Goal: Task Accomplishment & Management: Manage account settings

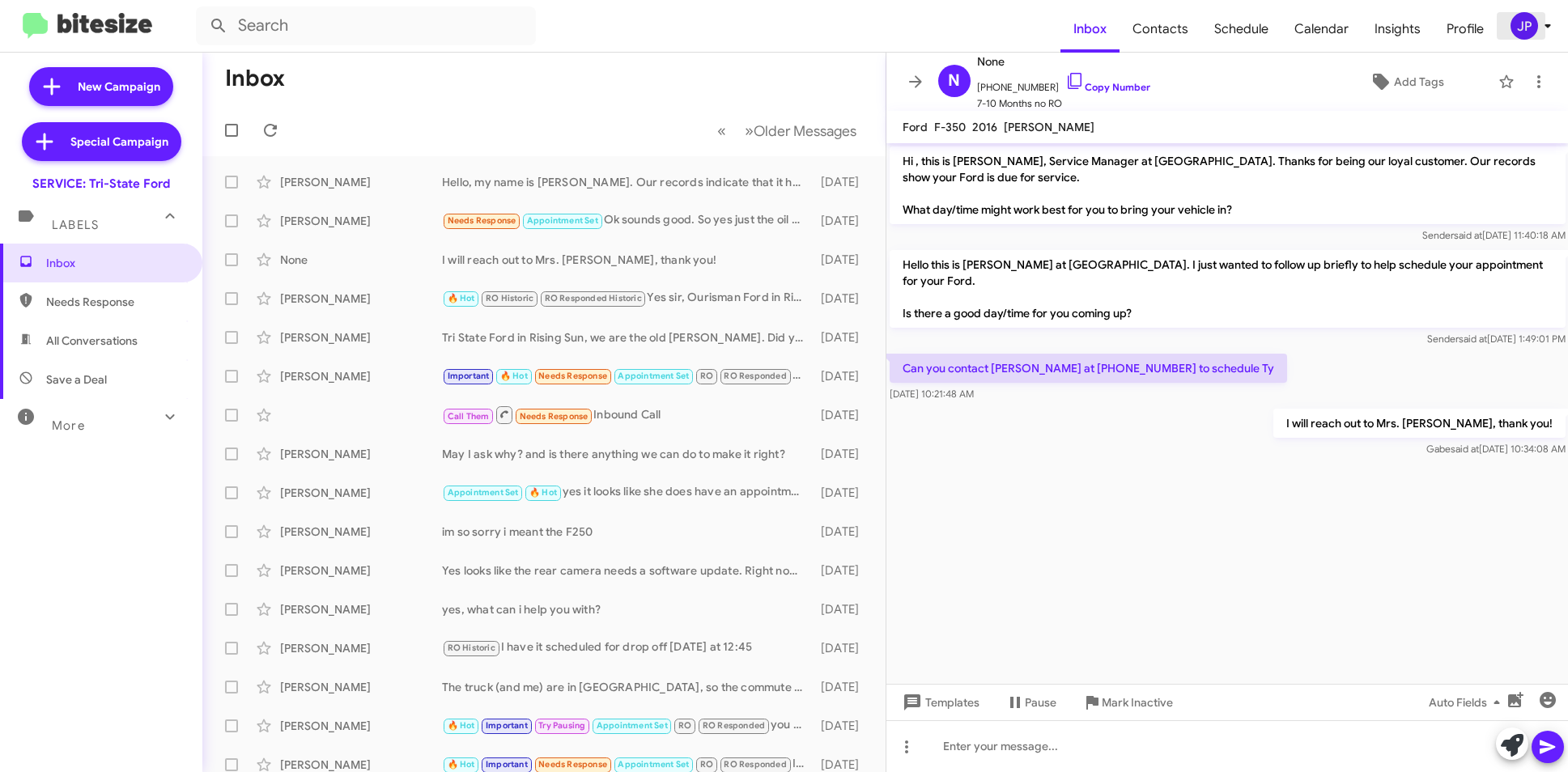
click at [1527, 26] on div "JP" at bounding box center [1524, 26] width 27 height 27
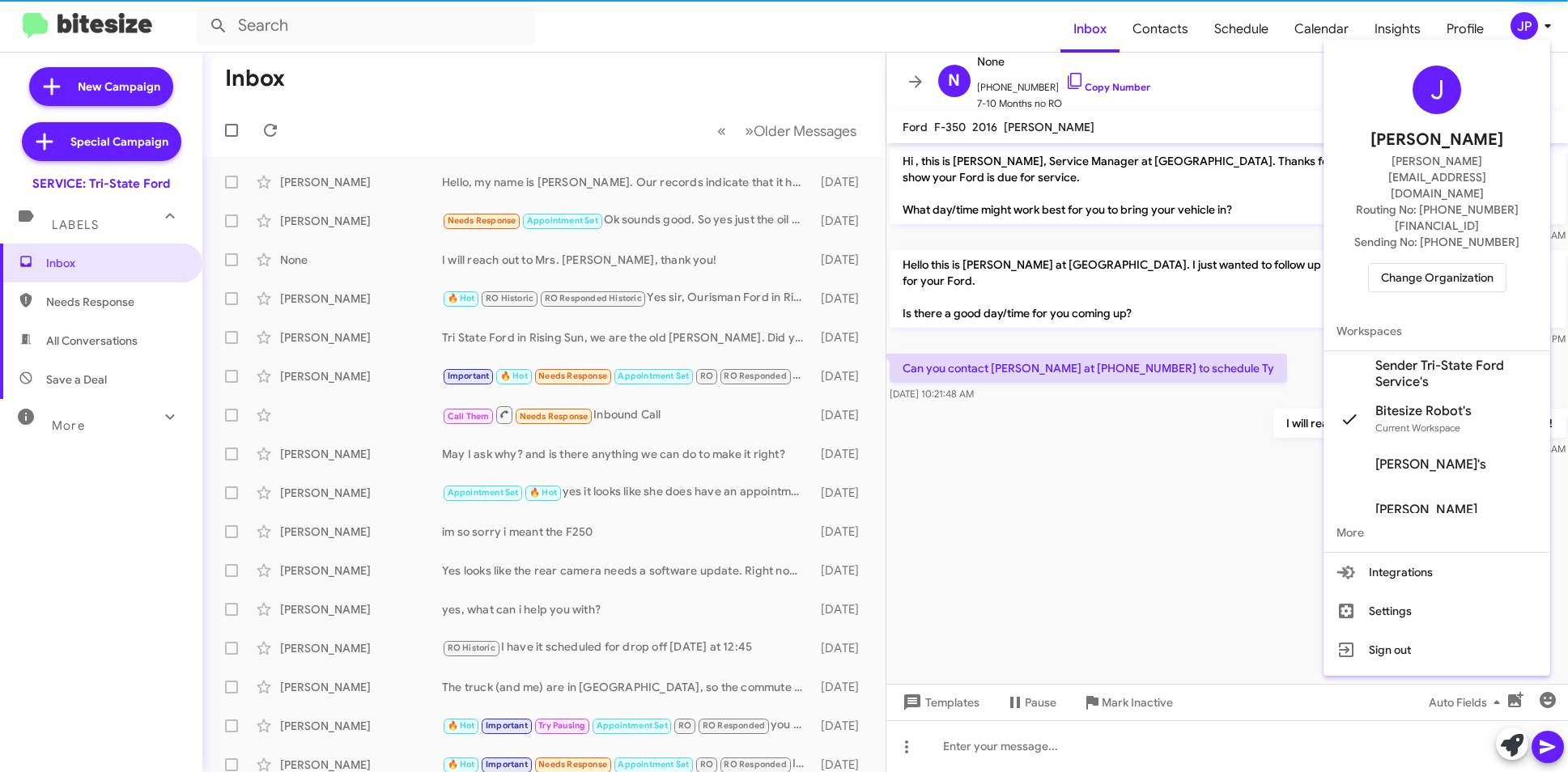
click at [1462, 245] on div "J Jamie Payton jamie@bitesize.co Routing No: +1 (410) 709-7250 Sending No: +1 (…" at bounding box center [1437, 179] width 227 height 265
click at [1468, 263] on span "Change Organization" at bounding box center [1437, 277] width 112 height 27
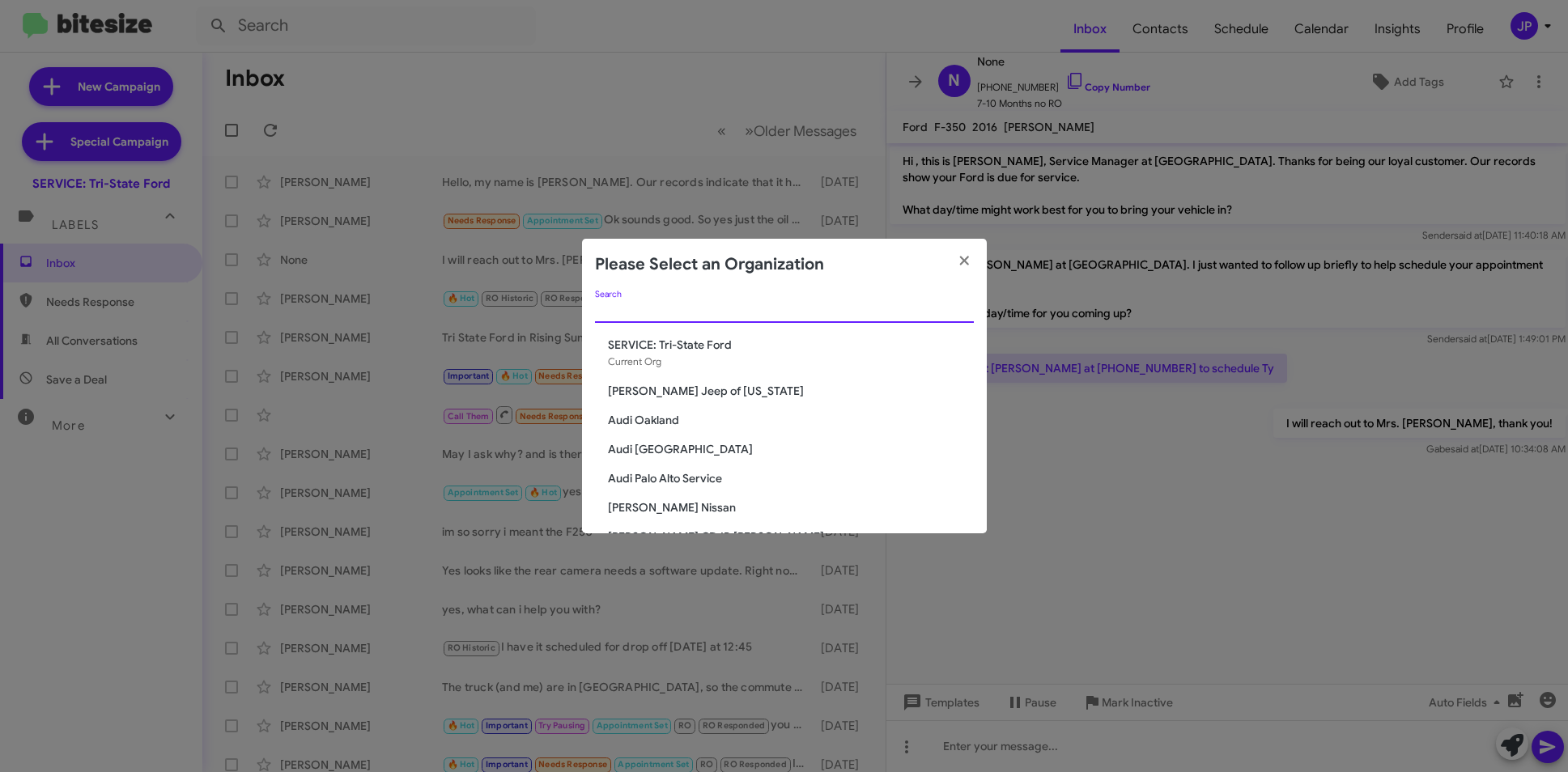
click at [870, 309] on input "Search" at bounding box center [785, 311] width 379 height 13
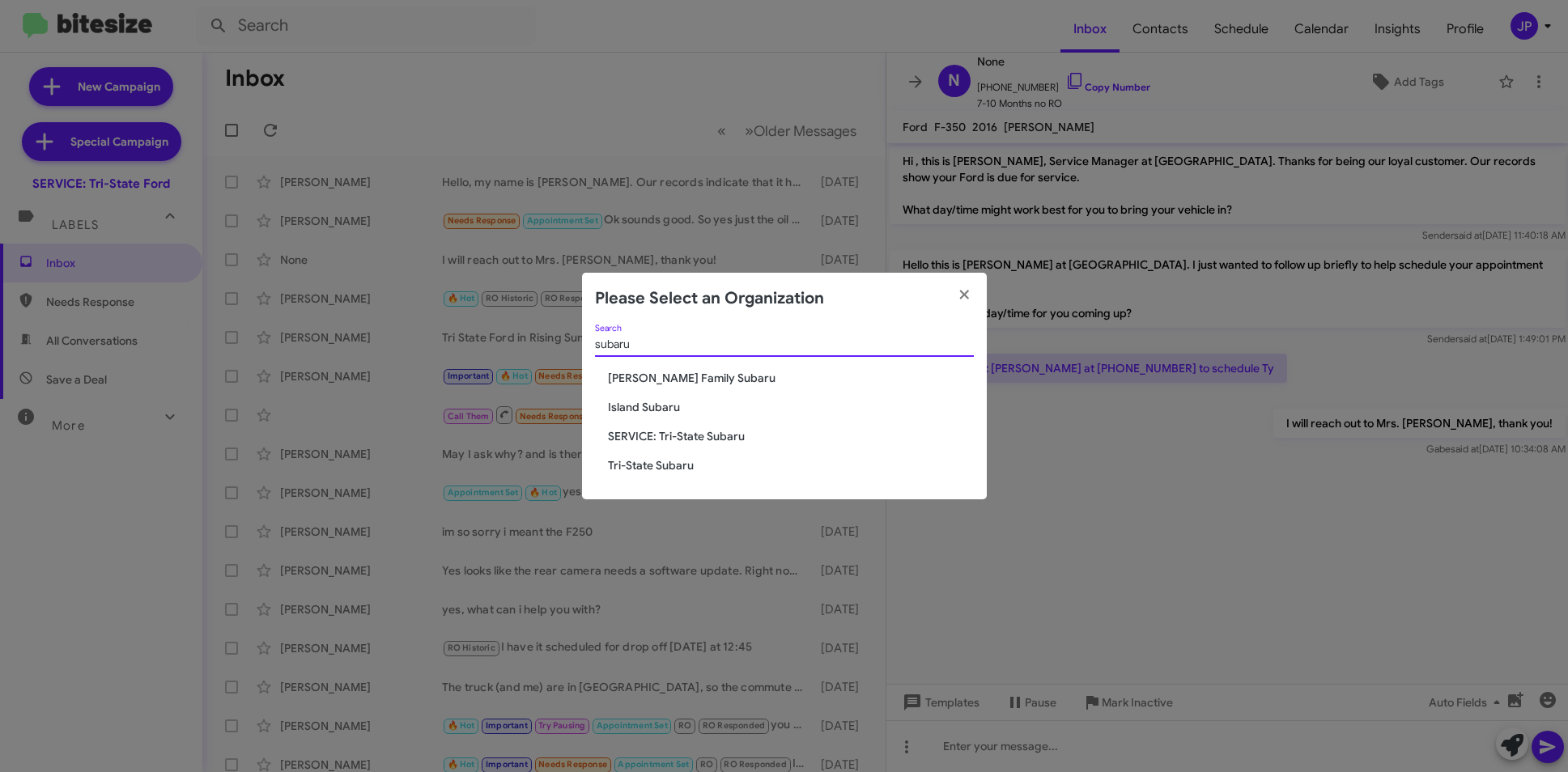
type input "subaru"
click at [608, 366] on div "subaru Search" at bounding box center [785, 348] width 379 height 47
click at [617, 378] on span "[PERSON_NAME] Family Subaru" at bounding box center [791, 377] width 366 height 16
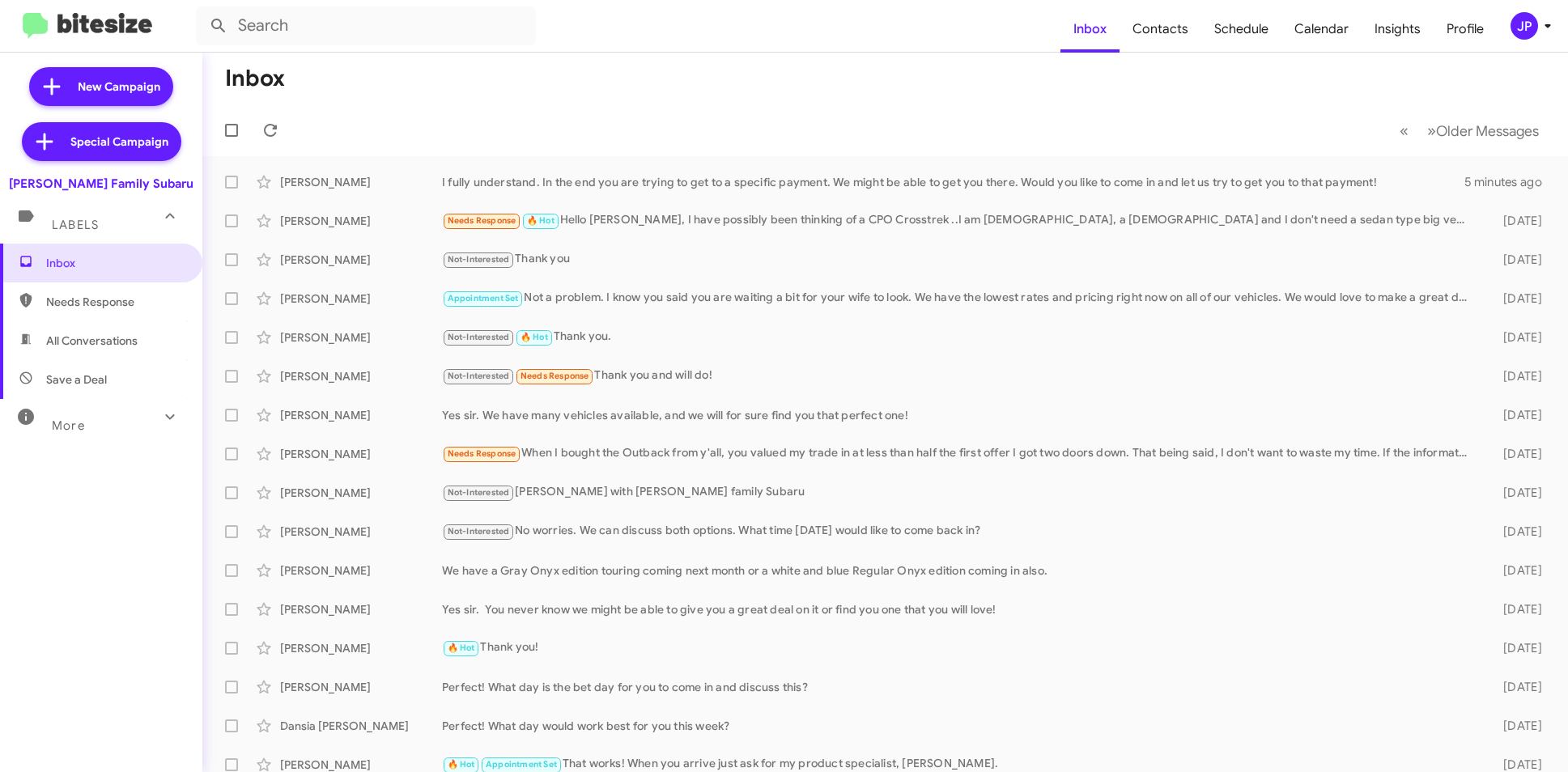
click at [1550, 17] on icon at bounding box center [1547, 25] width 19 height 19
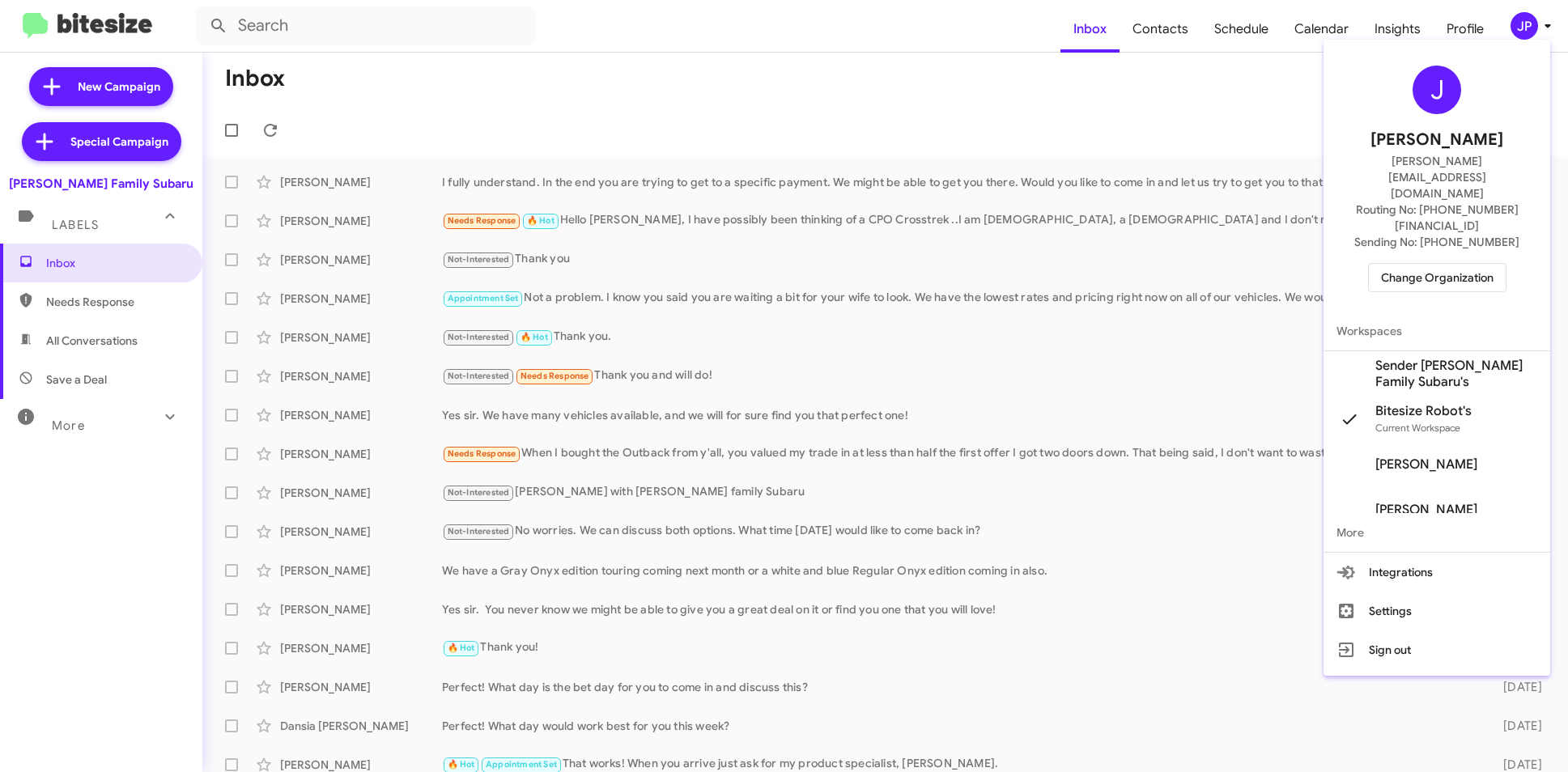
click at [1460, 357] on span "Sender Hicks Family Subaru's" at bounding box center [1457, 373] width 162 height 32
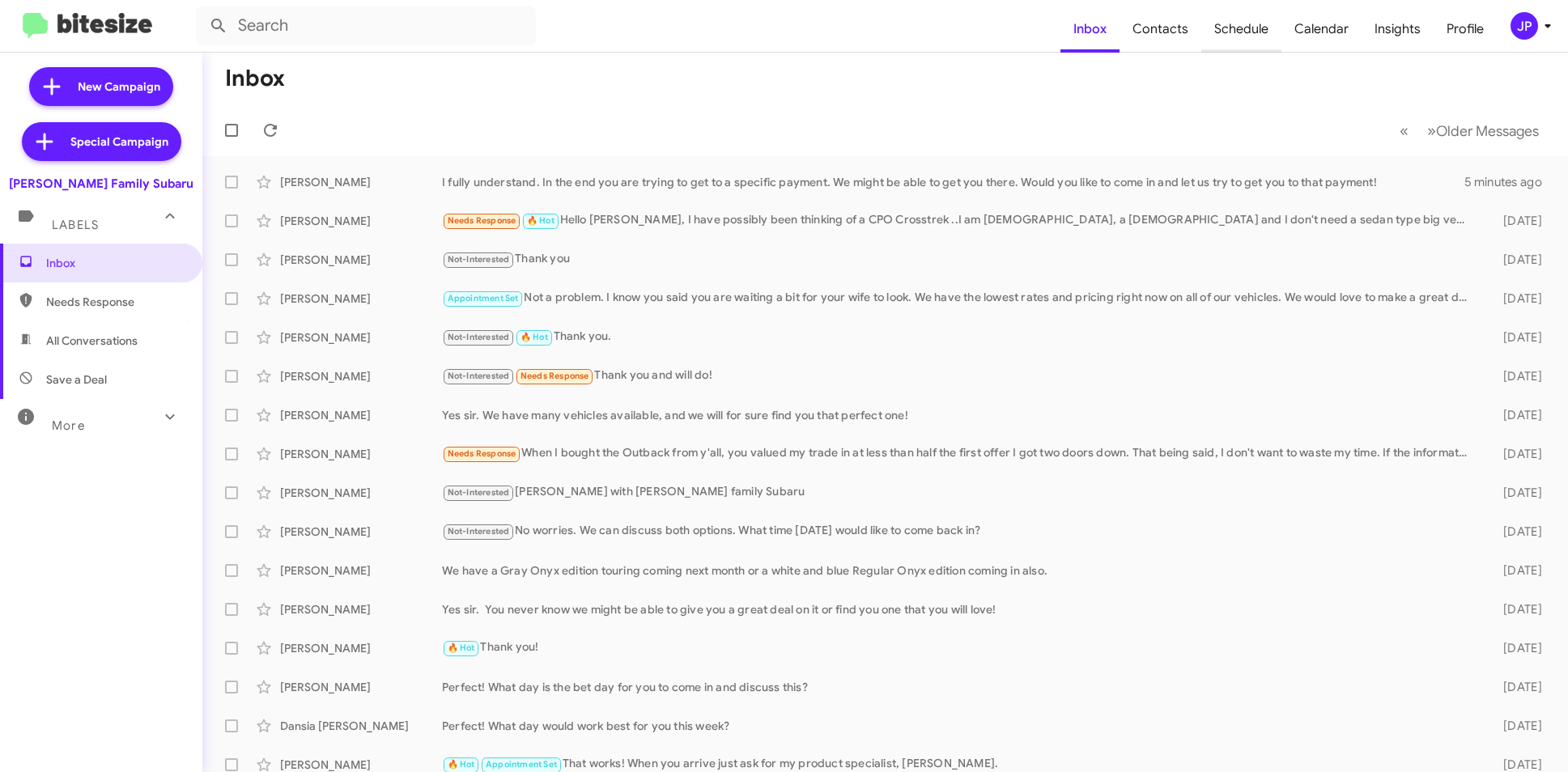
click at [1274, 37] on span "Schedule" at bounding box center [1241, 29] width 80 height 47
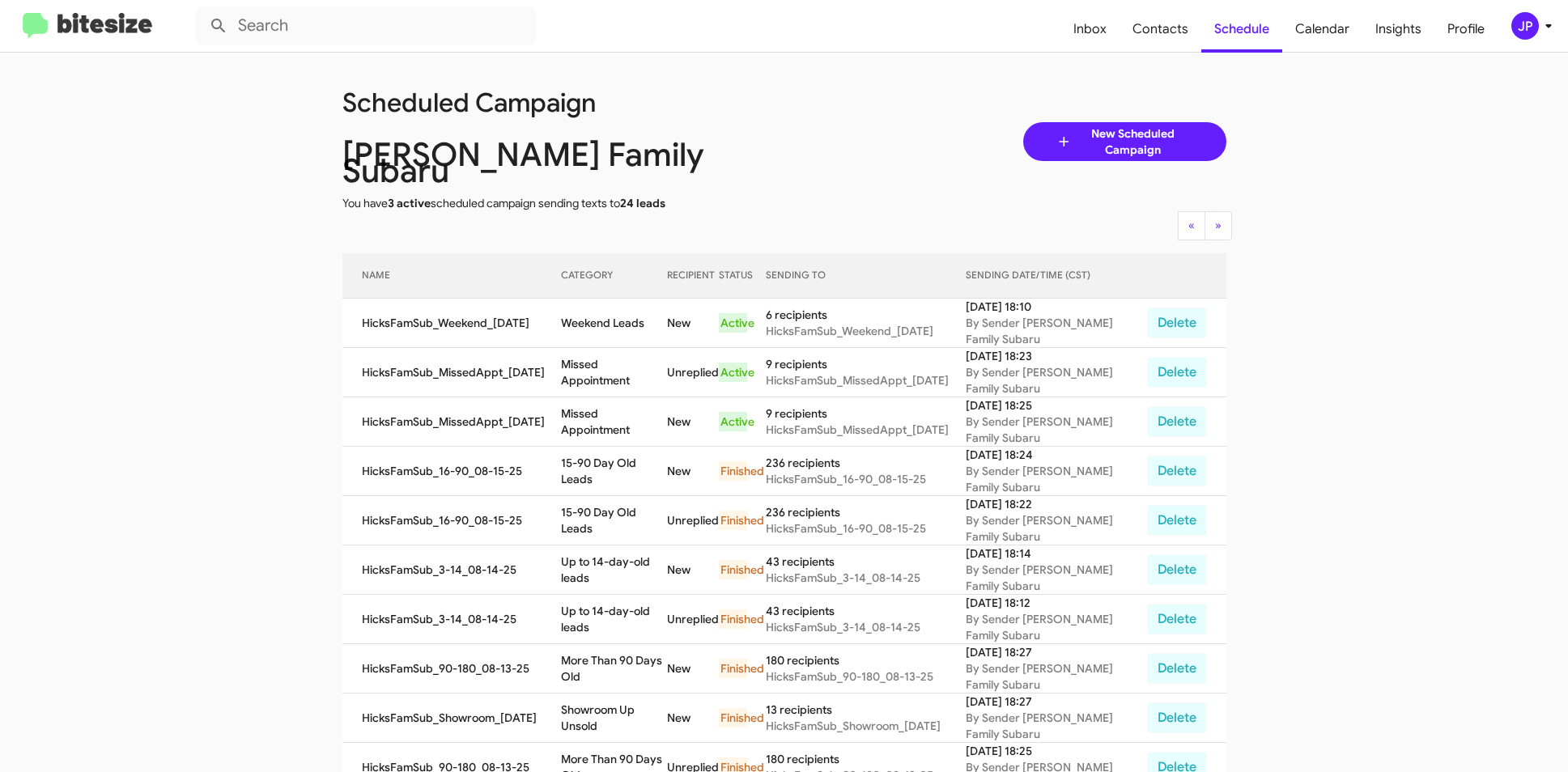
click at [989, 174] on div "Scheduled Campaign Hicks Family Subaru You have 3 active scheduled campaign sen…" at bounding box center [784, 142] width 909 height 140
click at [94, 23] on img at bounding box center [87, 27] width 130 height 27
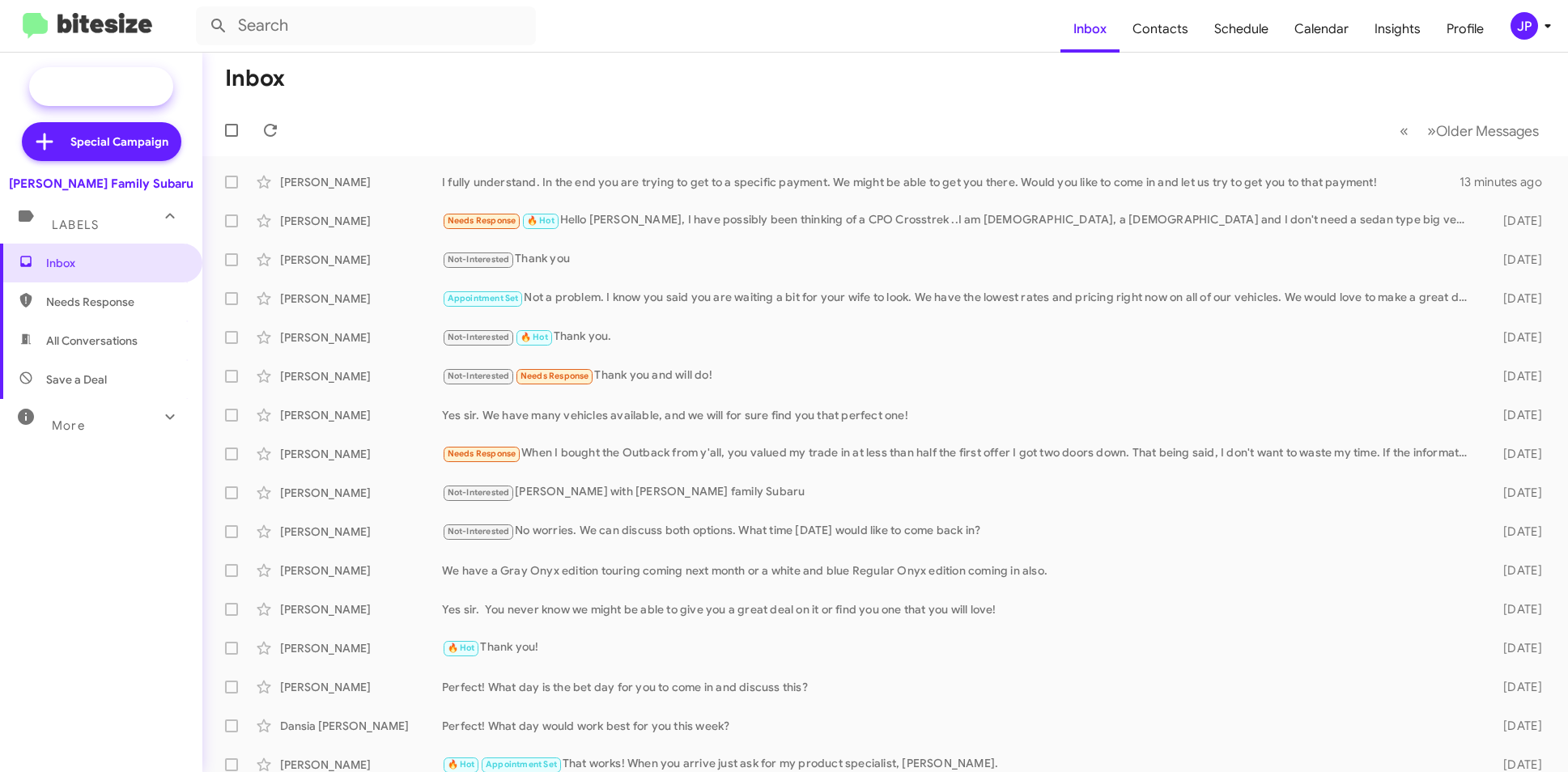
click at [129, 78] on span "New Campaign" at bounding box center [118, 86] width 82 height 16
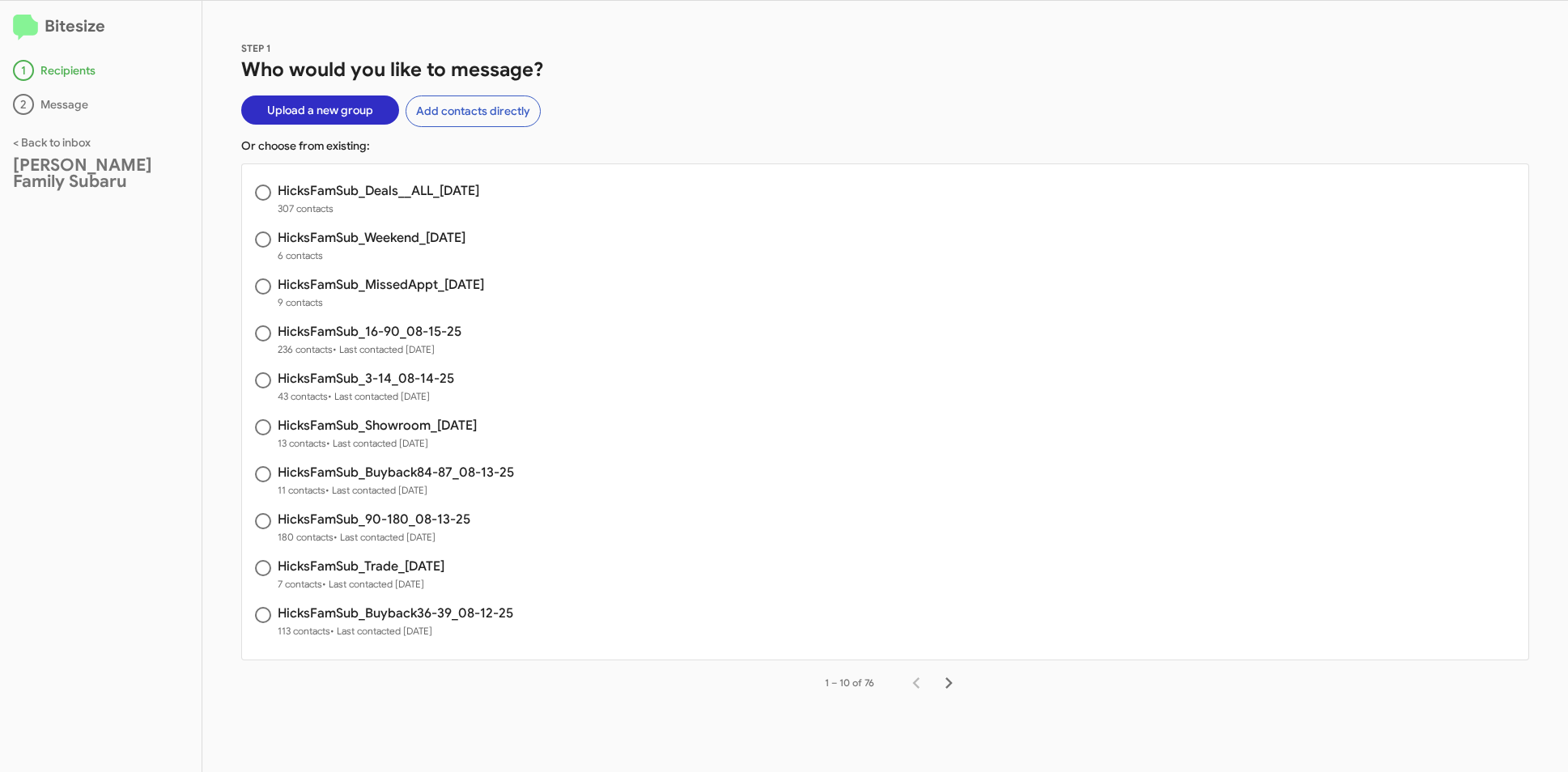
click at [336, 193] on h3 "HicksFamSub_Deals__ALL_08-18-25" at bounding box center [378, 191] width 201 height 13
radio input "true"
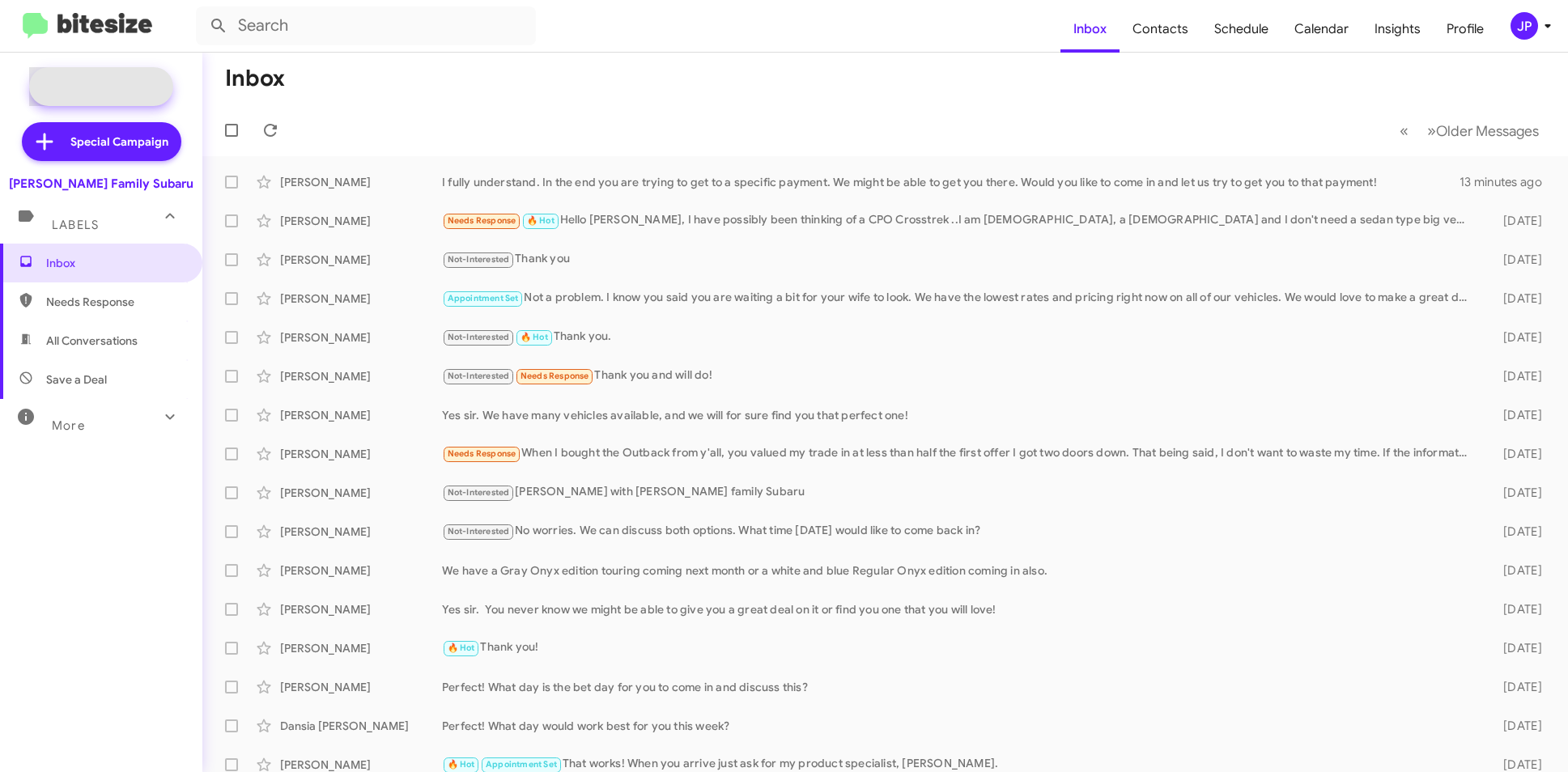
click at [108, 76] on span "New Campaign" at bounding box center [101, 86] width 144 height 39
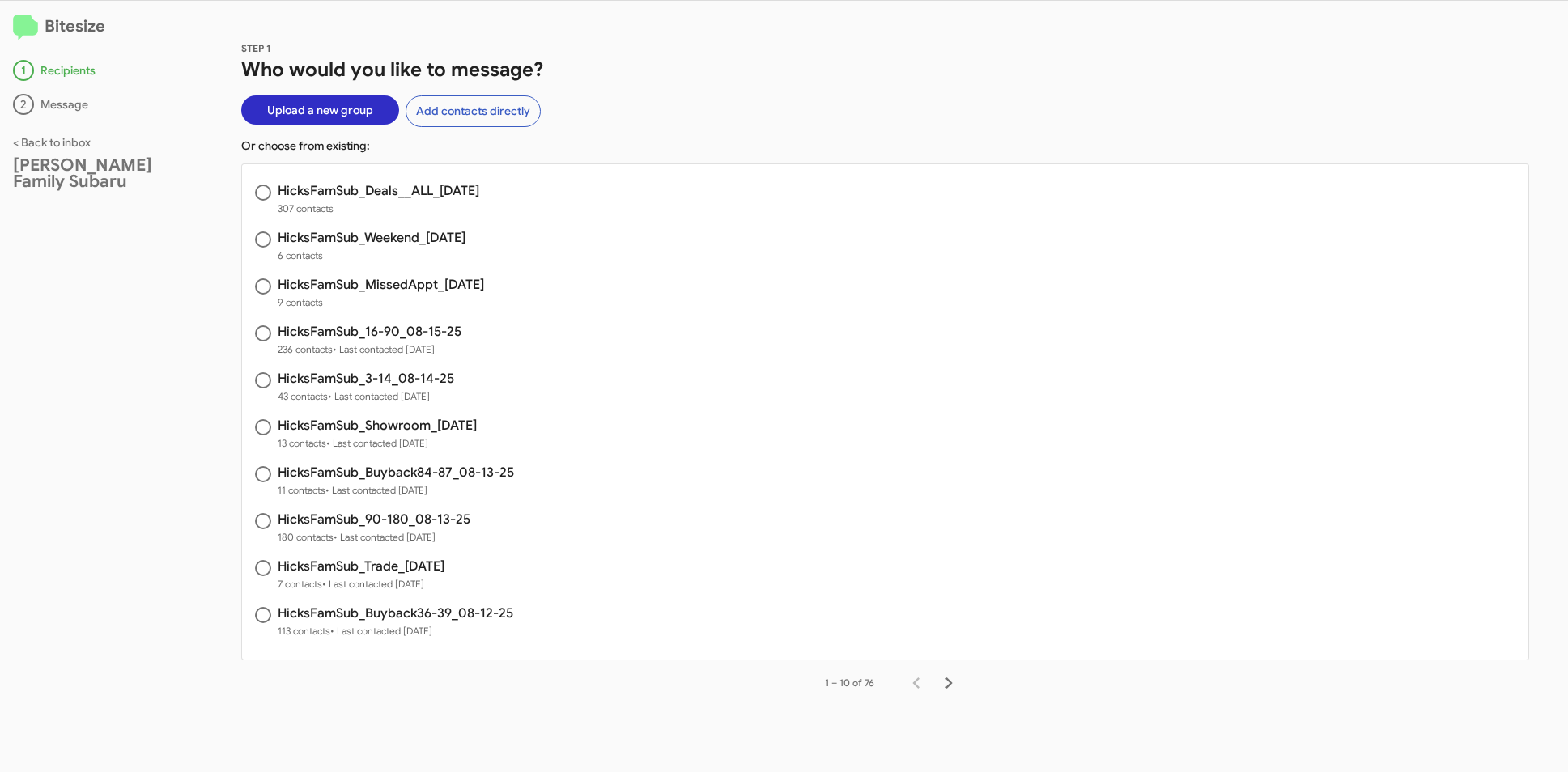
click at [348, 195] on h3 "HicksFamSub_Deals__ALL_08-18-25" at bounding box center [378, 191] width 201 height 13
radio input "true"
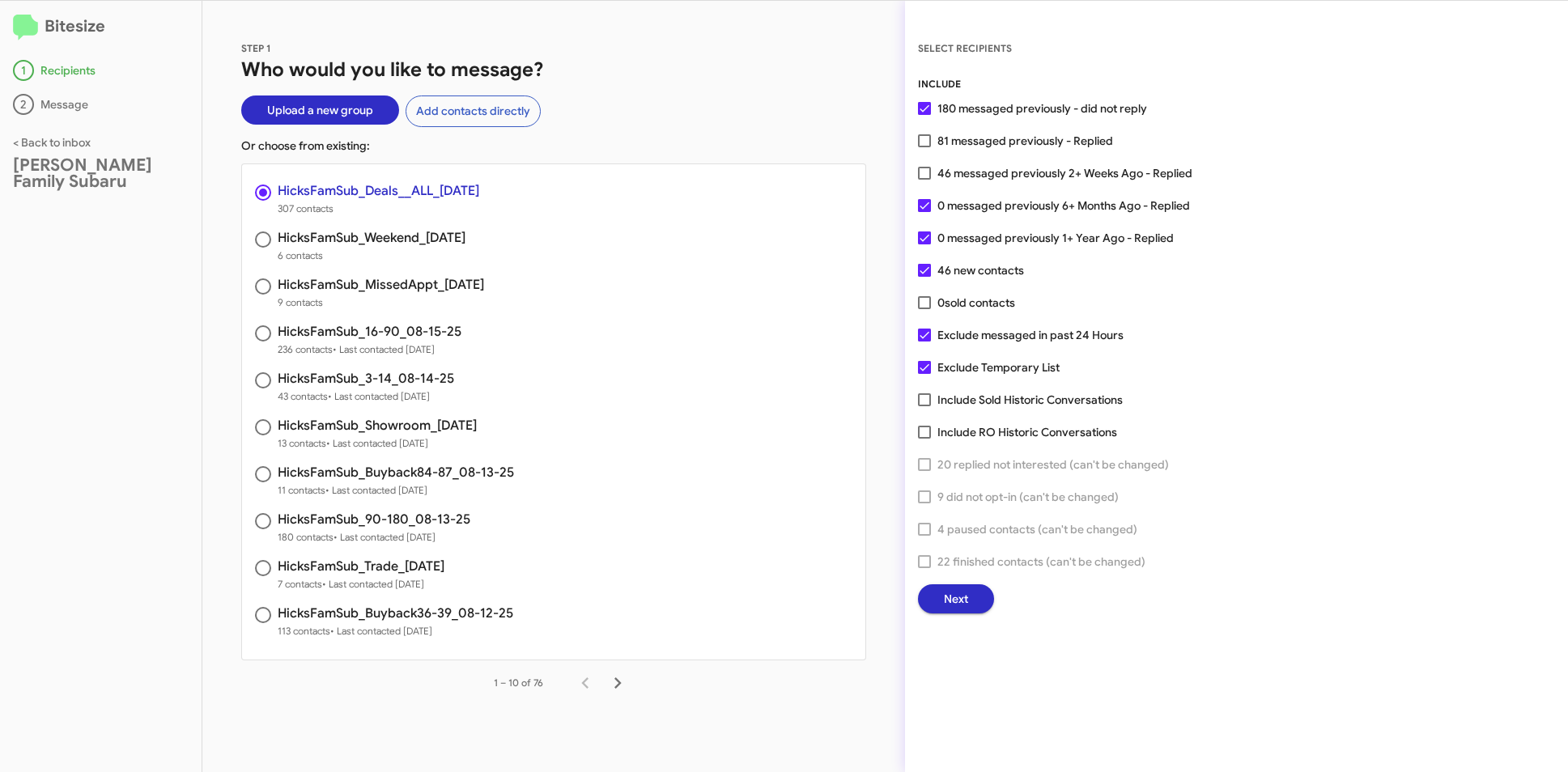
click at [1145, 182] on span "46 messaged previously 2+ Weeks Ago - Replied" at bounding box center [1065, 173] width 255 height 19
click at [925, 180] on input "46 messaged previously 2+ Weeks Ago - Replied" at bounding box center [924, 179] width 1 height 1
checkbox input "true"
click at [976, 602] on button "Next" at bounding box center [956, 598] width 76 height 29
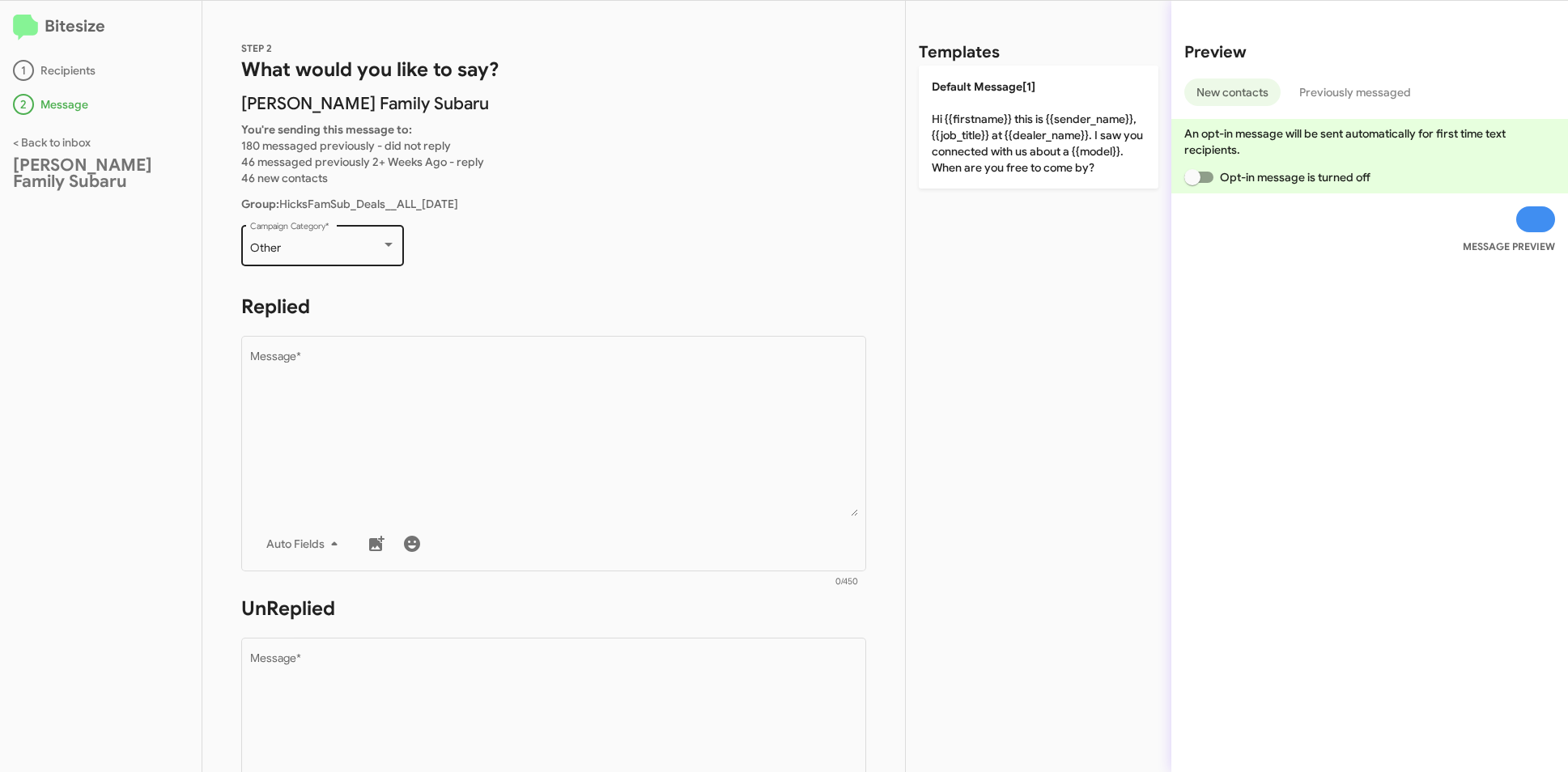
click at [313, 233] on div "Other Campaign Category *" at bounding box center [323, 244] width 145 height 45
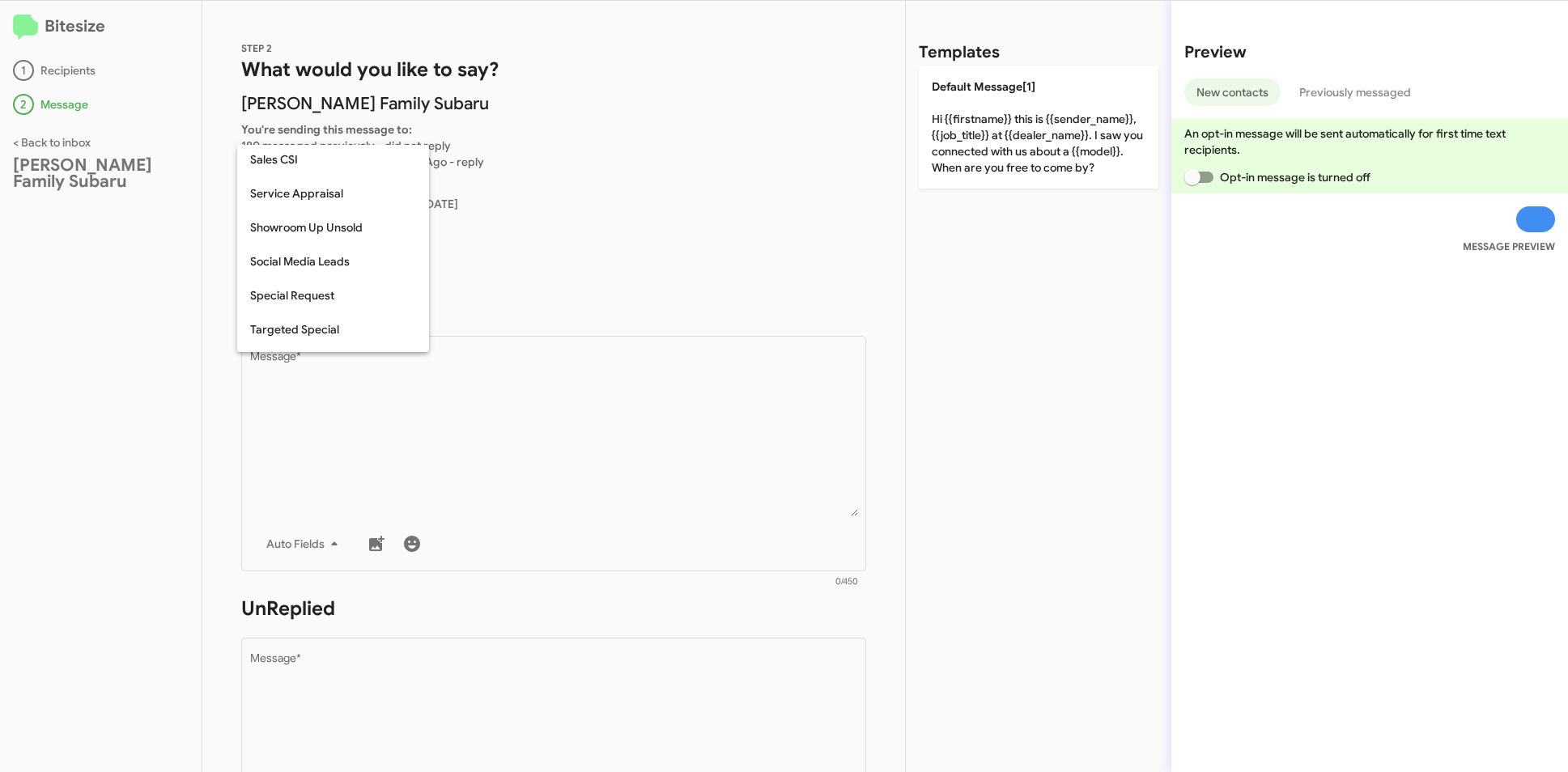
scroll to position [676, 0]
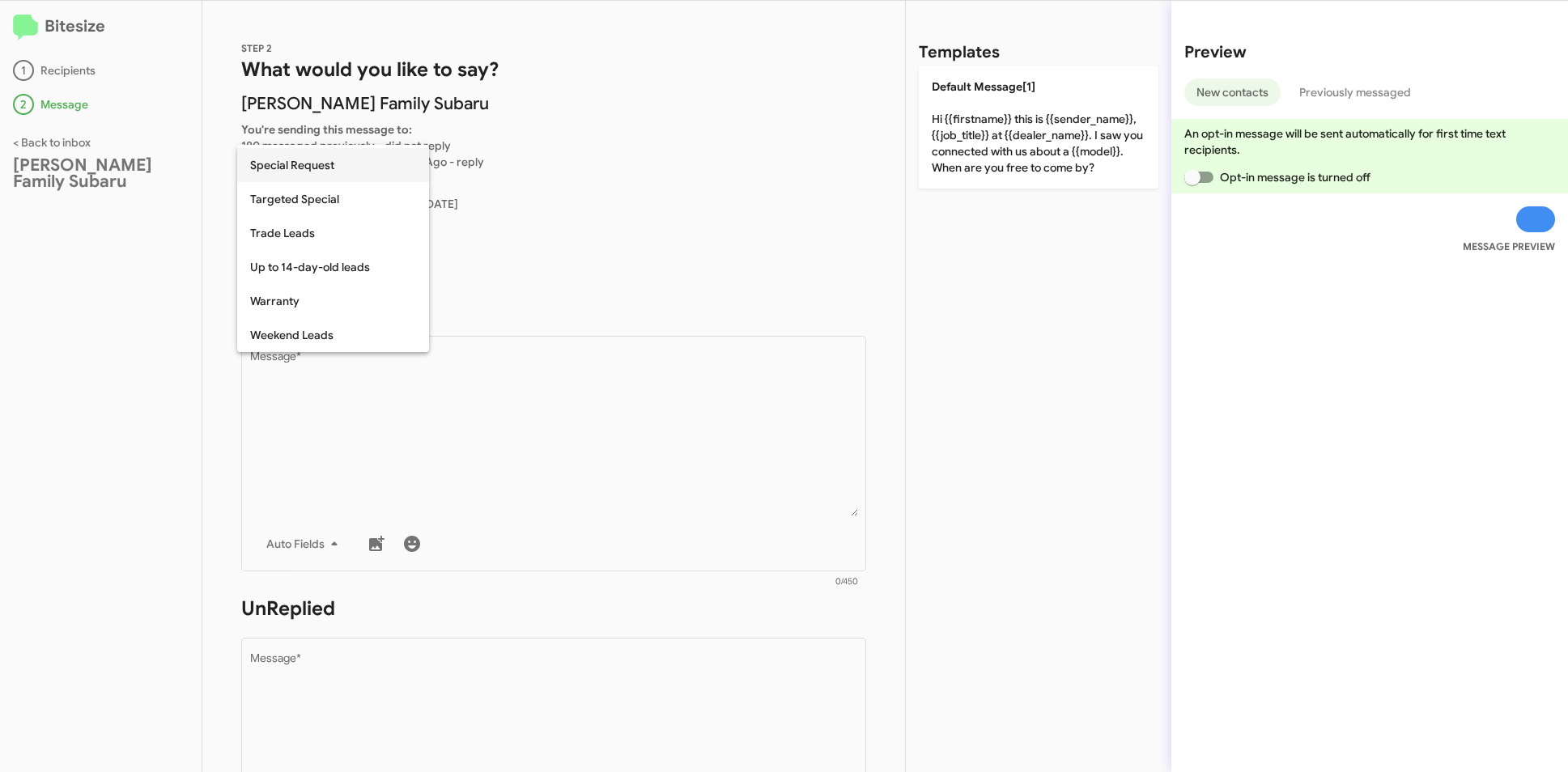
click at [353, 175] on span "Special Request" at bounding box center [333, 165] width 166 height 34
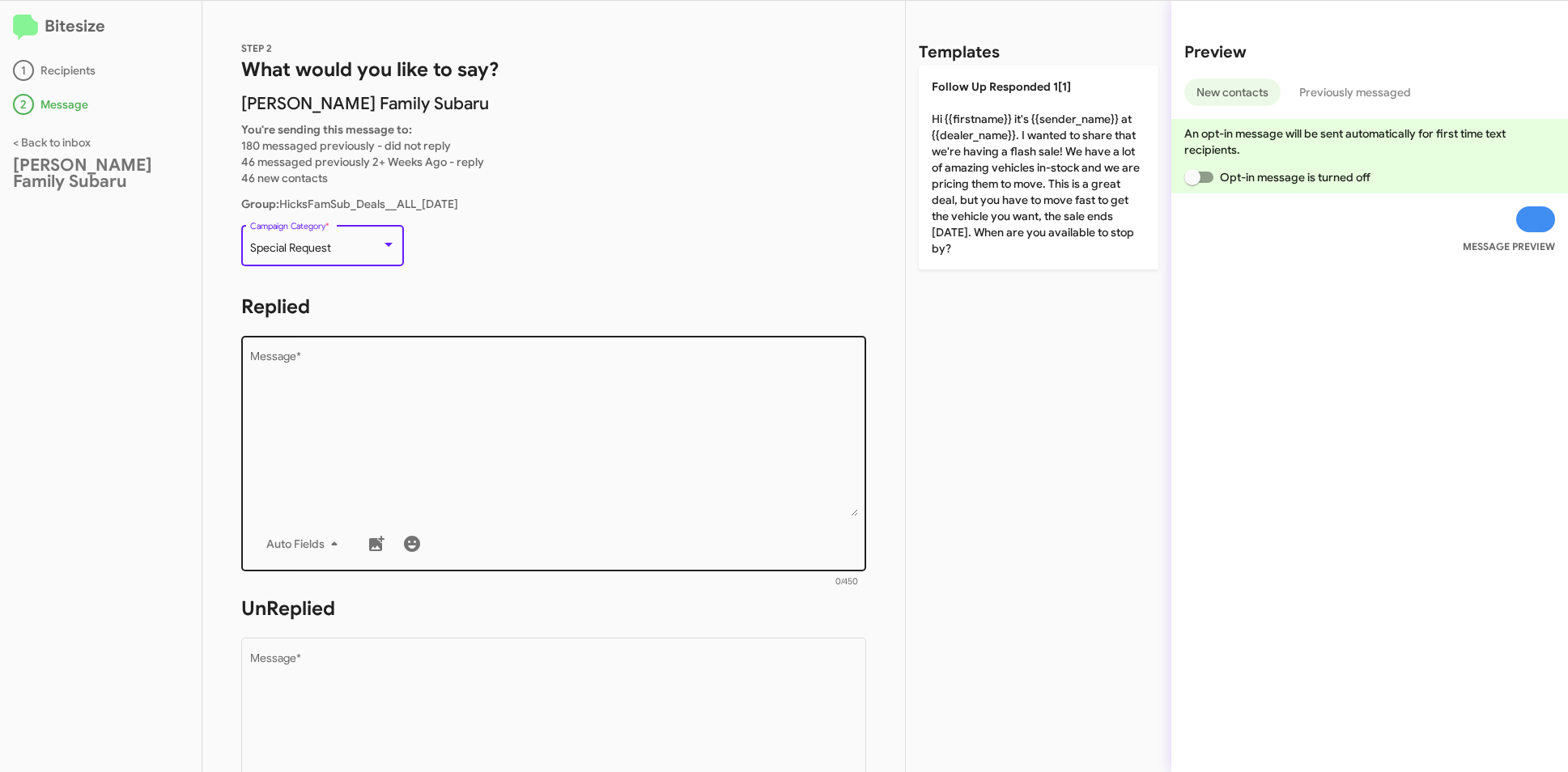
click at [359, 401] on textarea "Message *" at bounding box center [554, 434] width 608 height 165
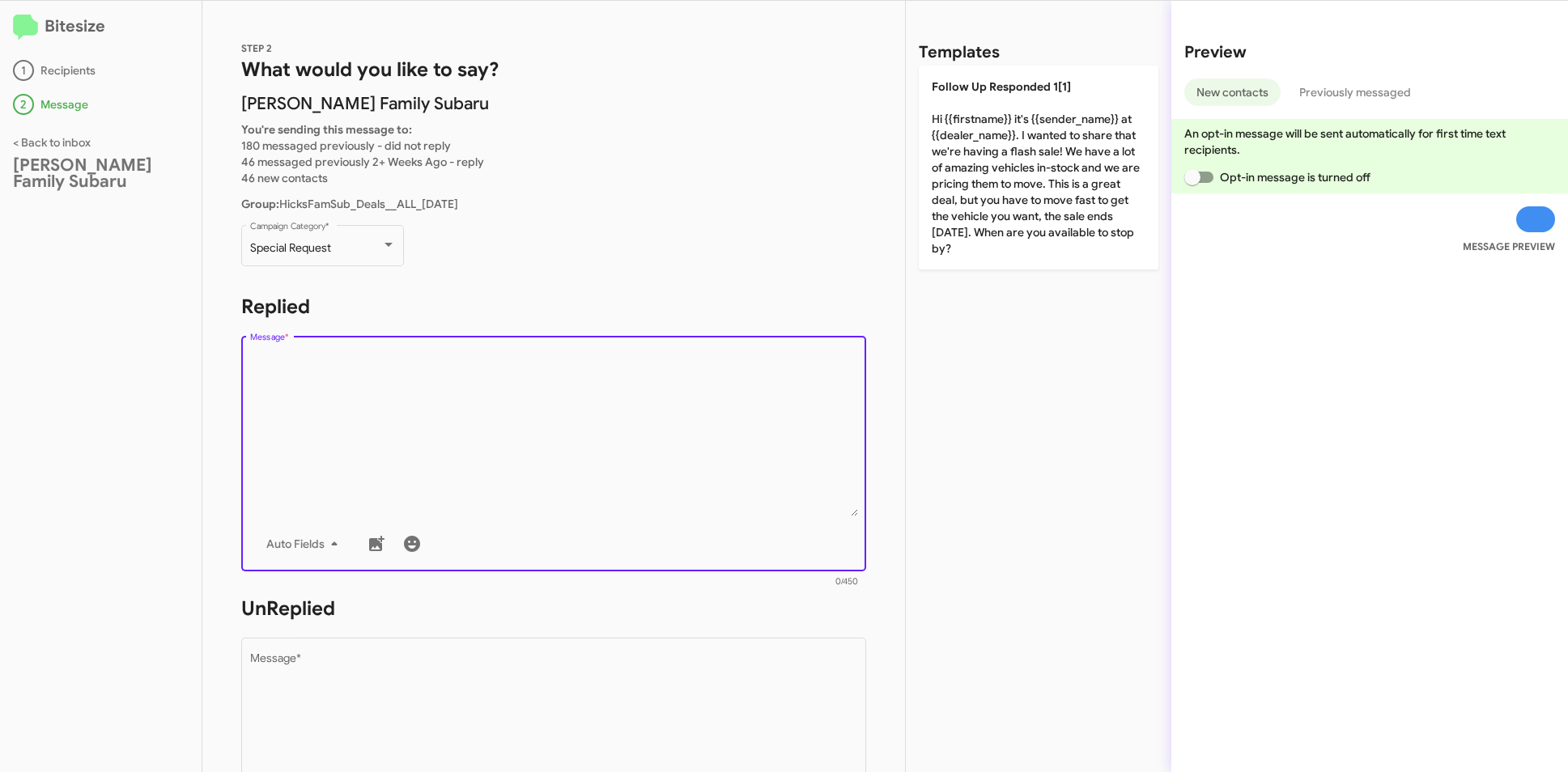
paste textarea "Hi {{firstname}} it's {{sender_name}}, {{job_title}} at {{dealer_name}}. Thanks…"
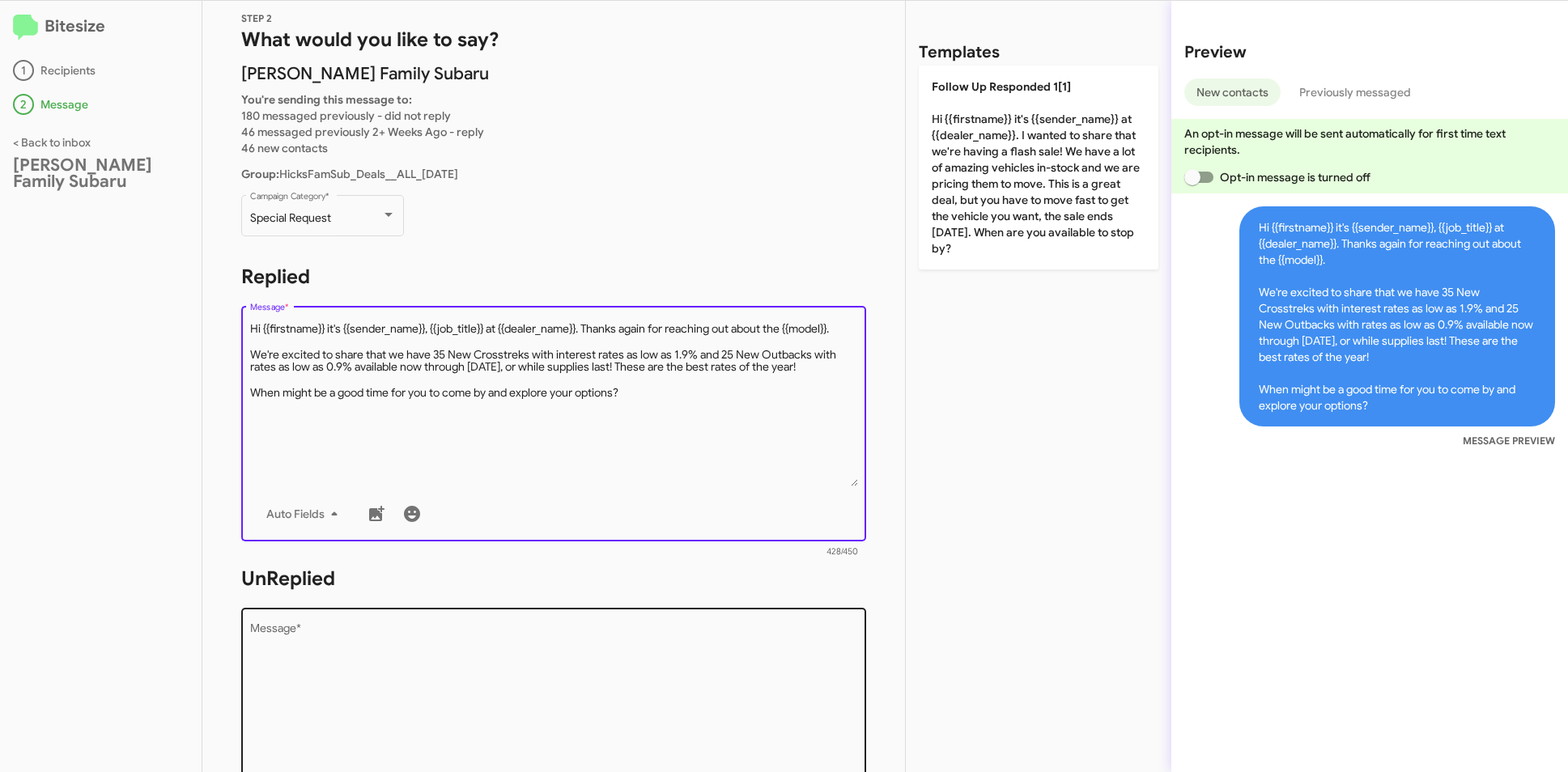
type textarea "Hi {{firstname}} it's {{sender_name}}, {{job_title}} at {{dealer_name}}. Thanks…"
click at [377, 644] on textarea "Message *" at bounding box center [554, 706] width 608 height 165
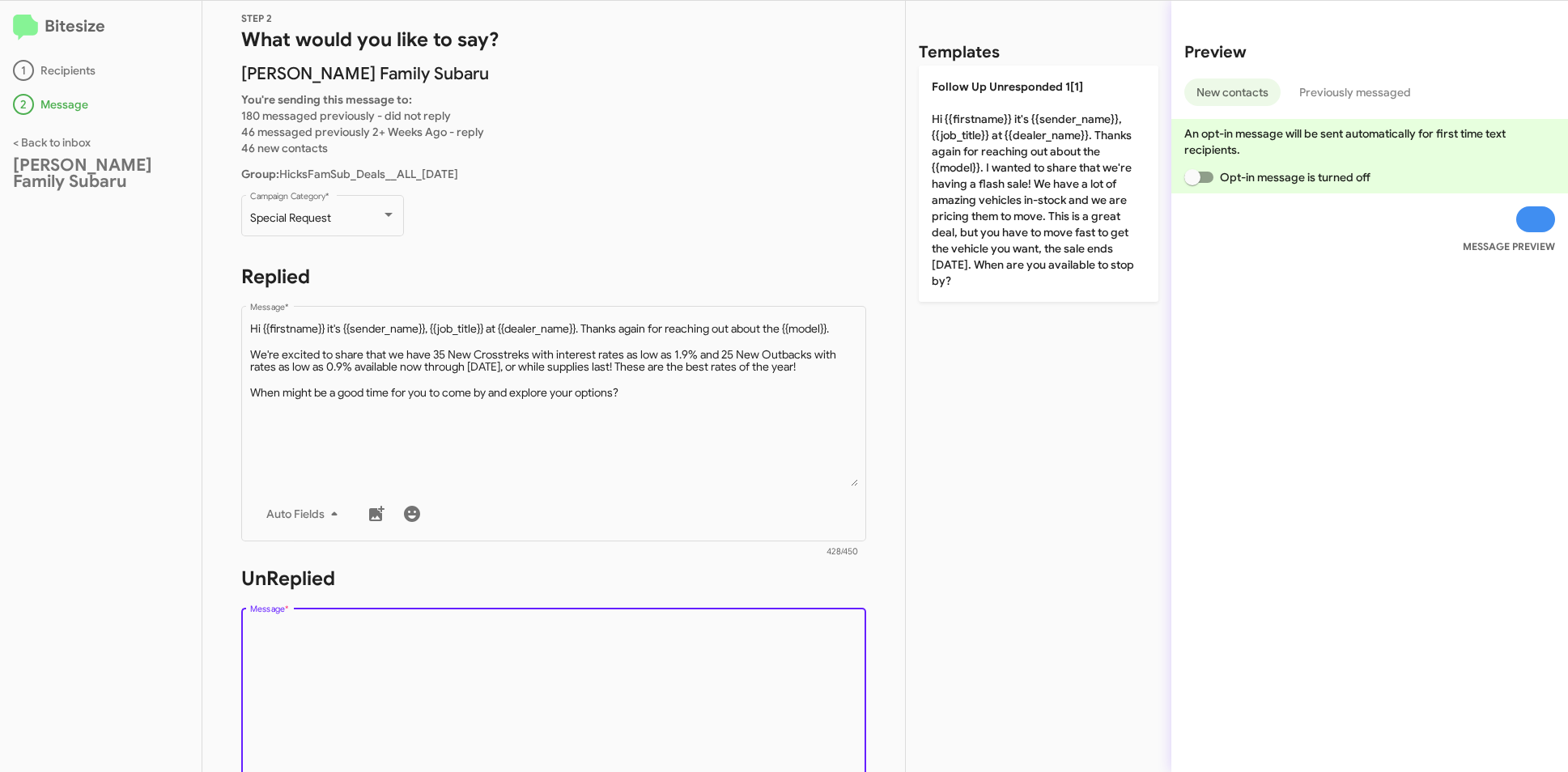
paste textarea "Hi {{firstname}} it's {{sender_name}}, {{job_title}} at {{dealer_name}}. Thanks…"
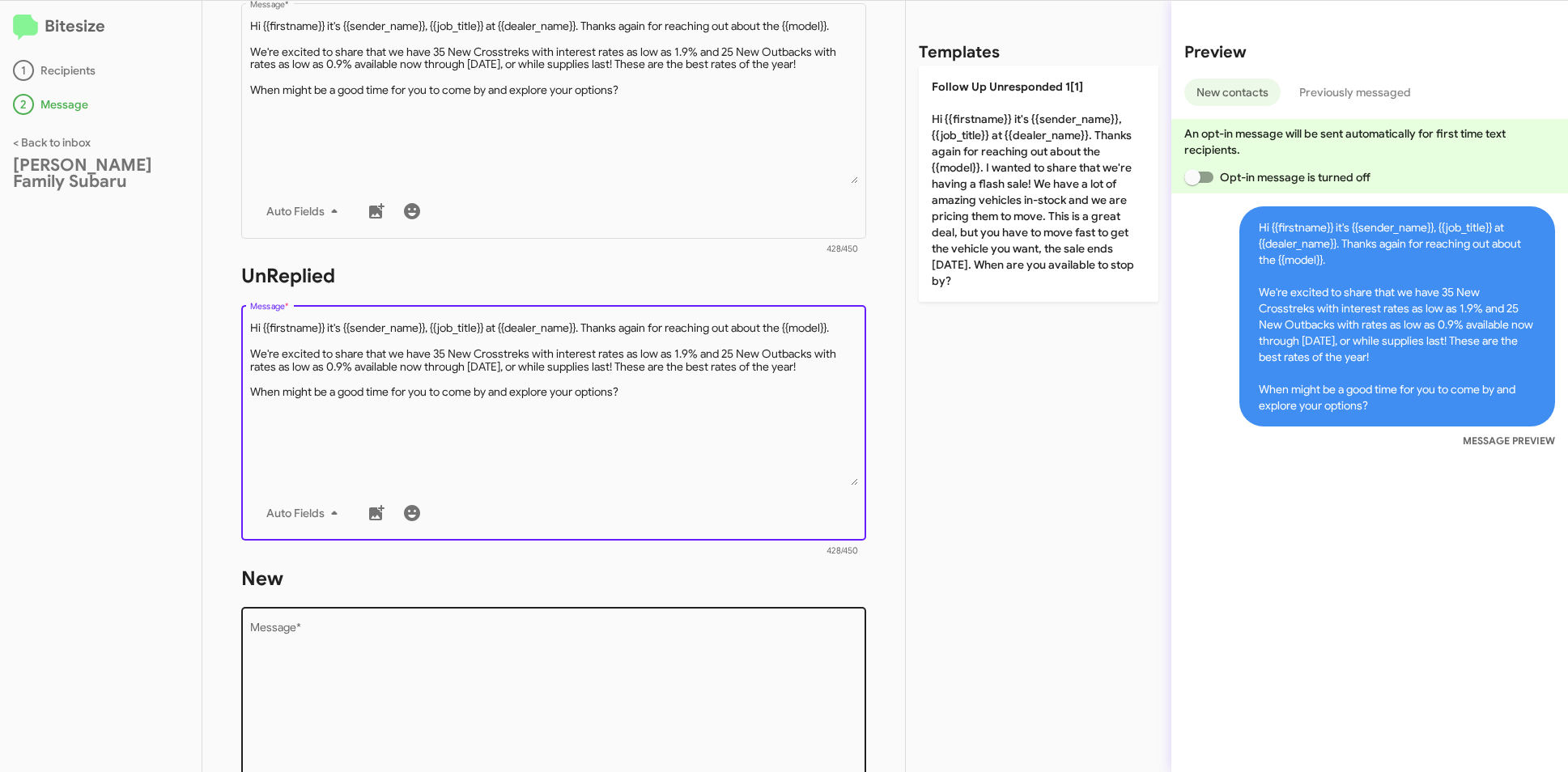
type textarea "Hi {{firstname}} it's {{sender_name}}, {{job_title}} at {{dealer_name}}. Thanks…"
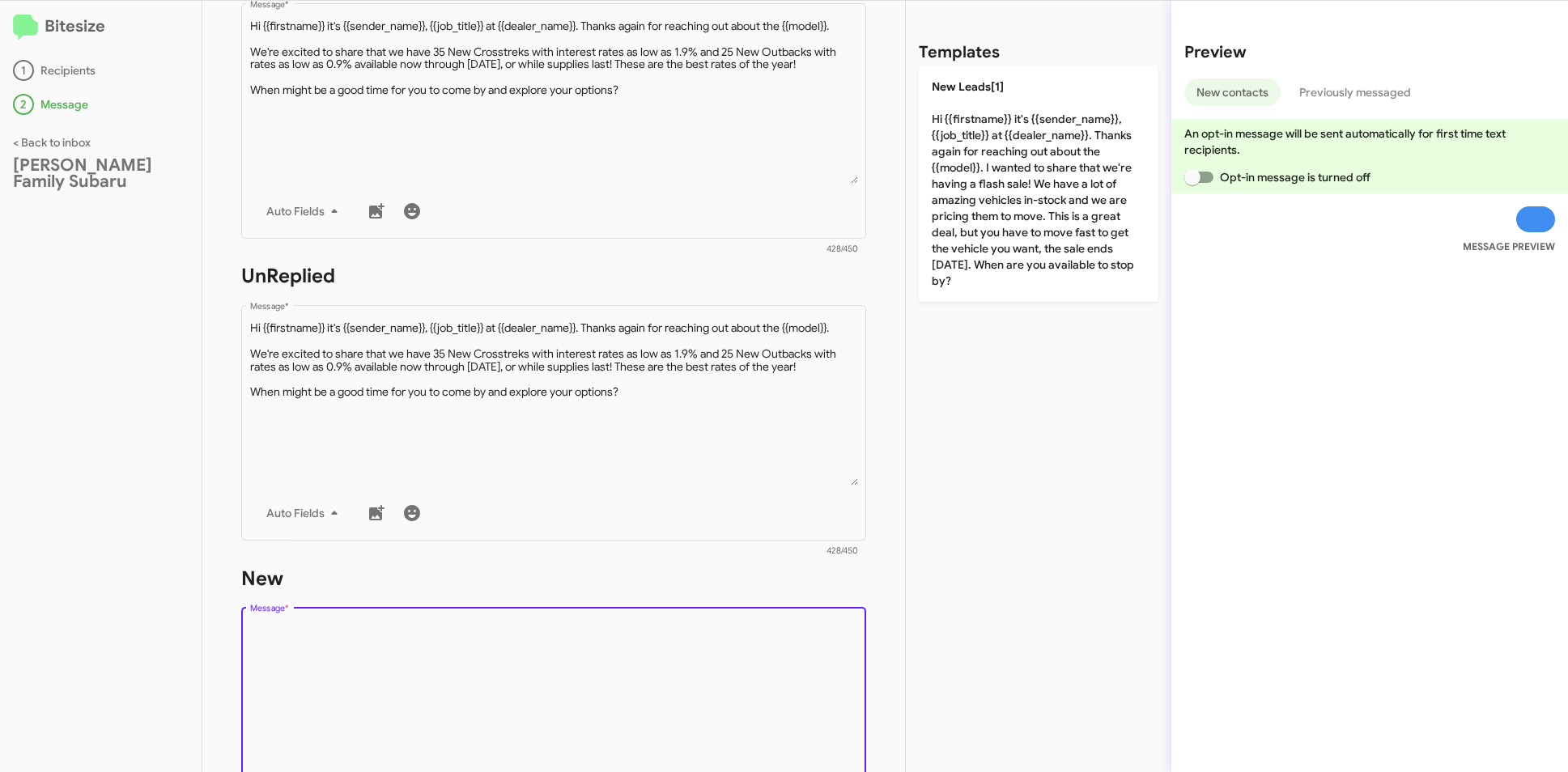
click at [356, 646] on textarea "Message *" at bounding box center [554, 706] width 608 height 165
paste textarea "Hi {{firstname}} it's {{sender_name}}, {{job_title}} at {{dealer_name}}. Thanks…"
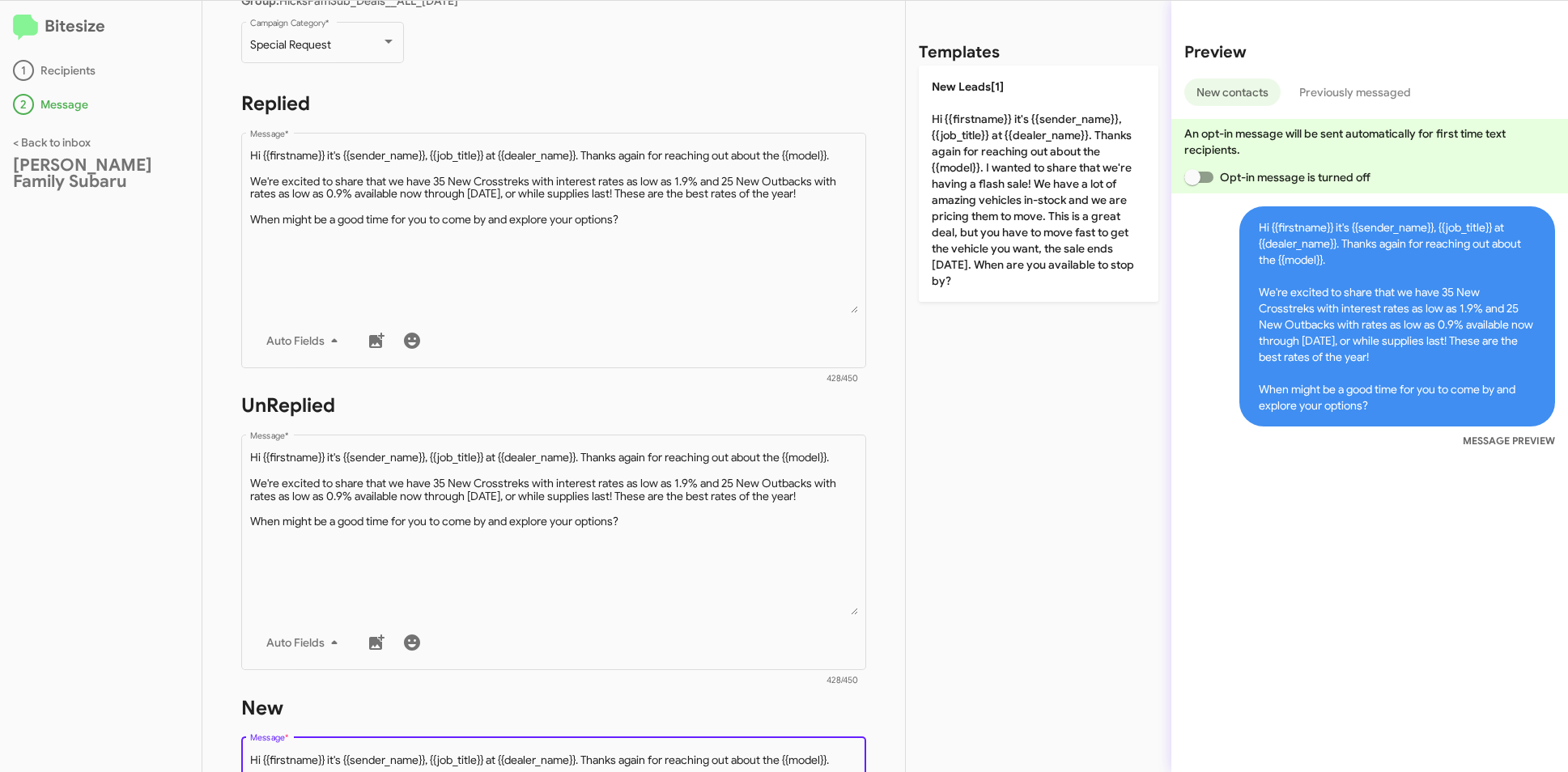
scroll to position [0, 0]
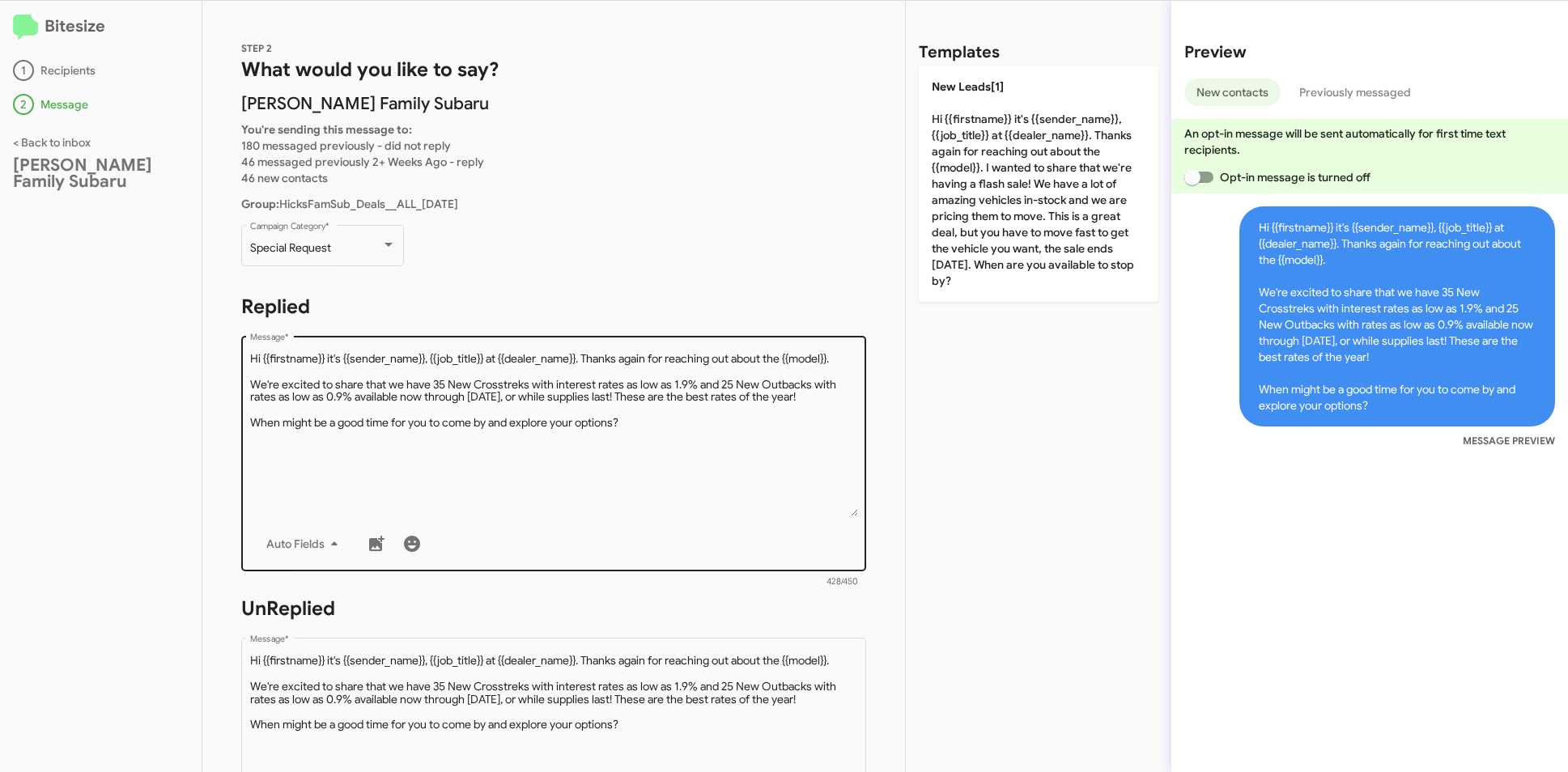
type textarea "Hi {{firstname}} it's {{sender_name}}, {{job_title}} at {{dealer_name}}. Thanks…"
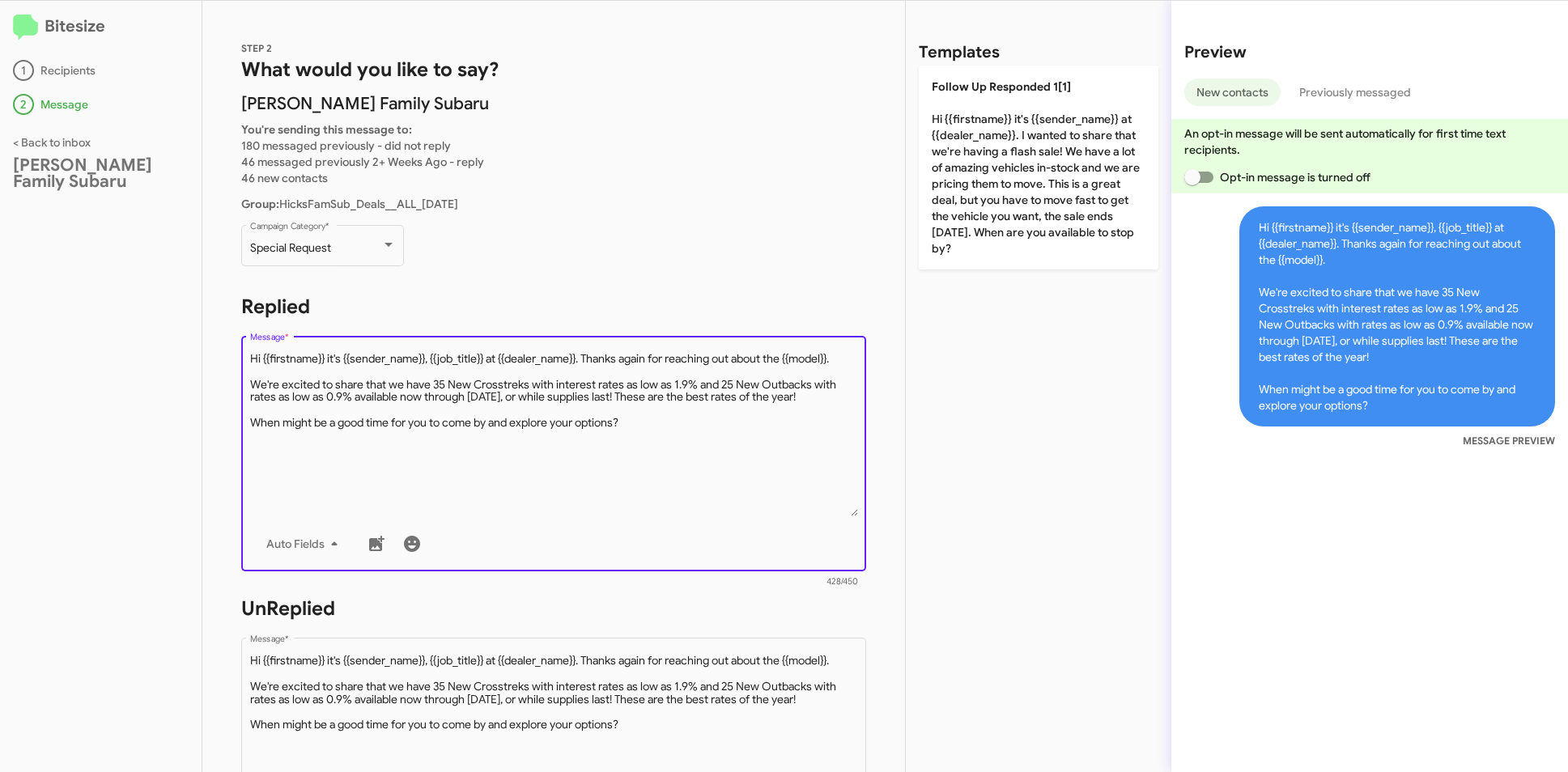
drag, startPoint x: 842, startPoint y: 359, endPoint x: 587, endPoint y: 363, distance: 255.0
click at [587, 363] on textarea "Message *" at bounding box center [554, 434] width 608 height 165
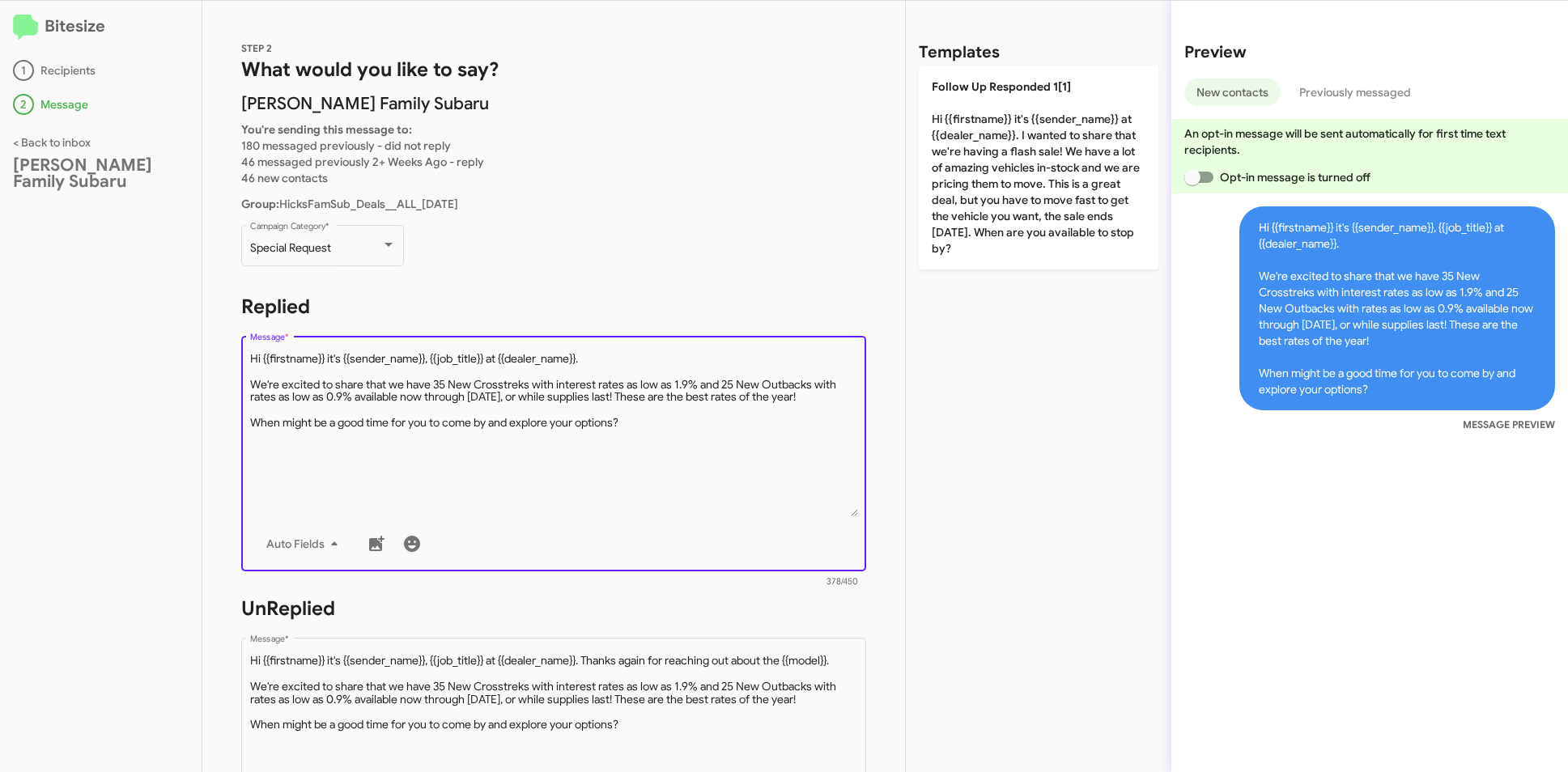
drag, startPoint x: 487, startPoint y: 357, endPoint x: 433, endPoint y: 361, distance: 54.1
click at [433, 361] on textarea "Message *" at bounding box center [554, 434] width 608 height 165
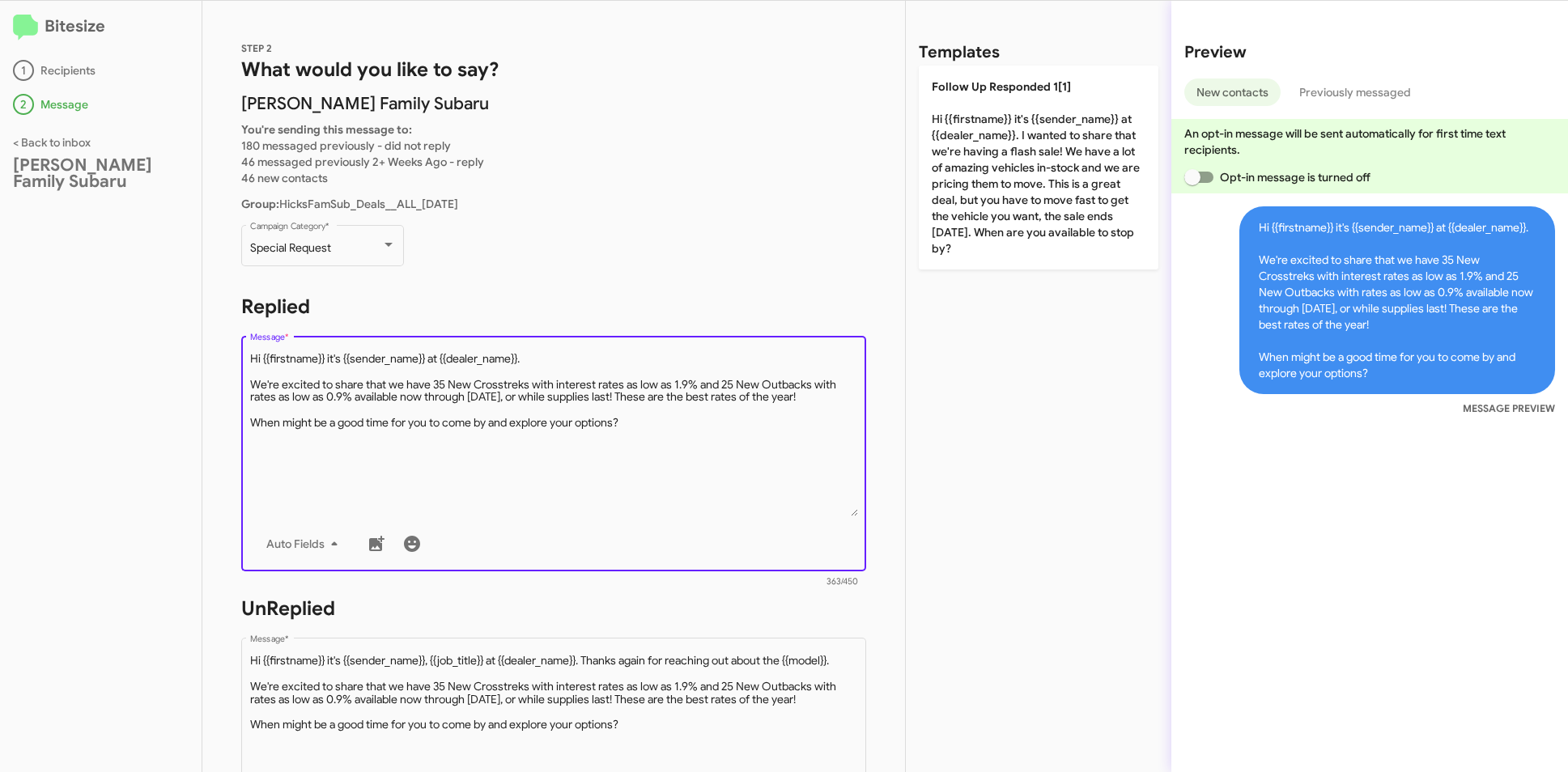
click at [479, 393] on textarea "Message *" at bounding box center [554, 434] width 608 height 165
click at [574, 457] on textarea "Message *" at bounding box center [554, 434] width 608 height 165
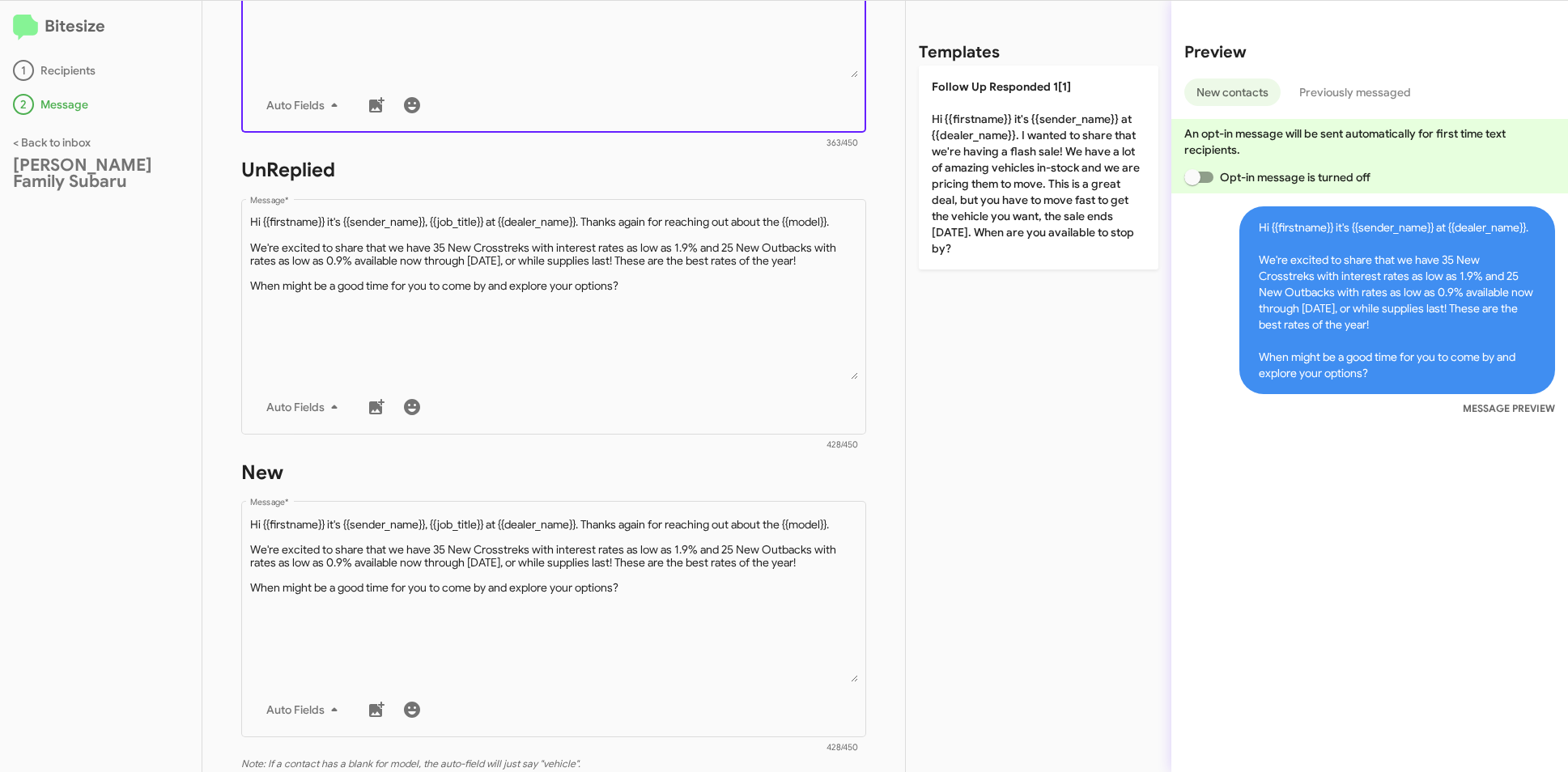
scroll to position [635, 0]
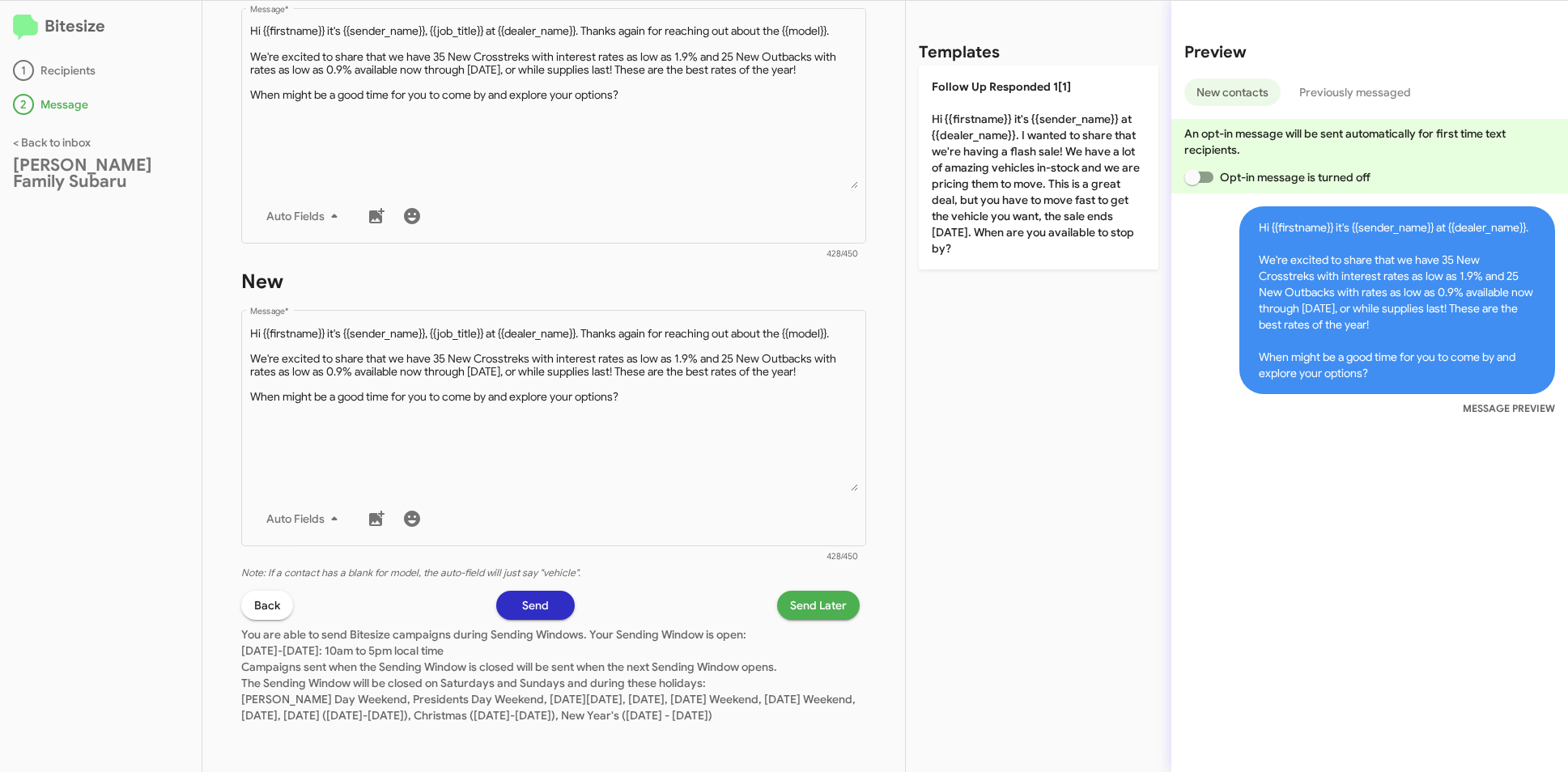
type textarea "Hi {{firstname}} it's {{sender_name}} at {{dealer_name}}. We're excited to shar…"
click at [790, 599] on span "Send Later" at bounding box center [818, 605] width 57 height 29
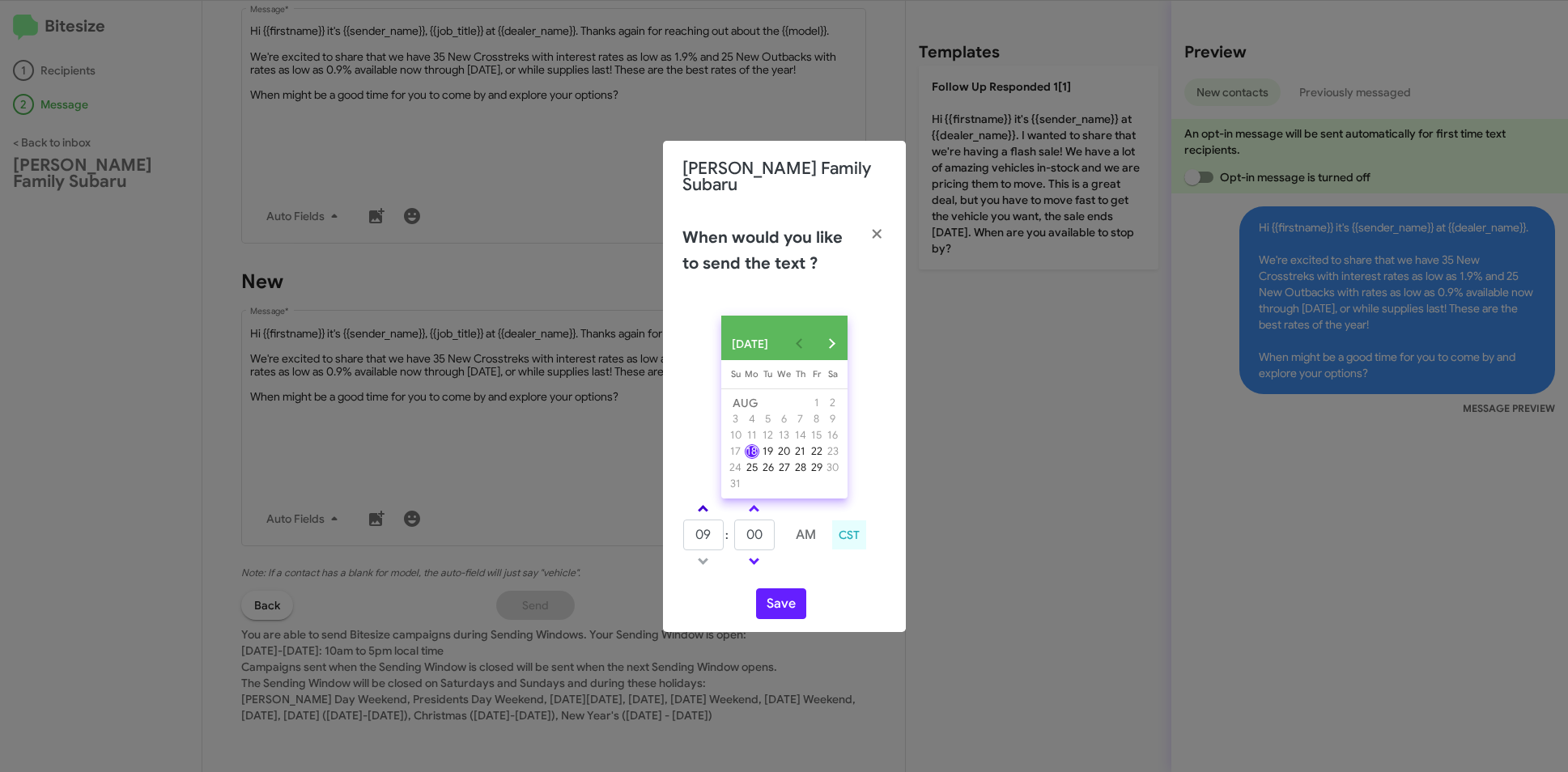
click at [698, 508] on span at bounding box center [703, 510] width 11 height 11
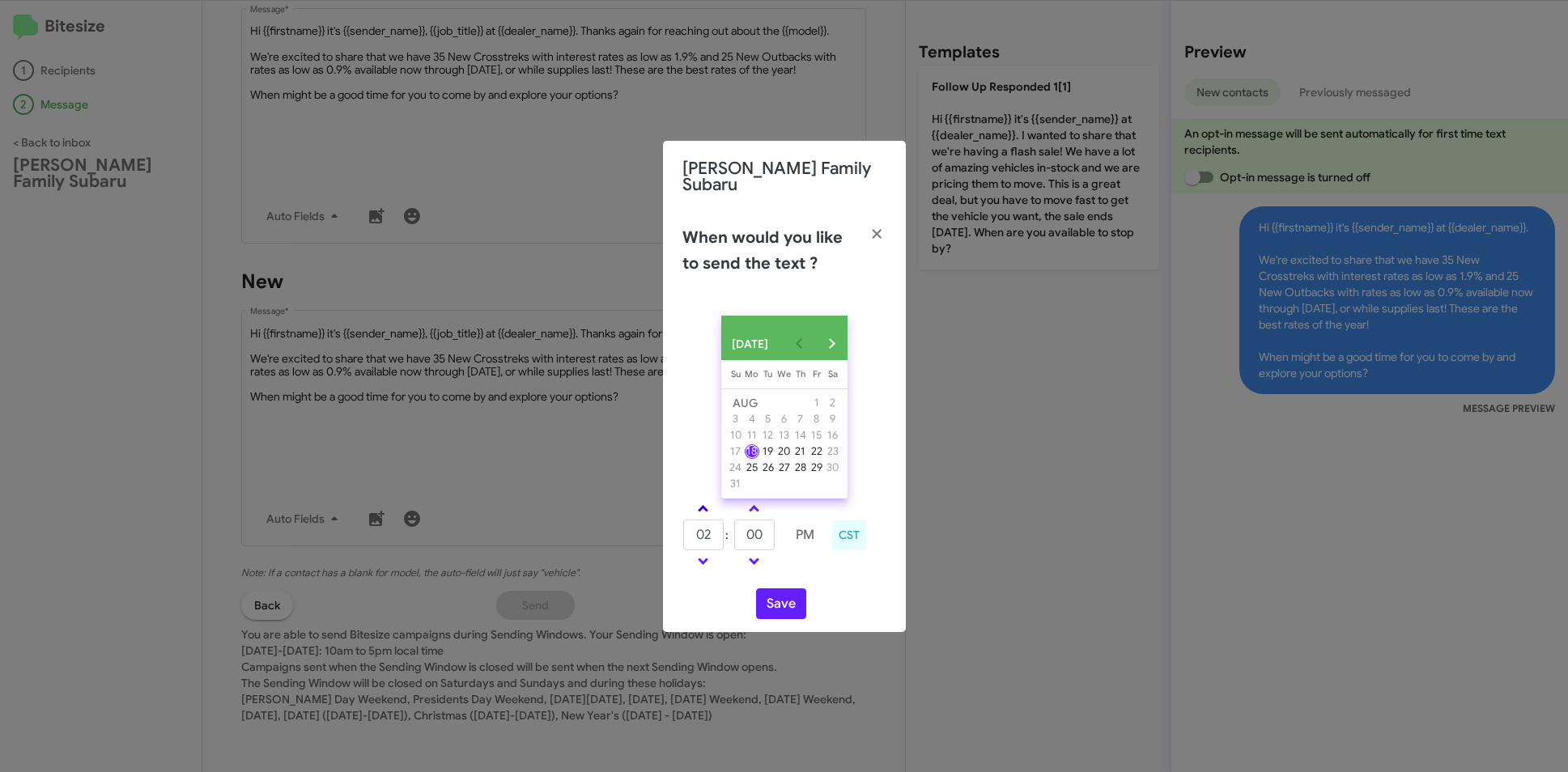
click at [698, 508] on span at bounding box center [703, 510] width 11 height 11
click at [752, 556] on span at bounding box center [754, 559] width 11 height 11
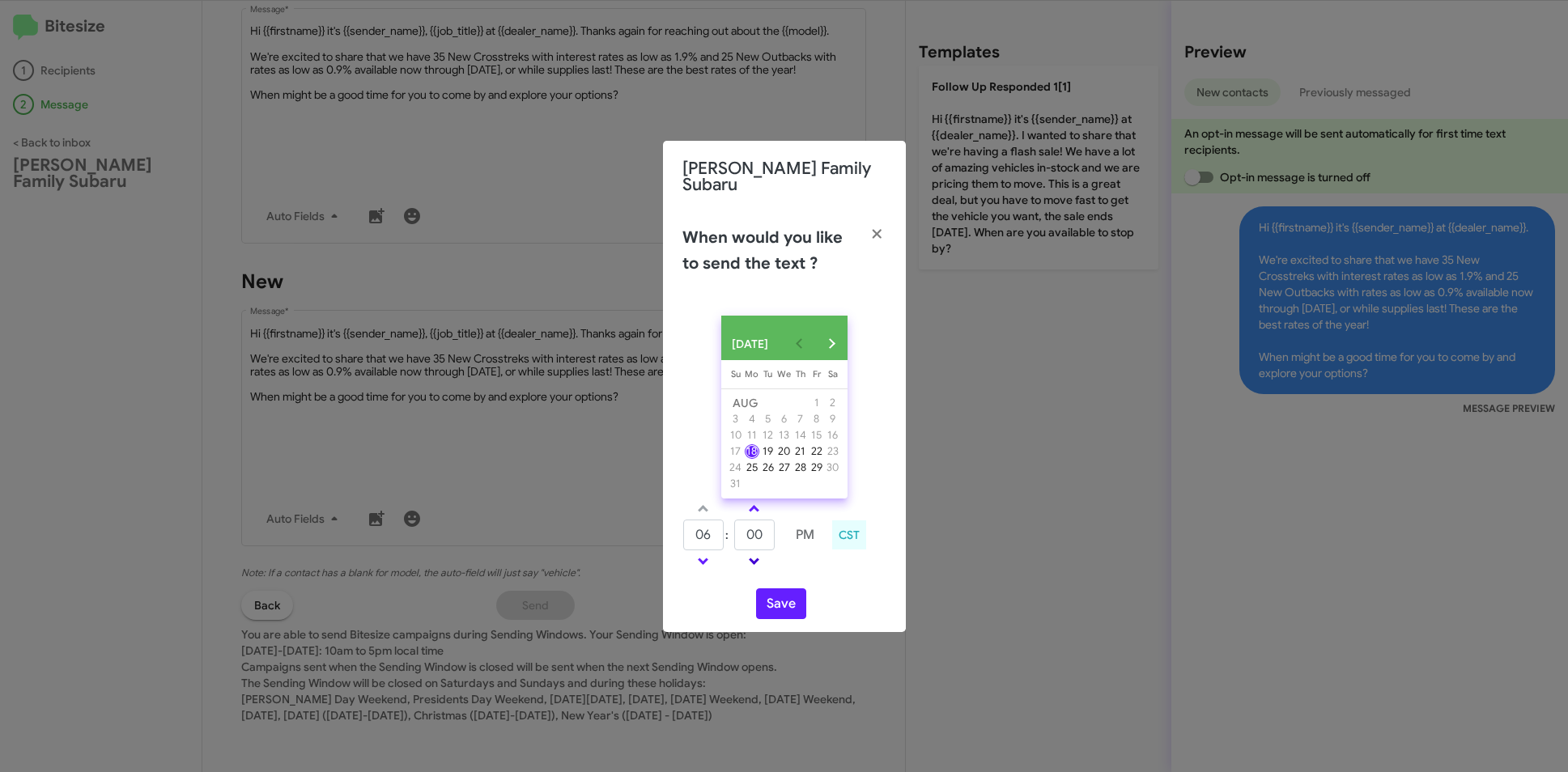
type input "05"
type input "55"
drag, startPoint x: 793, startPoint y: 608, endPoint x: 775, endPoint y: 607, distance: 18.0
click at [792, 608] on button "Save" at bounding box center [782, 603] width 50 height 31
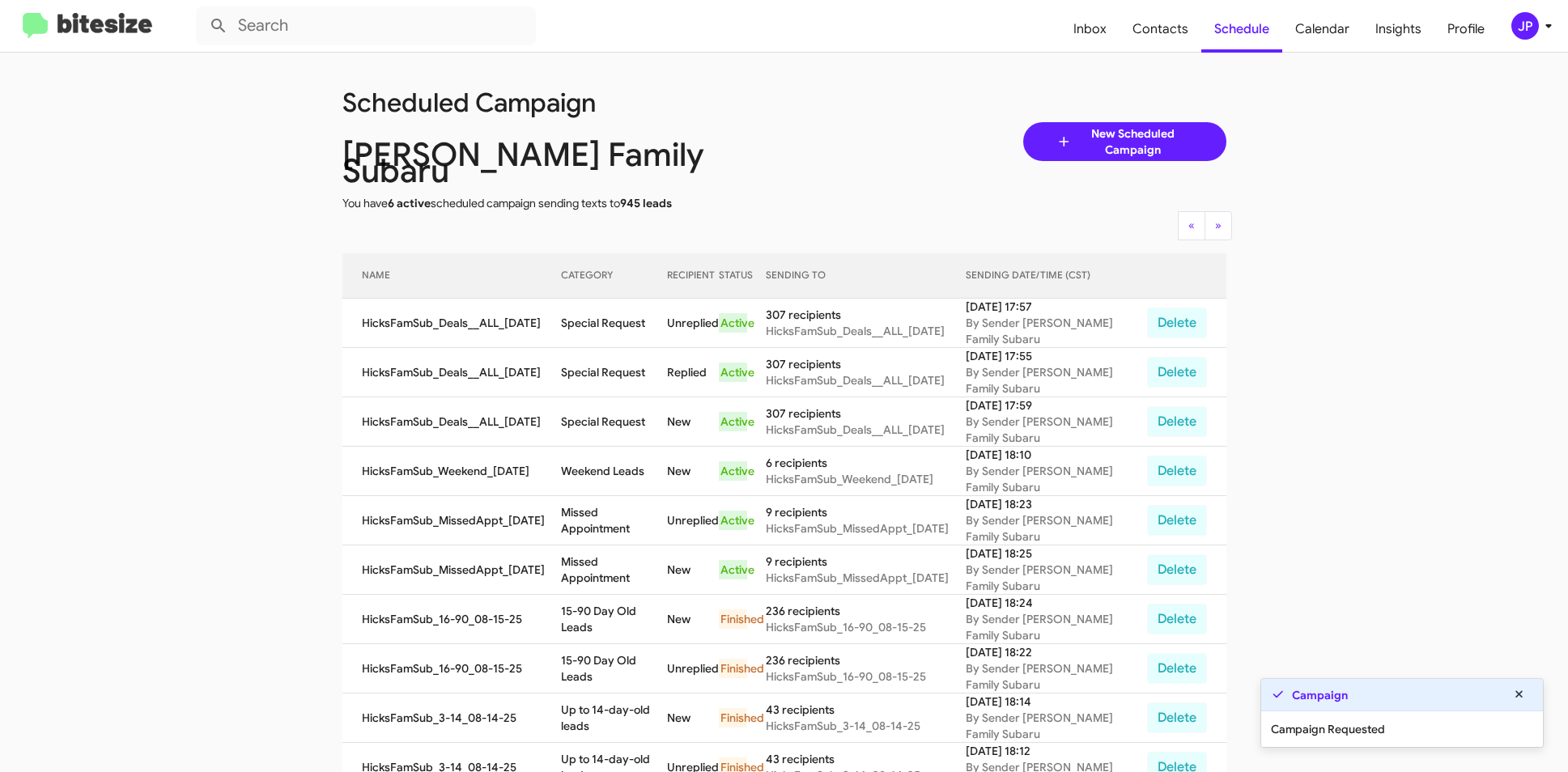
click at [29, 38] on img at bounding box center [87, 27] width 130 height 27
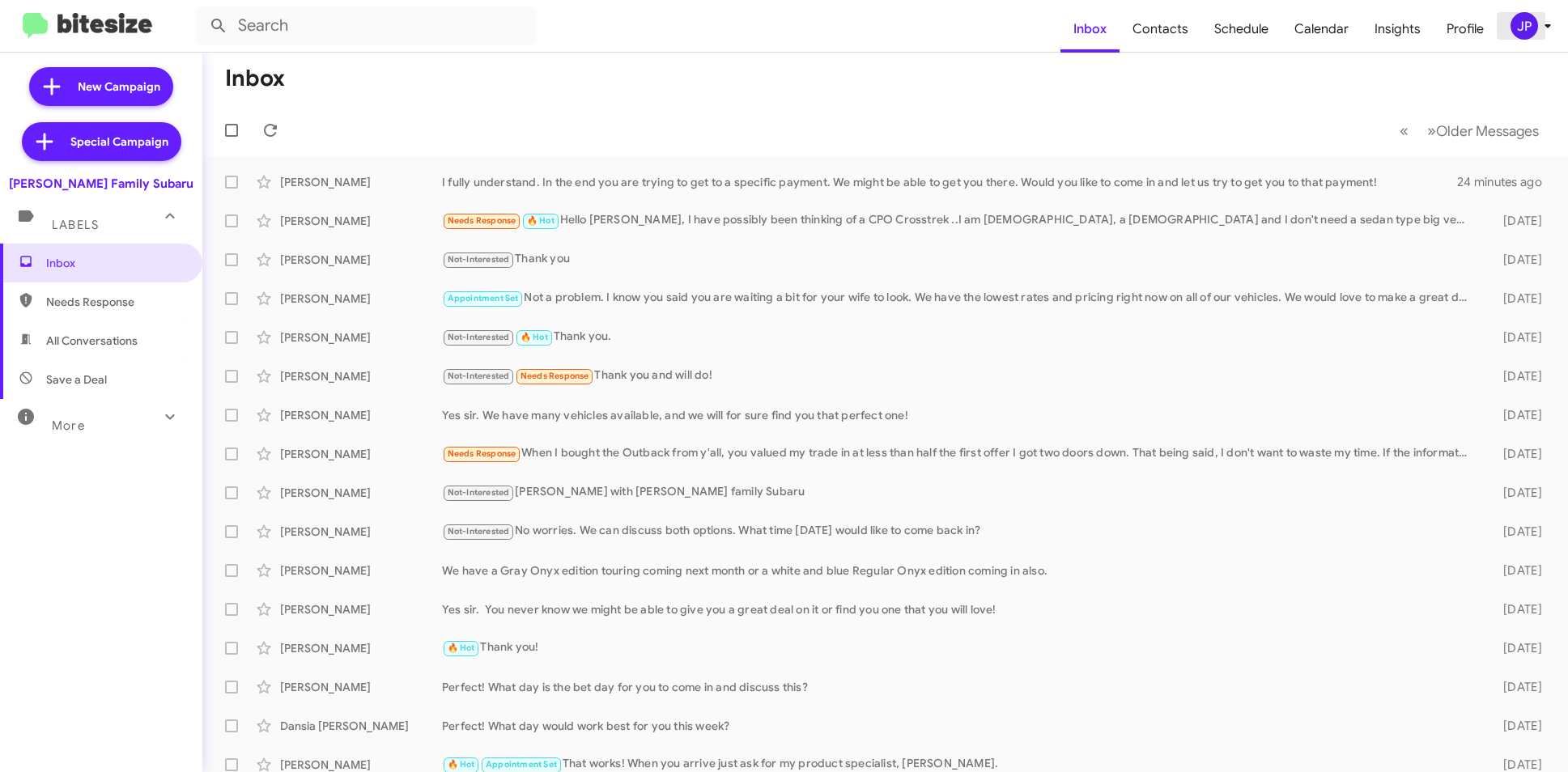
click at [1548, 30] on icon at bounding box center [1547, 25] width 19 height 19
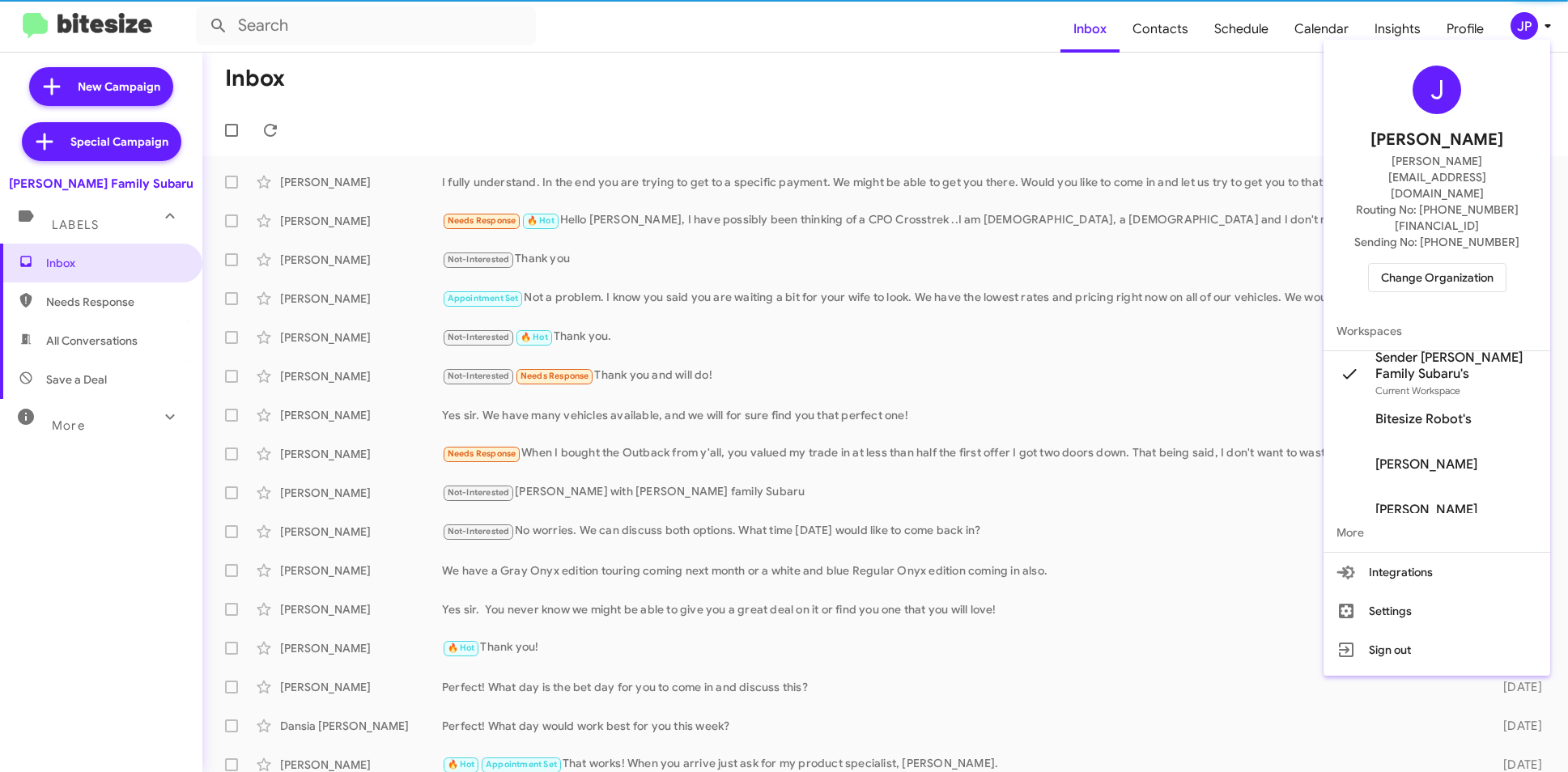
click at [1461, 263] on span "Change Organization" at bounding box center [1437, 277] width 112 height 27
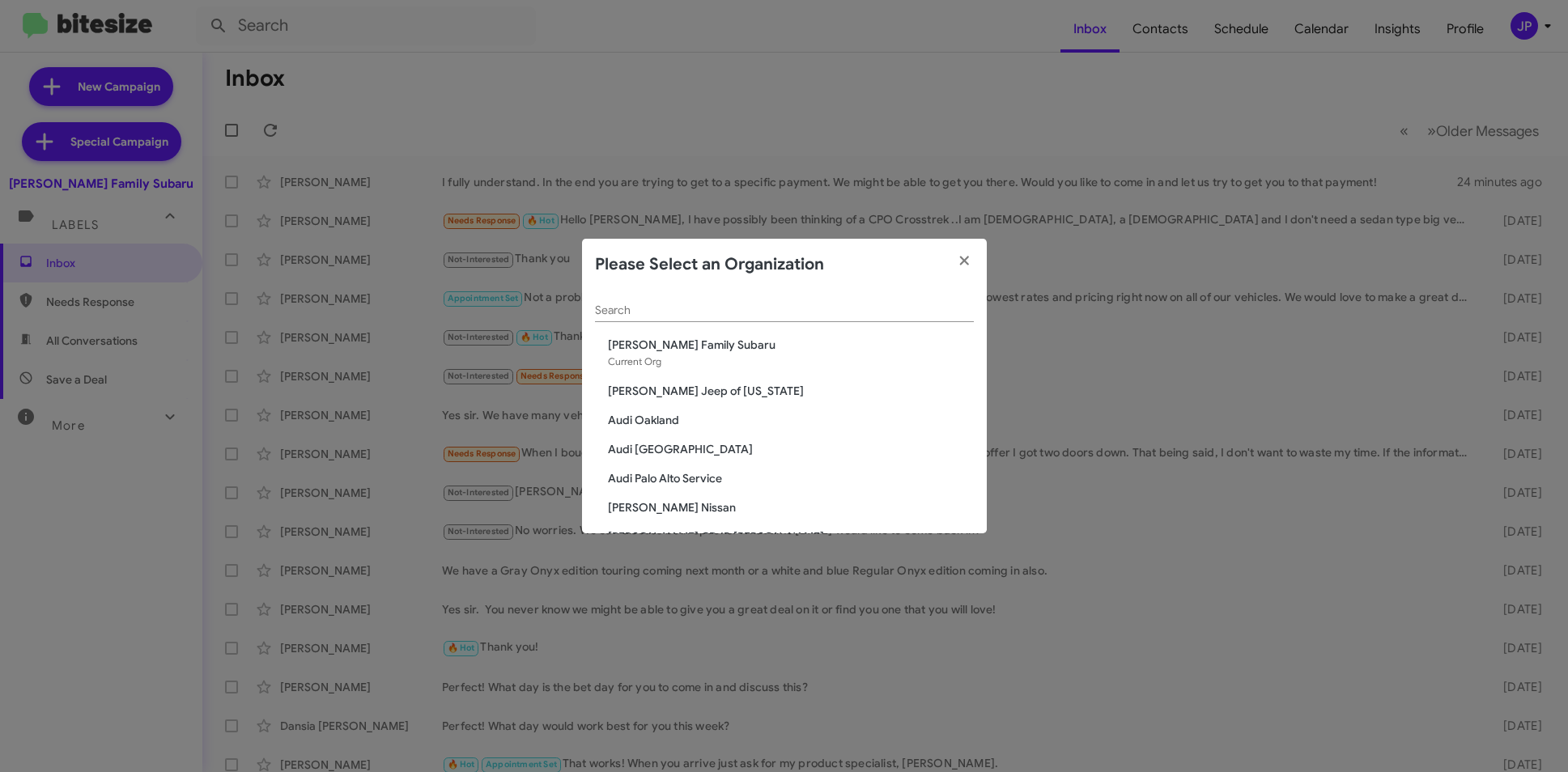
click at [847, 314] on input "Search" at bounding box center [785, 311] width 379 height 13
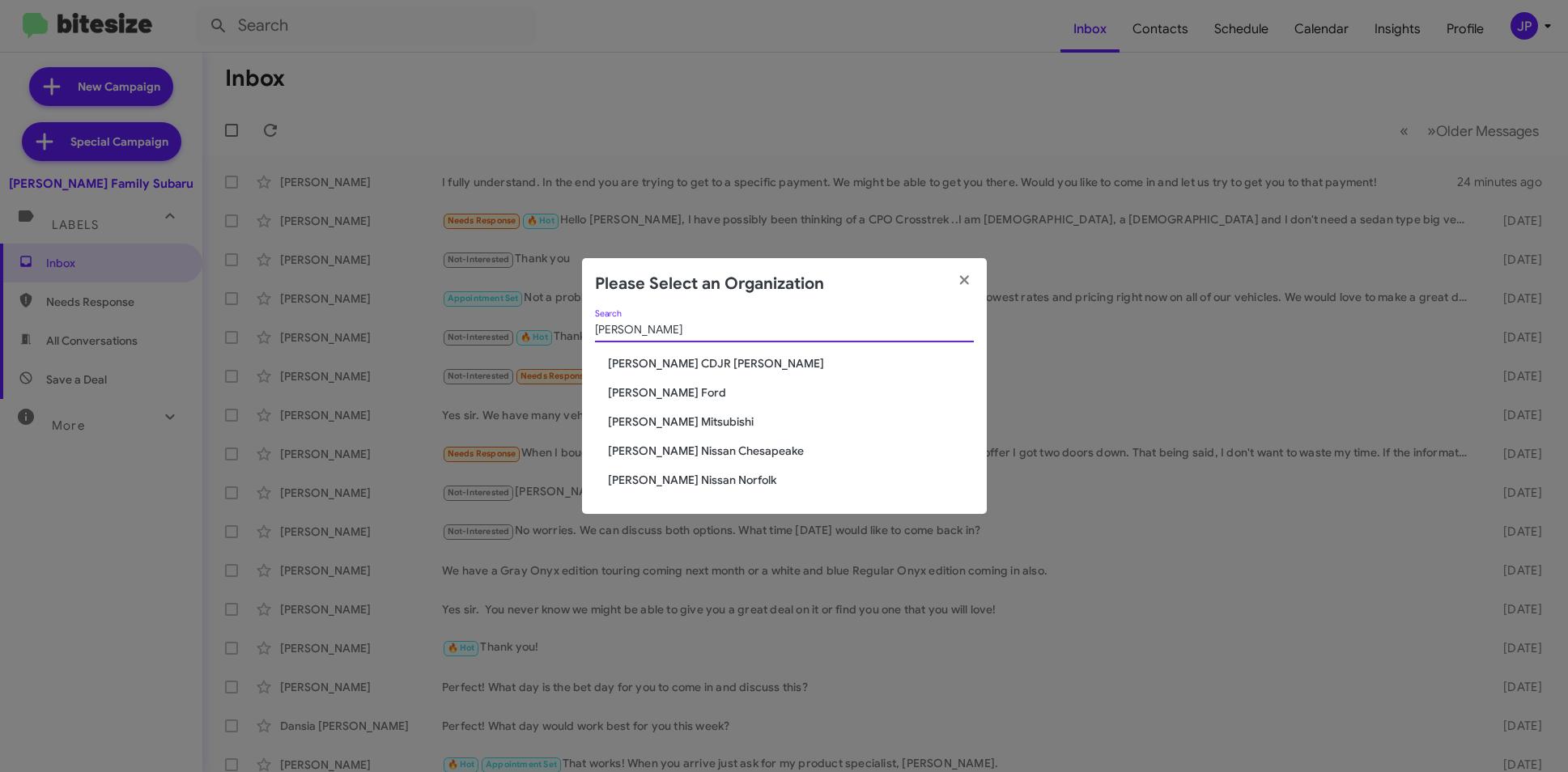
type input "Banister"
click at [678, 356] on span "[PERSON_NAME] CDJR [PERSON_NAME]" at bounding box center [791, 363] width 366 height 16
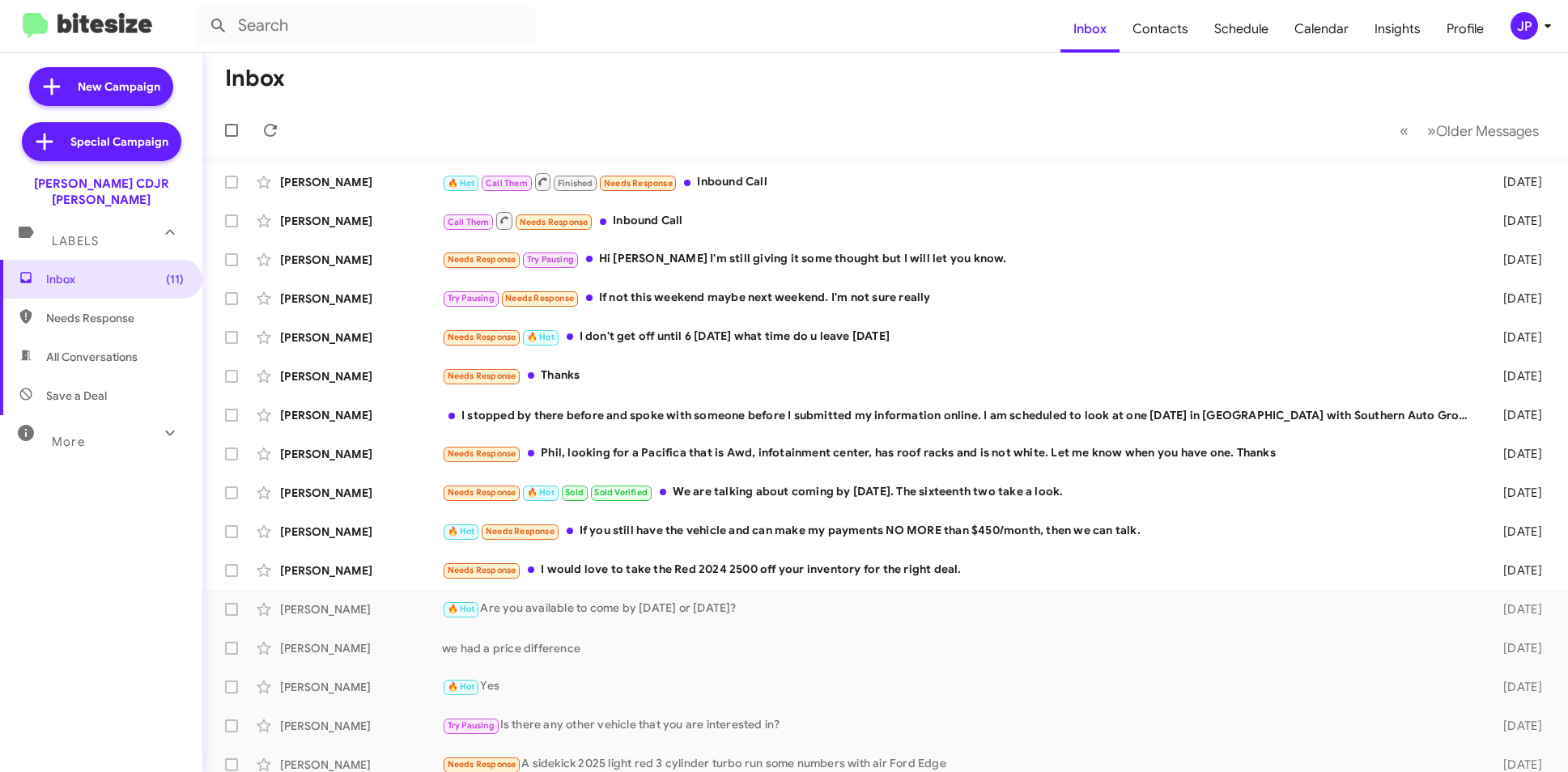
click at [1532, 33] on div "JP" at bounding box center [1524, 26] width 27 height 27
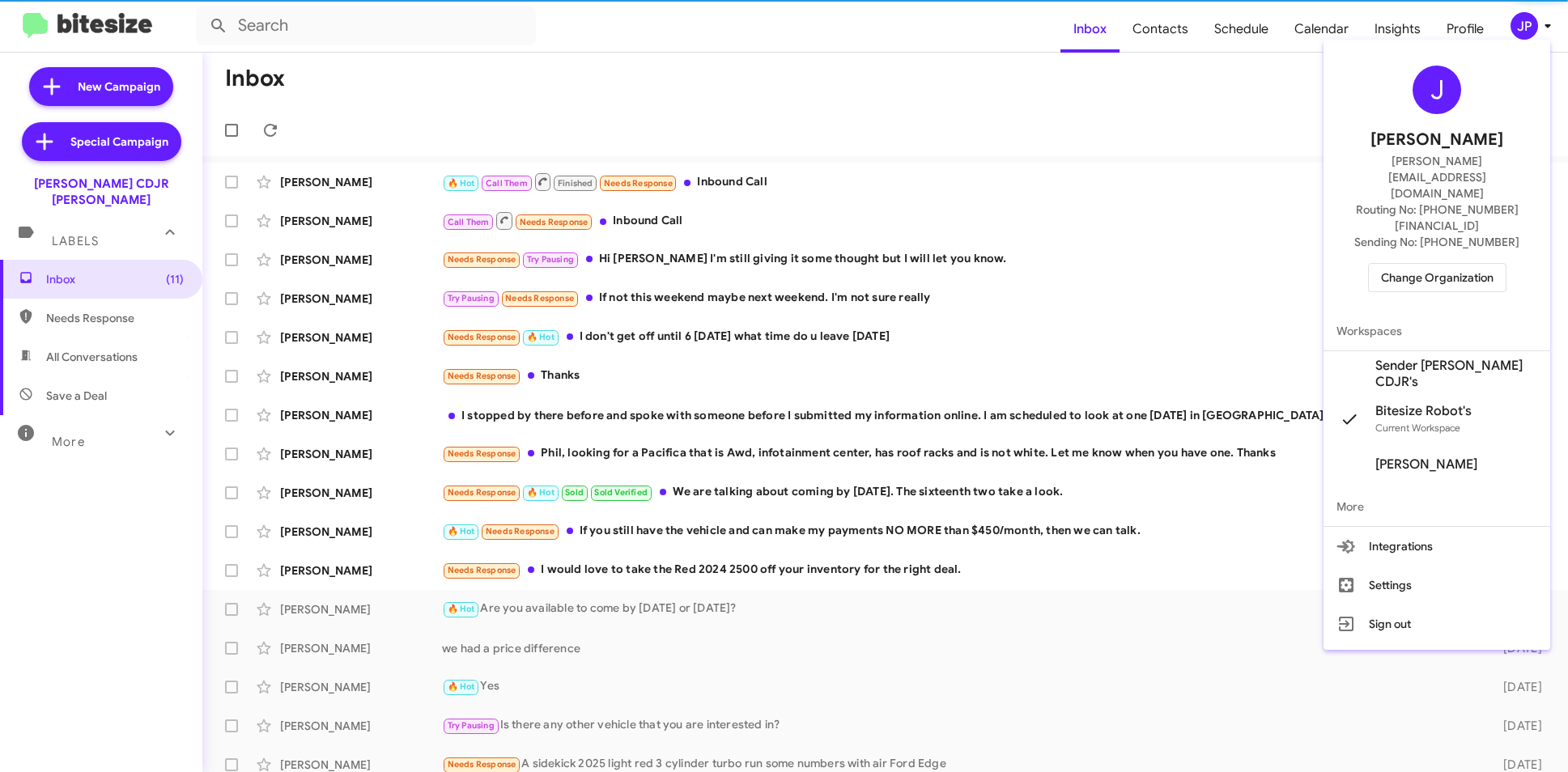
click at [1474, 211] on div "J Jamie Payton jamie@bitesize.co Routing No: +1 (757) 607-9504 Sending No: +1 (…" at bounding box center [1437, 179] width 227 height 265
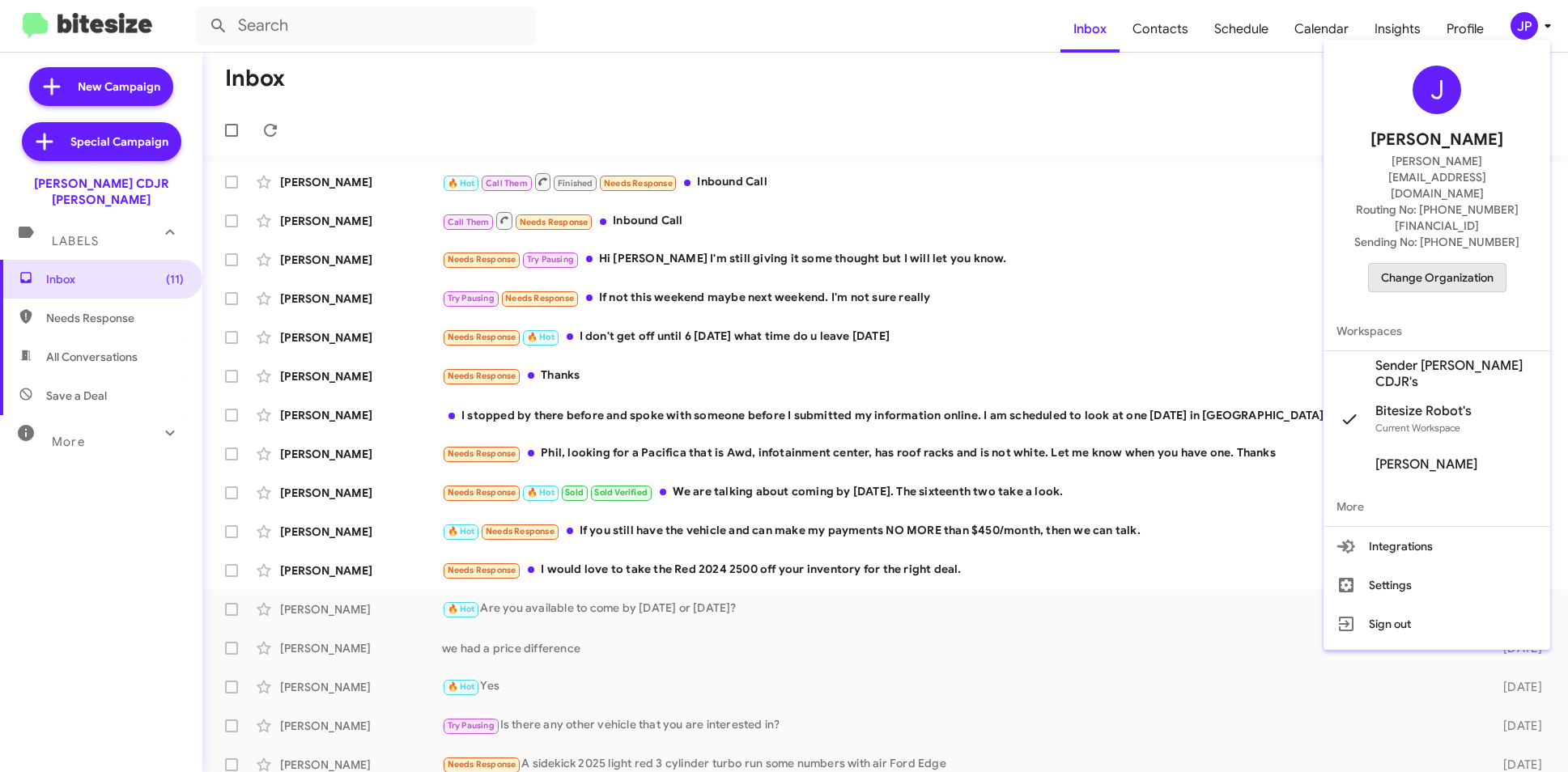
click at [1468, 263] on span "Change Organization" at bounding box center [1437, 277] width 112 height 27
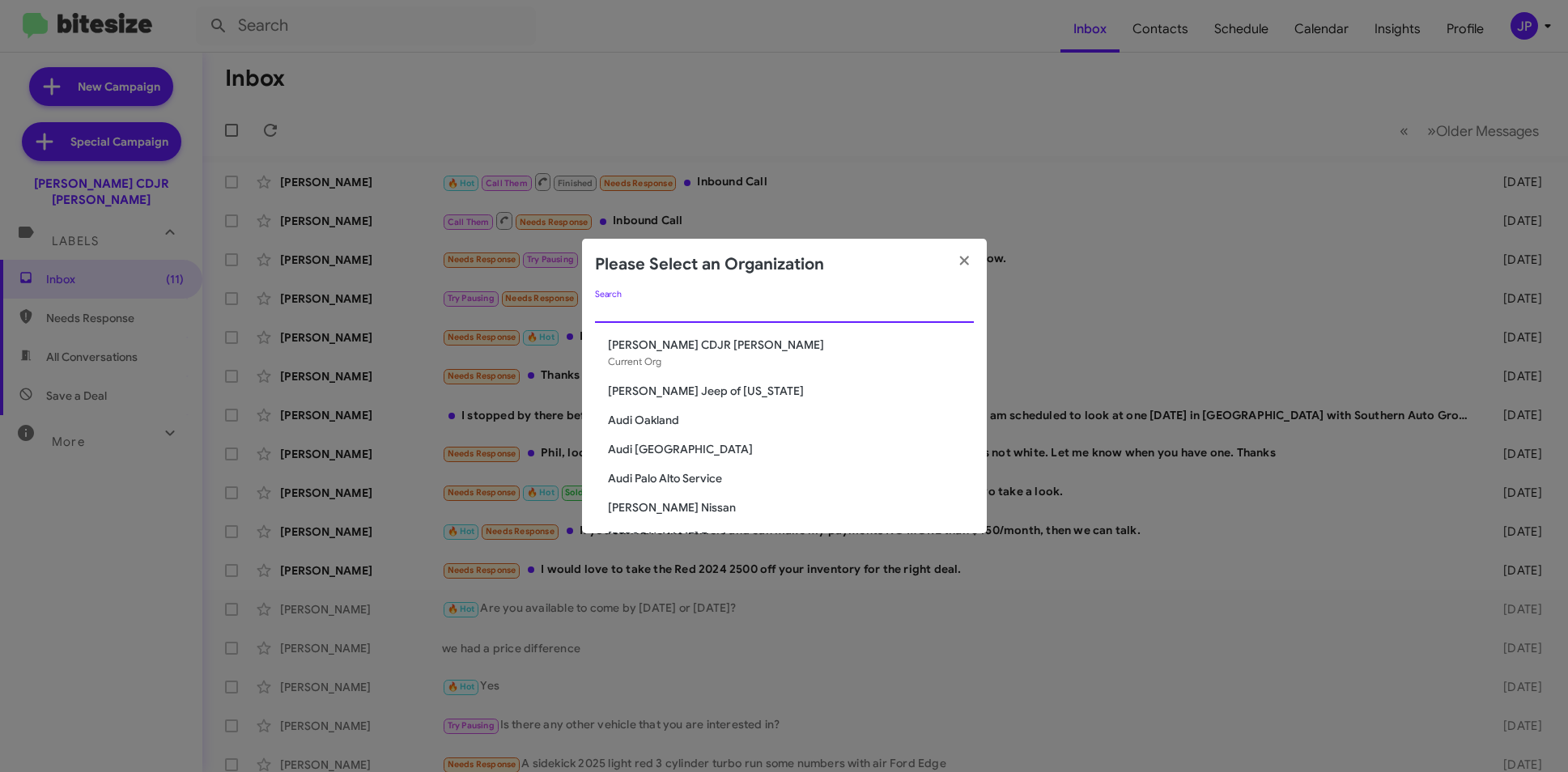
click at [660, 307] on input "Search" at bounding box center [785, 311] width 379 height 13
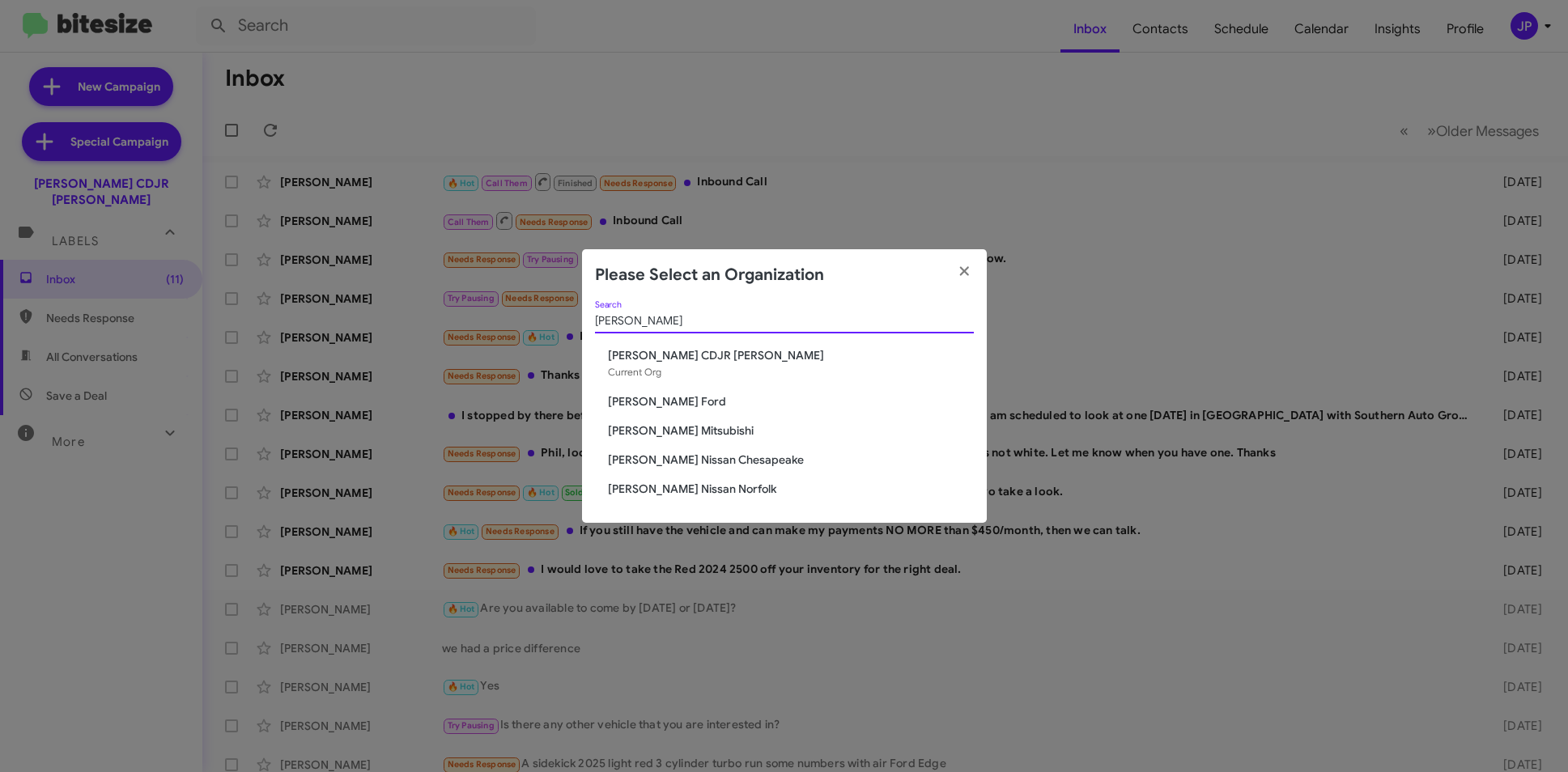
type input "banister"
click at [739, 459] on span "[PERSON_NAME] Nissan Chesapeake" at bounding box center [791, 459] width 366 height 16
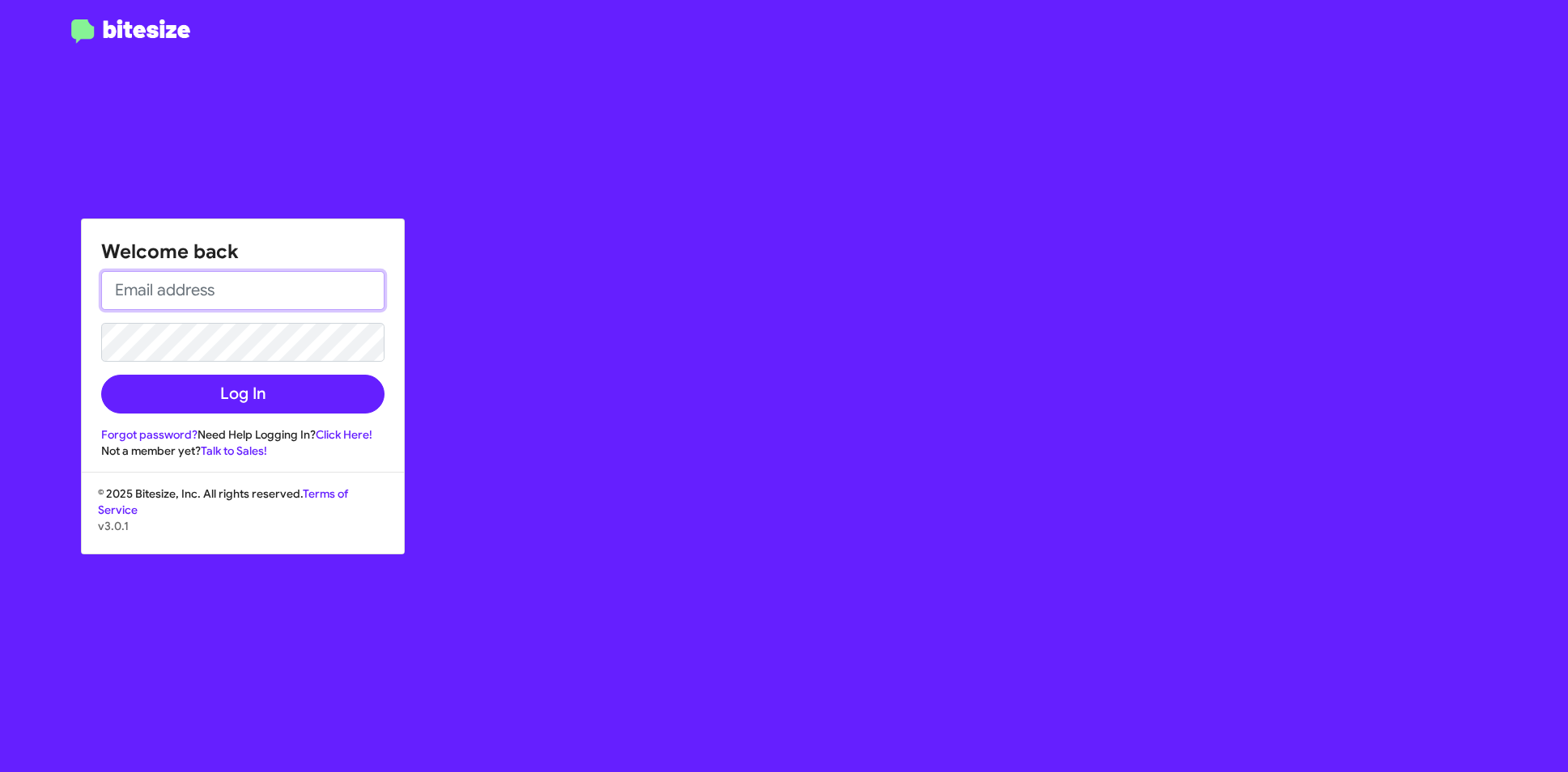
type input "[PERSON_NAME][EMAIL_ADDRESS][DOMAIN_NAME]"
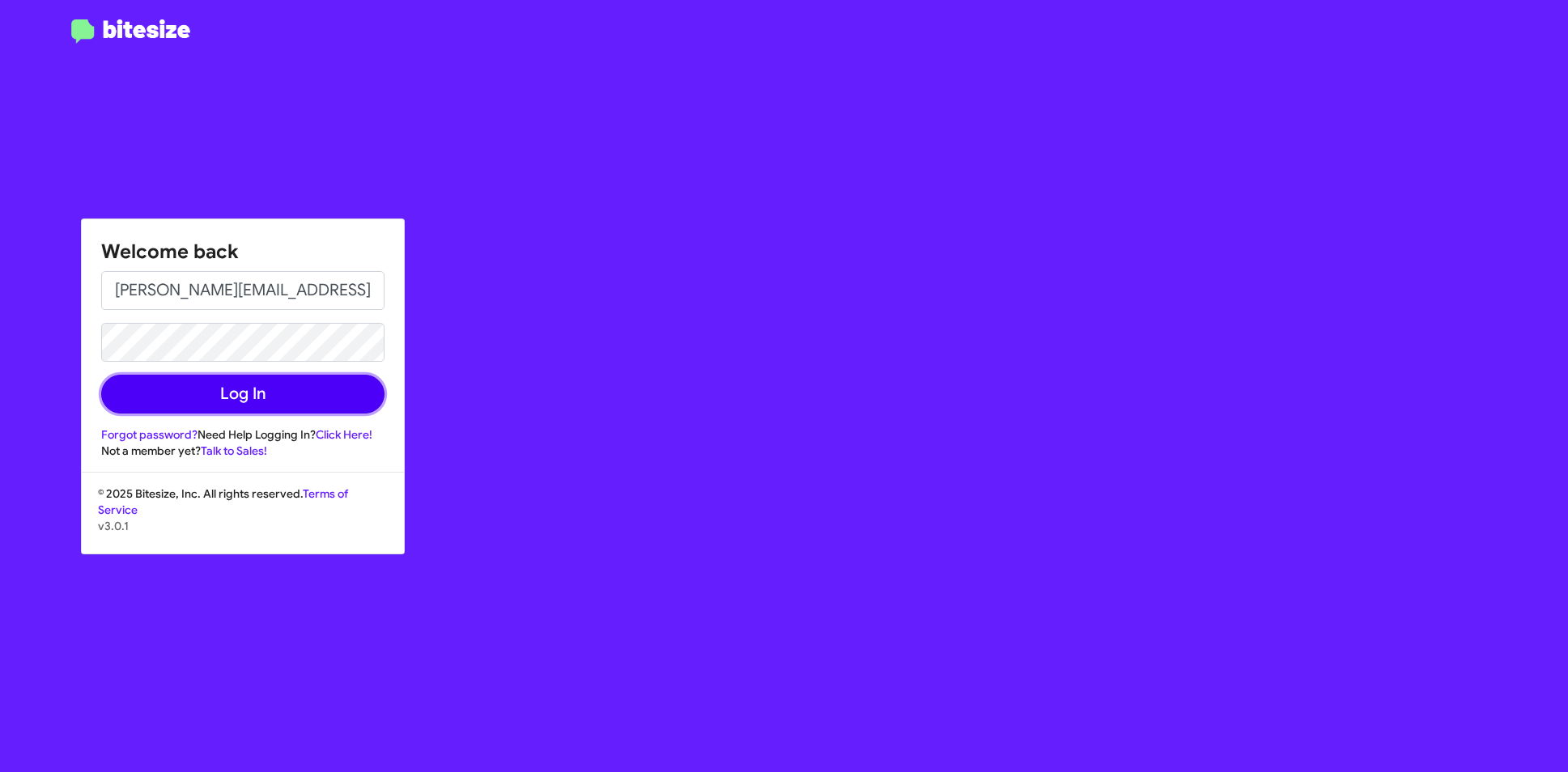
click at [276, 409] on button "Log In" at bounding box center [243, 394] width 284 height 39
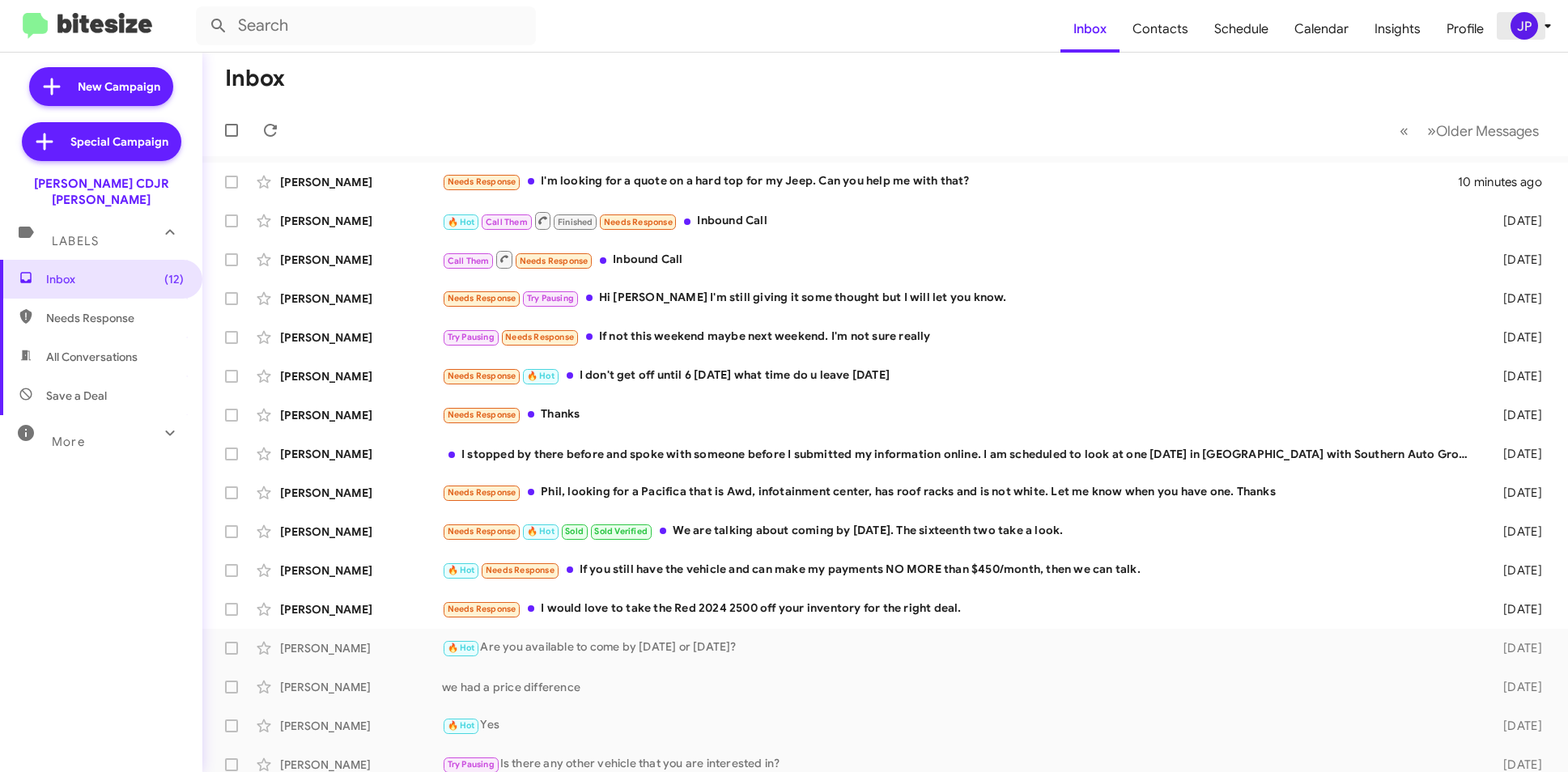
click at [1529, 26] on div "JP" at bounding box center [1524, 26] width 27 height 27
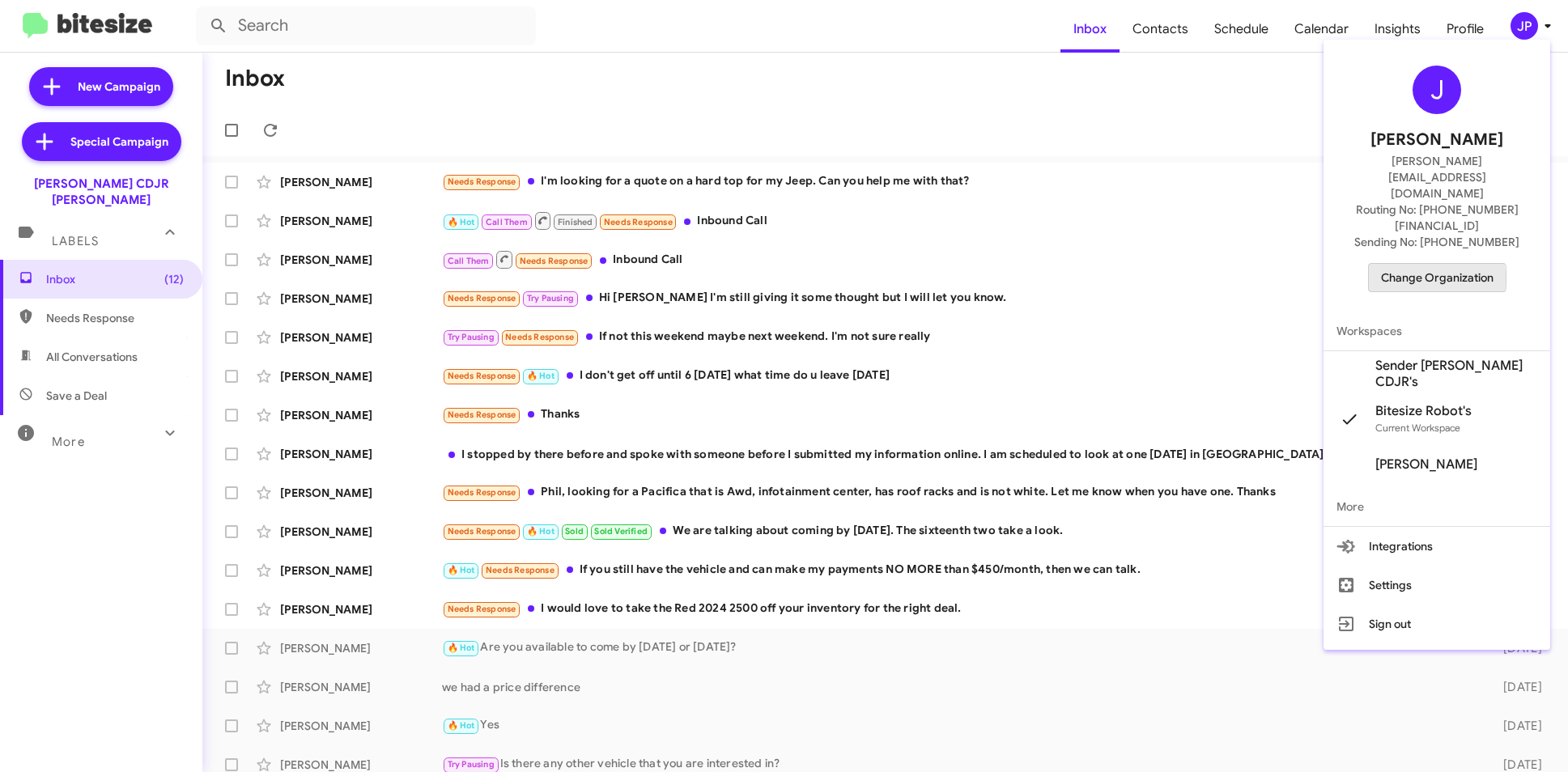
click at [1432, 263] on span "Change Organization" at bounding box center [1437, 277] width 112 height 27
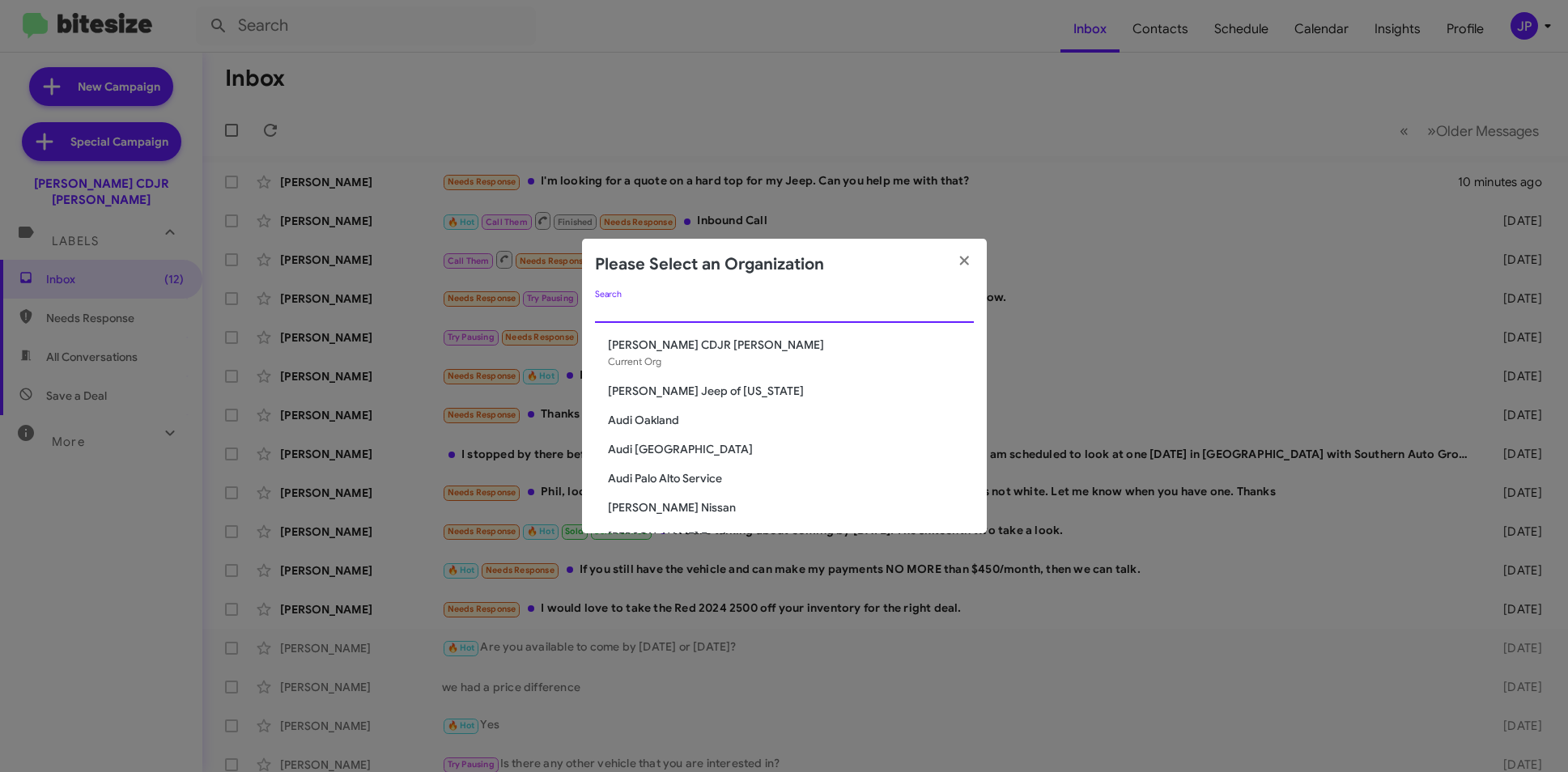
click at [706, 306] on input "Search" at bounding box center [785, 311] width 379 height 13
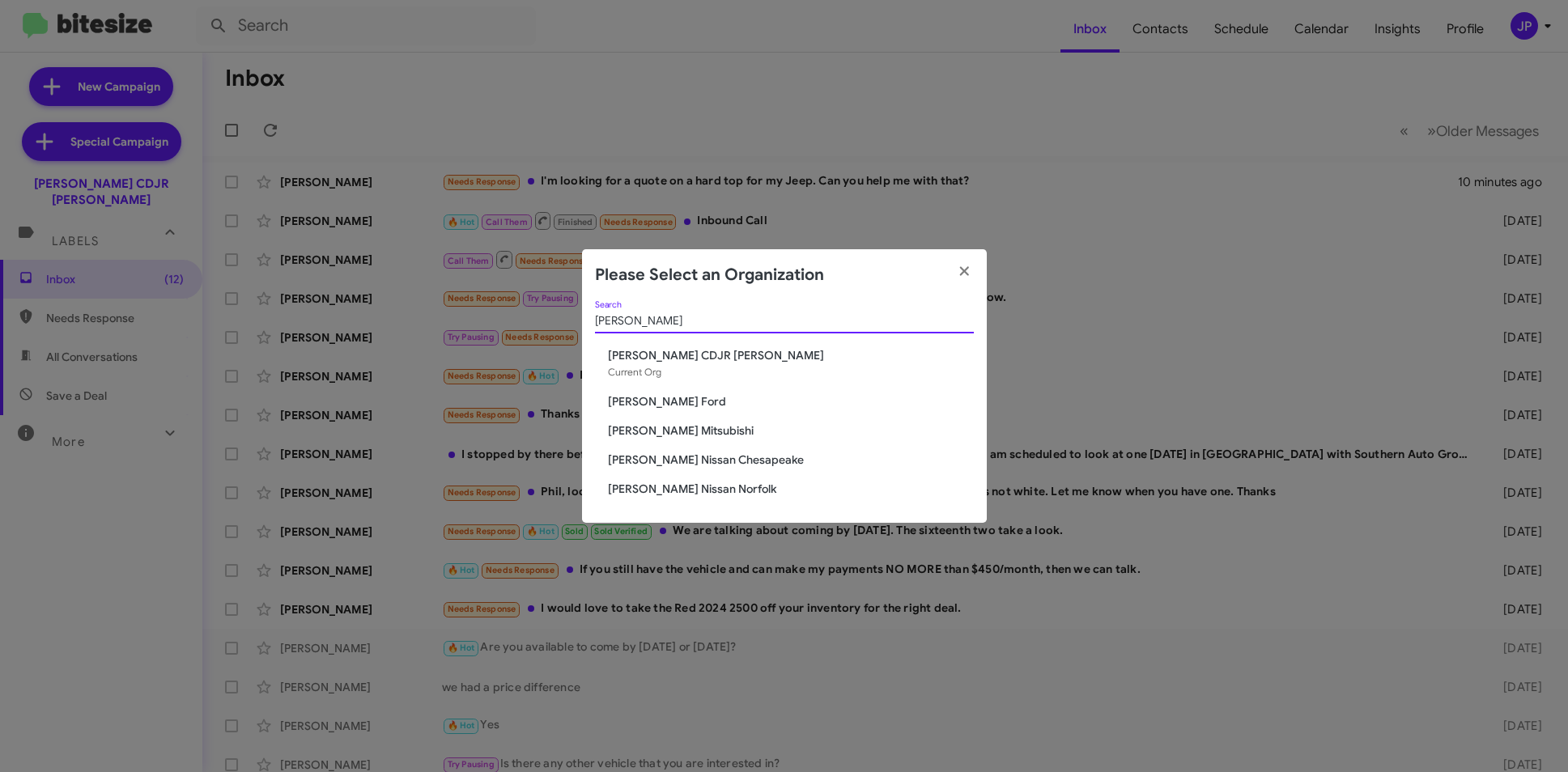
type input "banister"
click at [683, 466] on span "[PERSON_NAME] Nissan Chesapeake" at bounding box center [791, 459] width 366 height 16
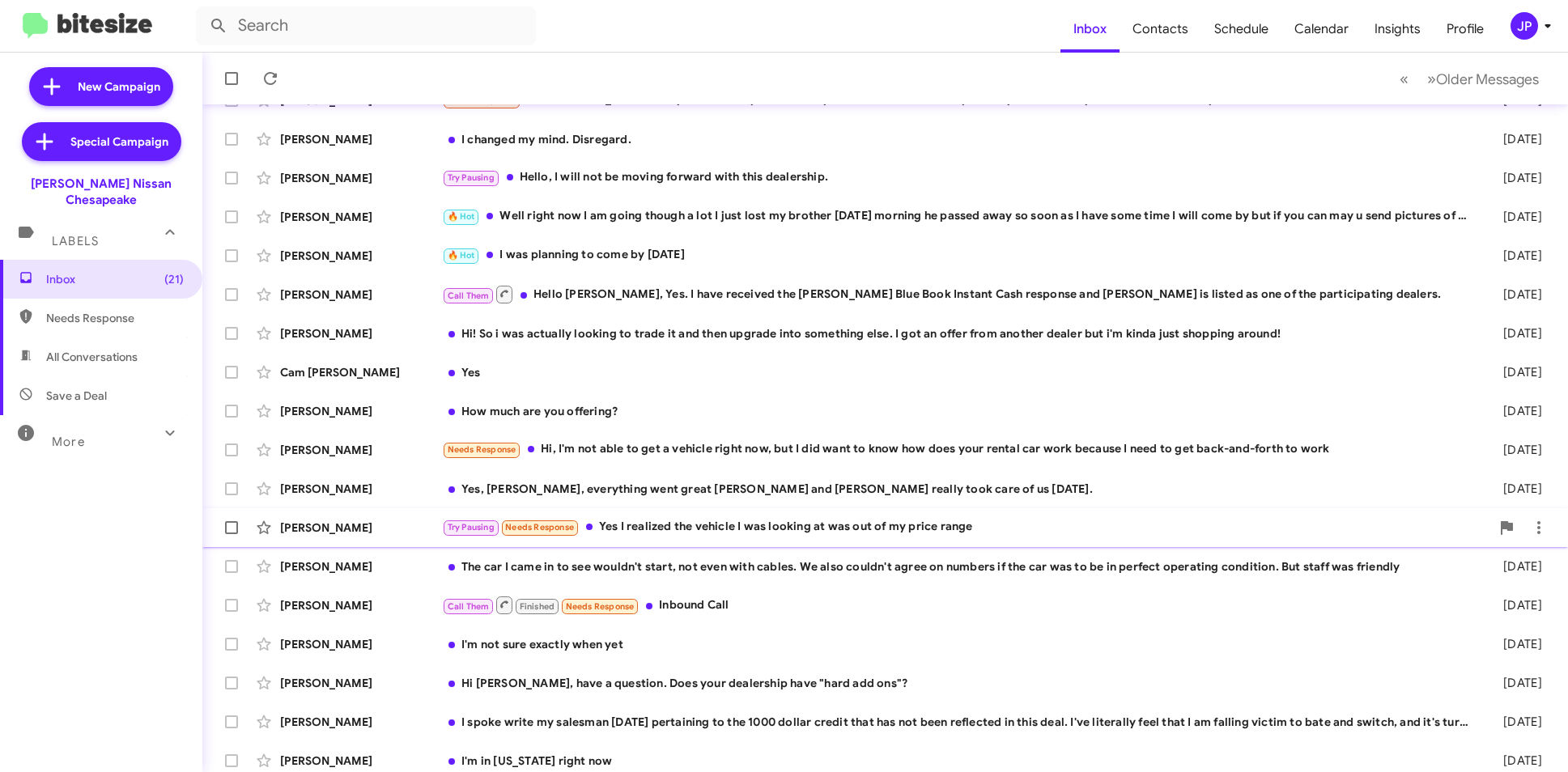
scroll to position [168, 0]
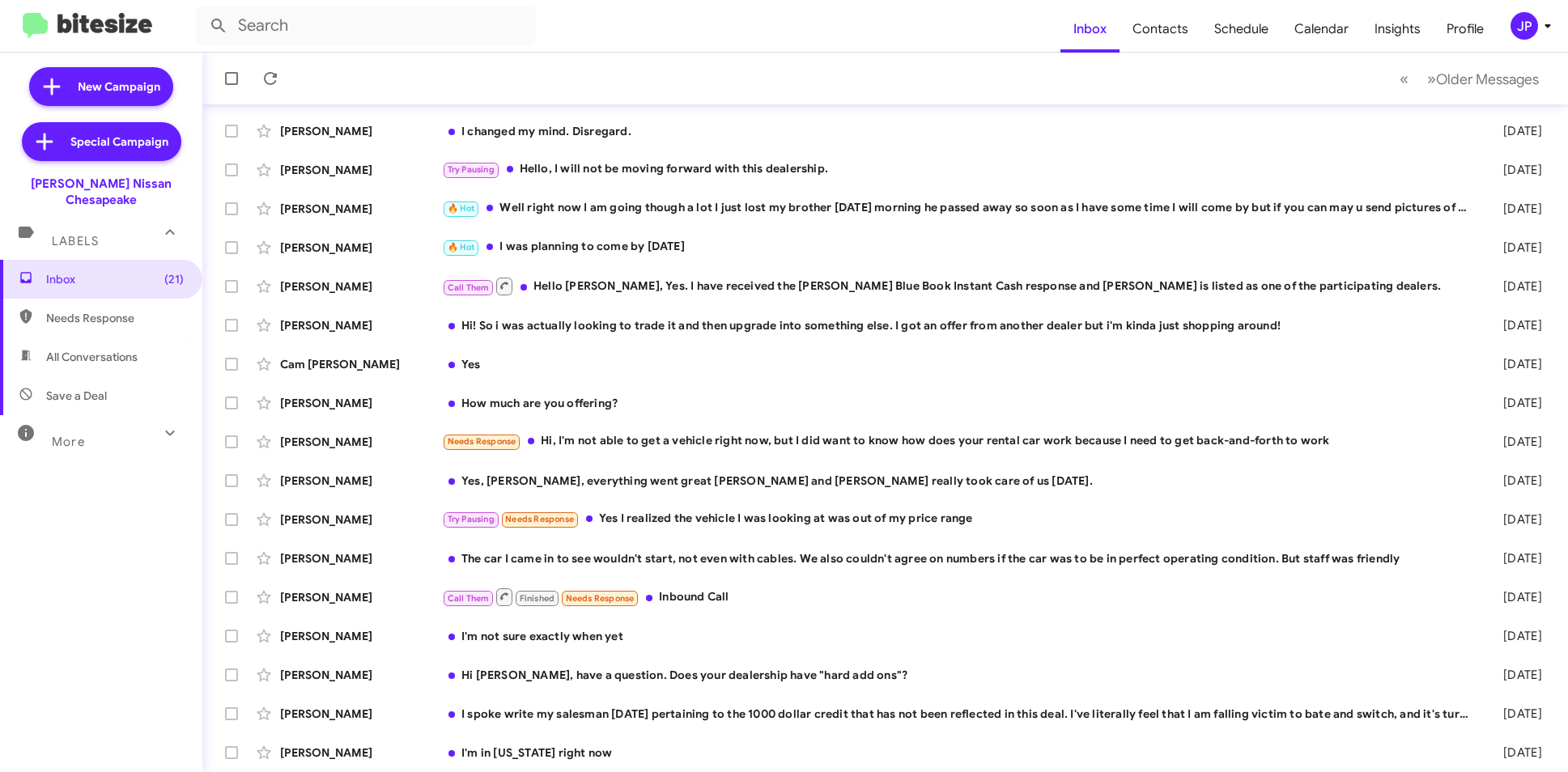
click at [1526, 18] on div "JP" at bounding box center [1524, 26] width 27 height 27
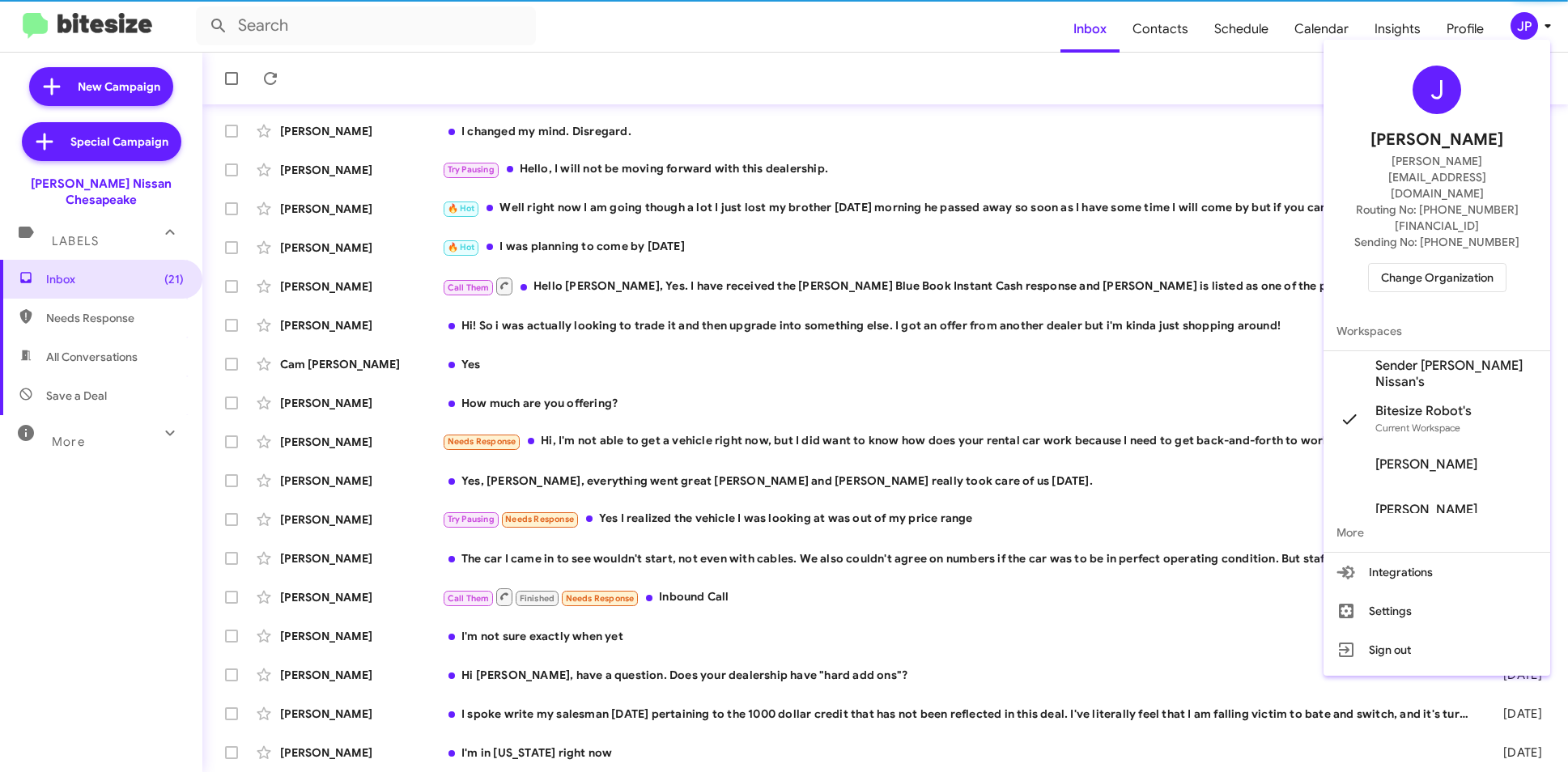
click at [1452, 263] on span "Change Organization" at bounding box center [1437, 277] width 112 height 27
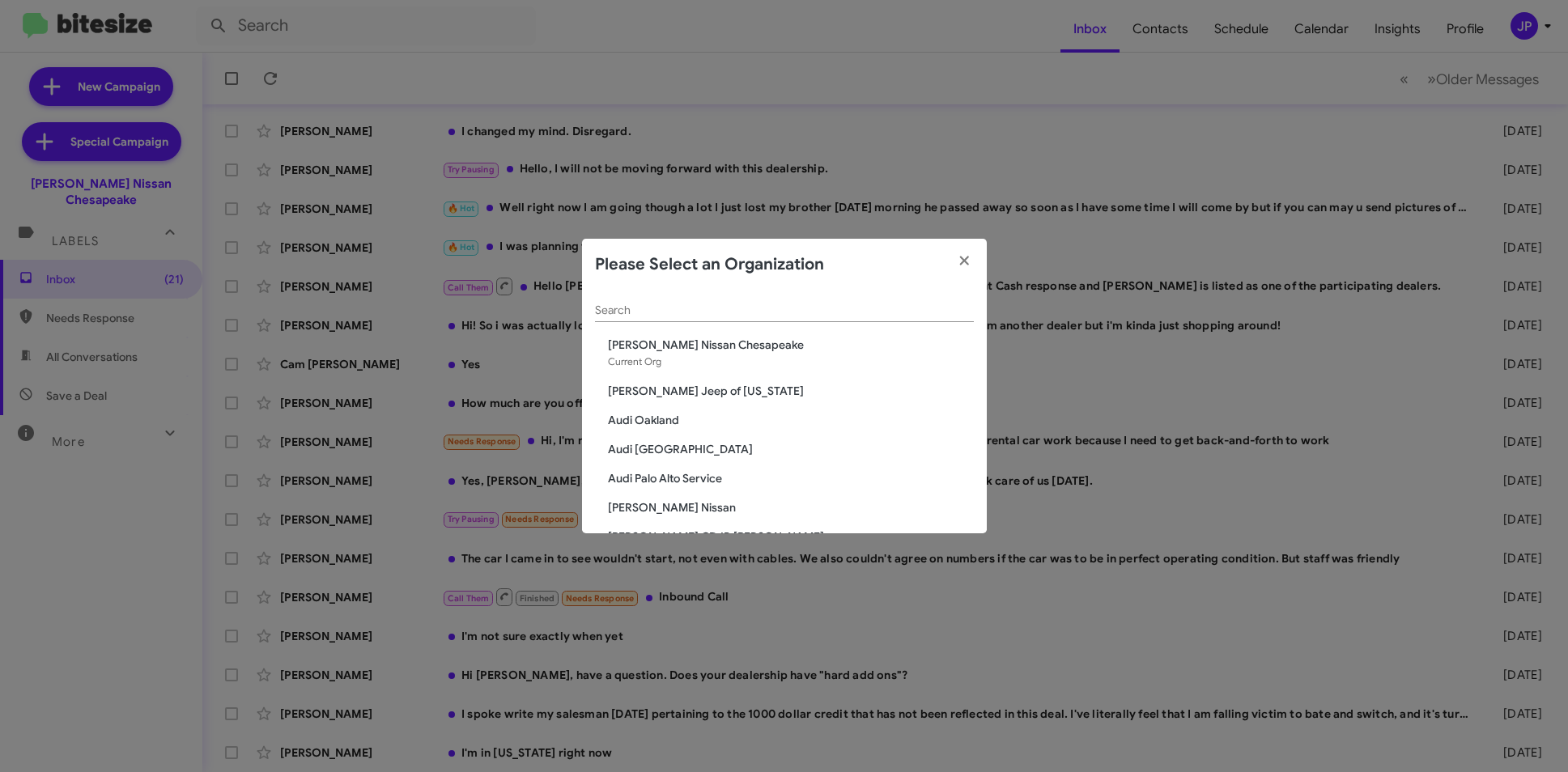
click at [737, 293] on div "Search" at bounding box center [785, 307] width 379 height 32
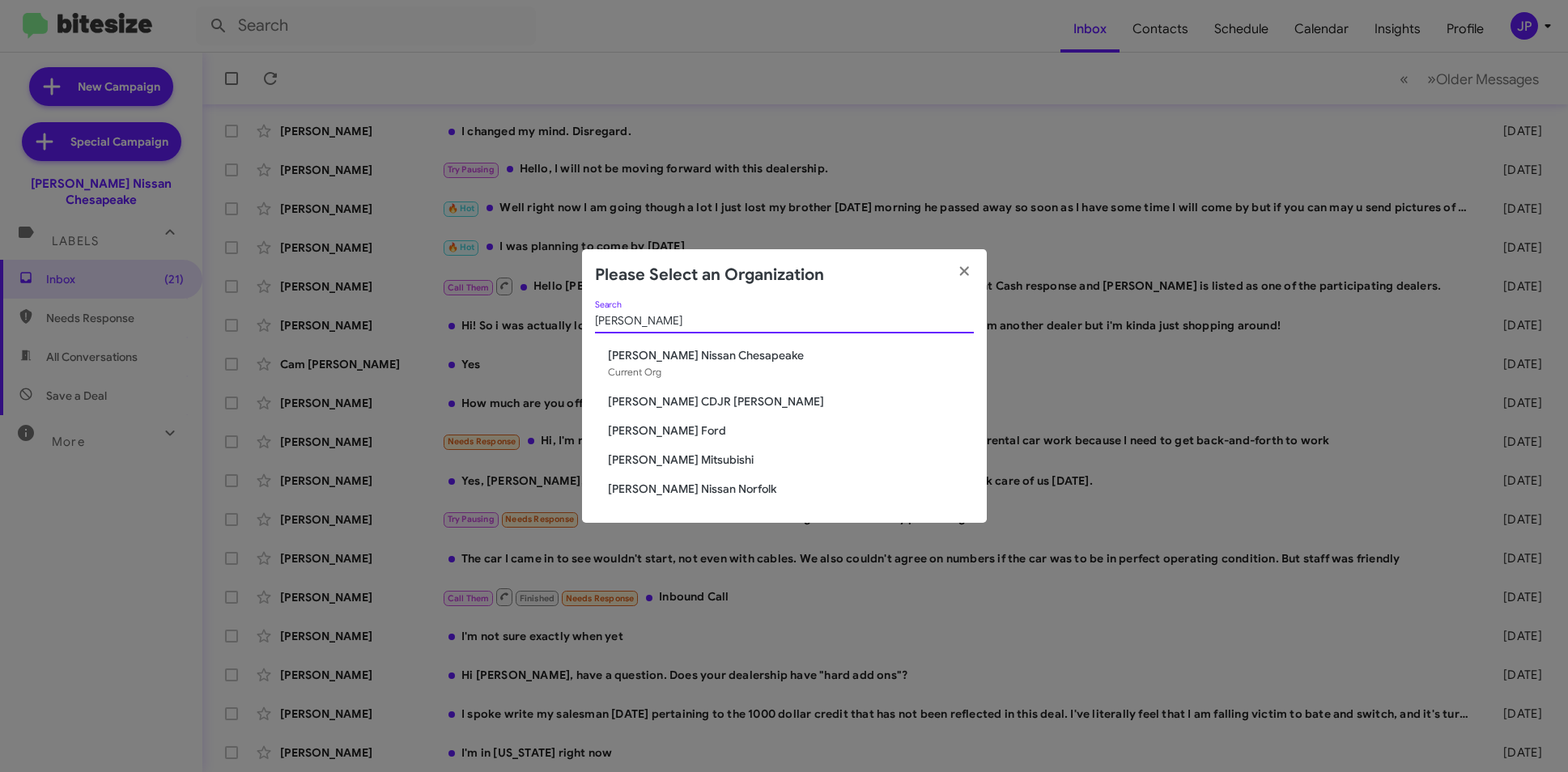
type input "[PERSON_NAME]"
click at [697, 486] on span "[PERSON_NAME] Nissan Norfolk" at bounding box center [791, 488] width 366 height 16
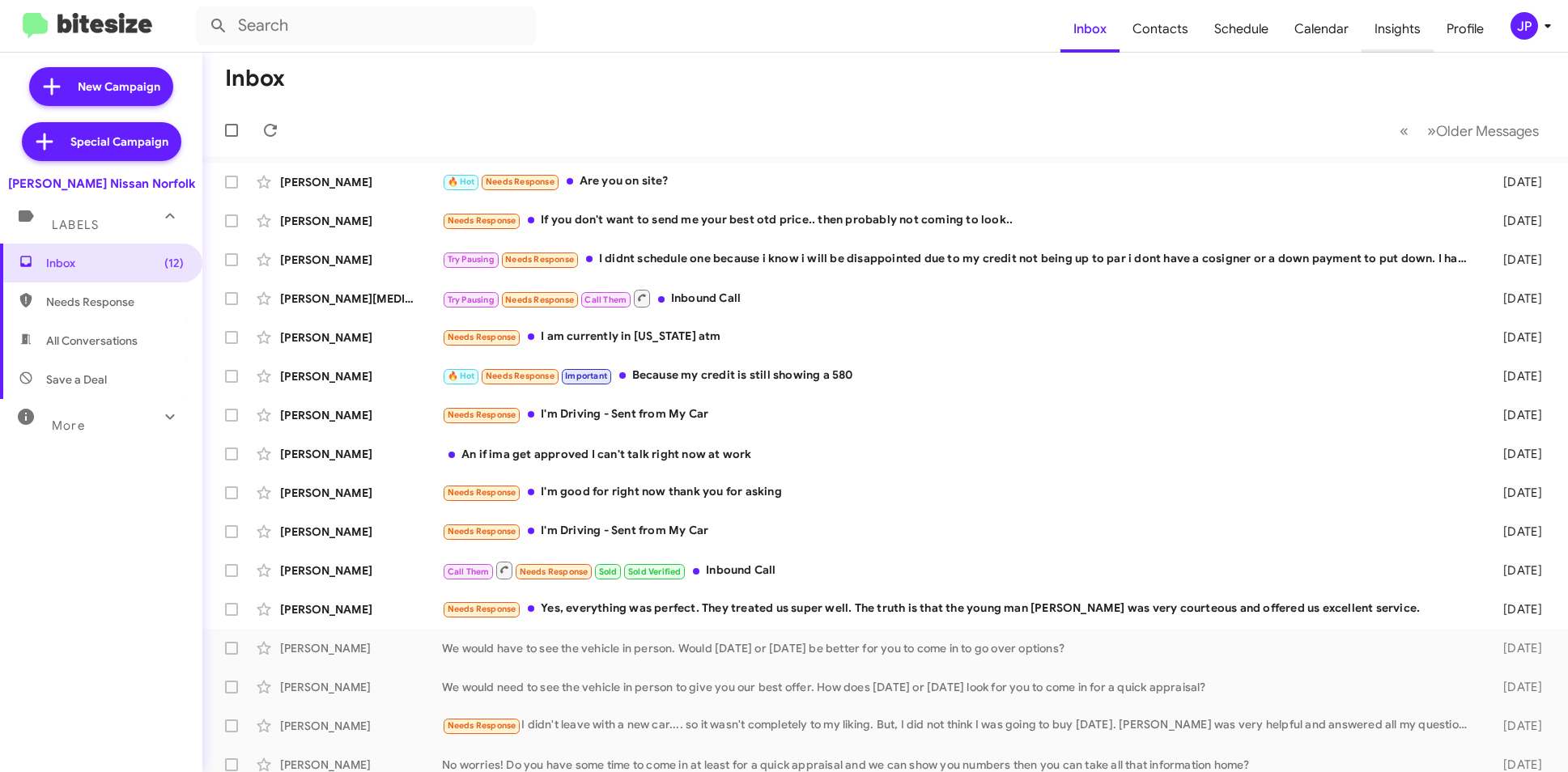
click at [1396, 35] on span "Insights" at bounding box center [1398, 29] width 72 height 47
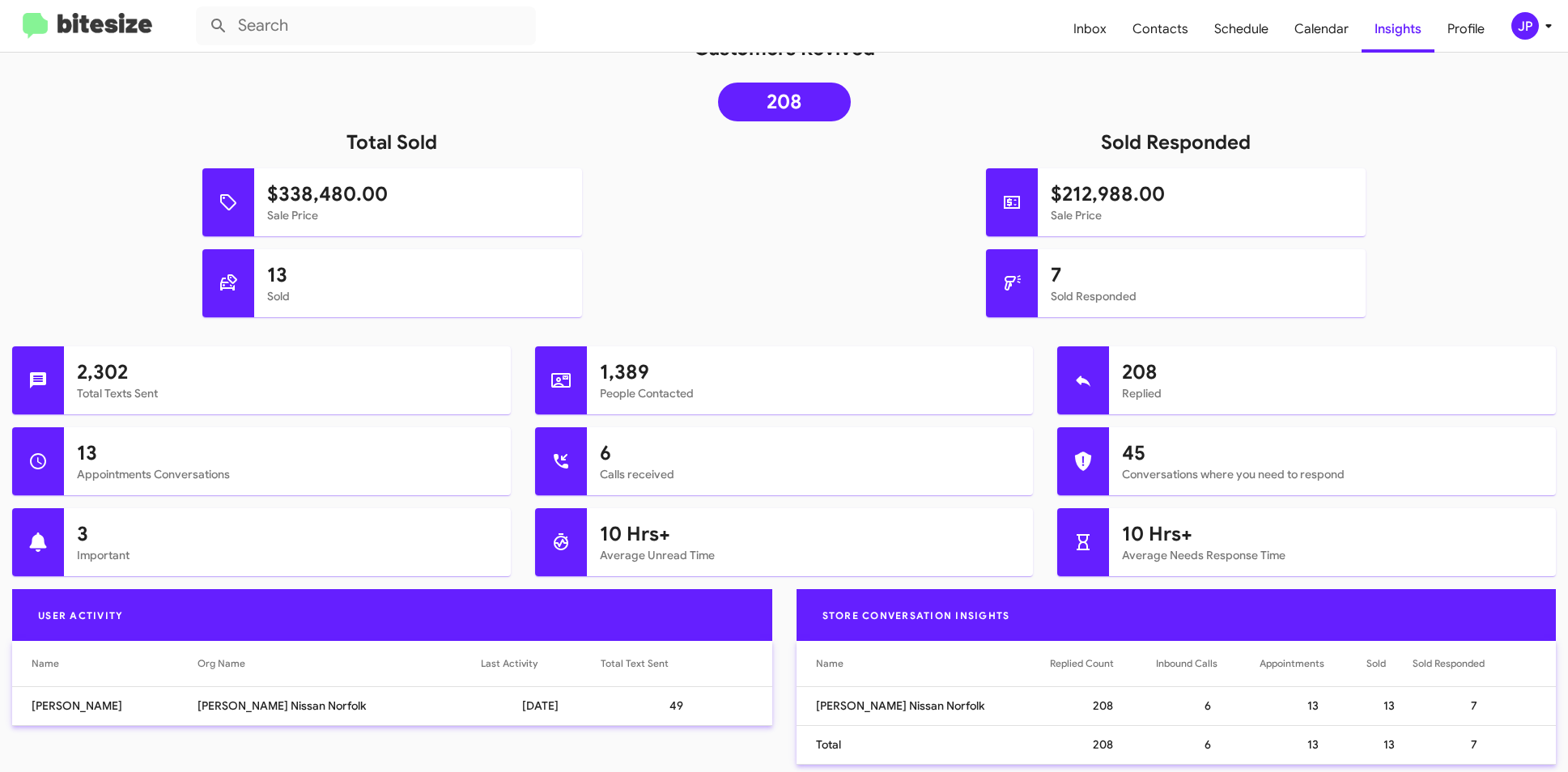
scroll to position [251, 0]
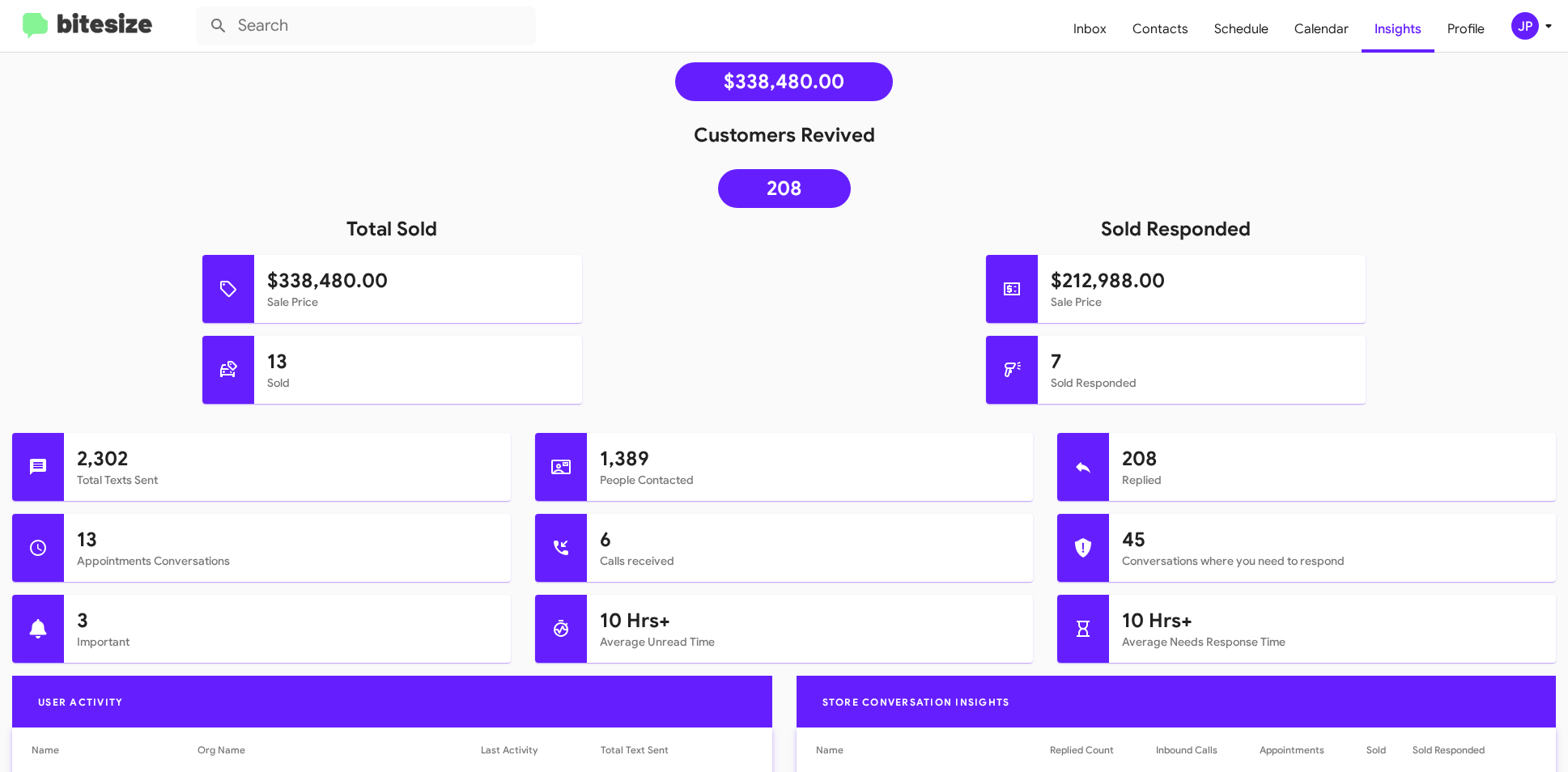
click at [1525, 29] on div "JP" at bounding box center [1525, 26] width 27 height 27
click at [1525, 29] on body "Inbox Contacts Schedule Calendar Insights Profile JP Insights - [PERSON_NAME] N…" at bounding box center [784, 386] width 1568 height 772
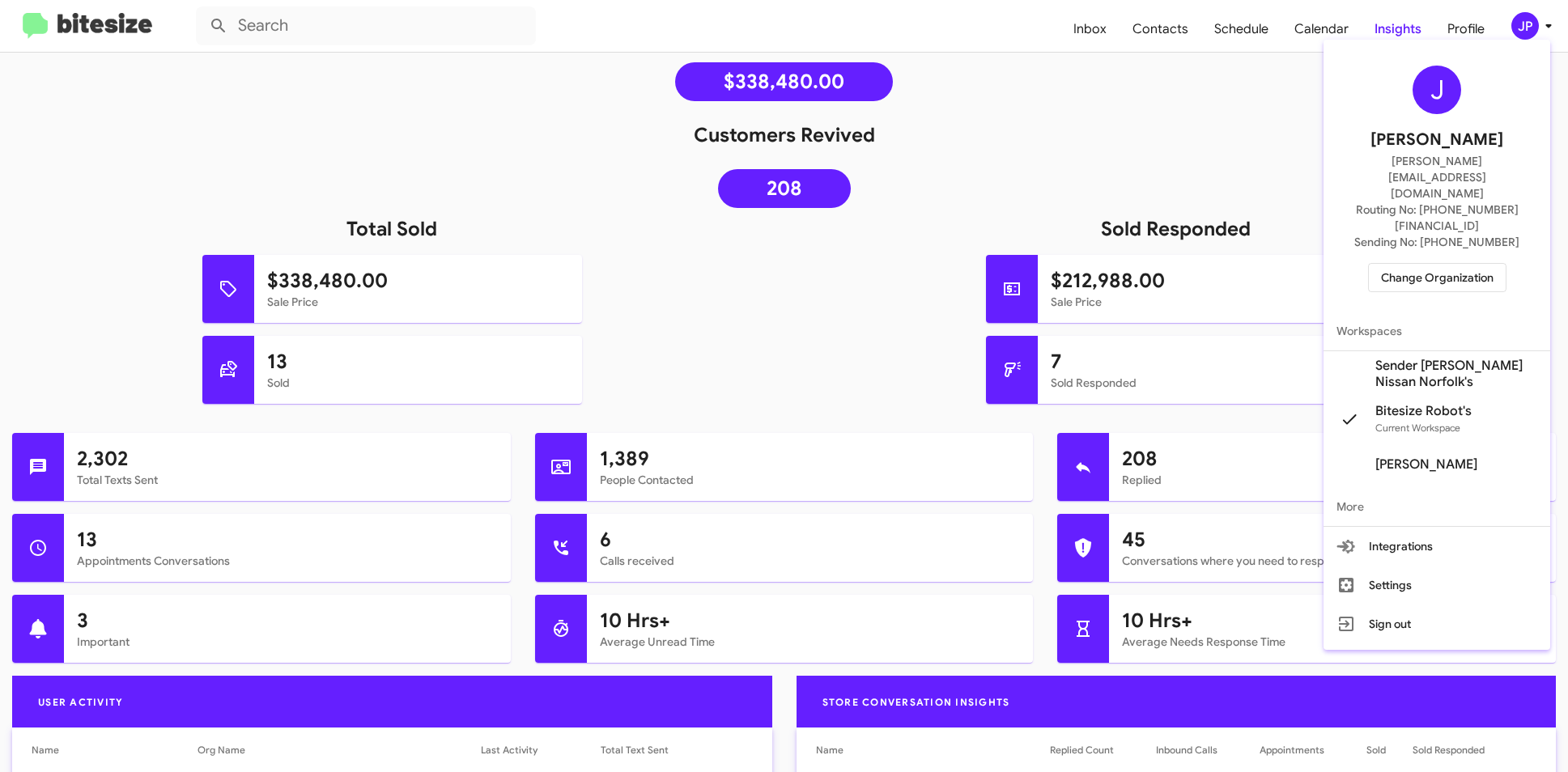
click at [1476, 263] on span "Change Organization" at bounding box center [1437, 277] width 112 height 27
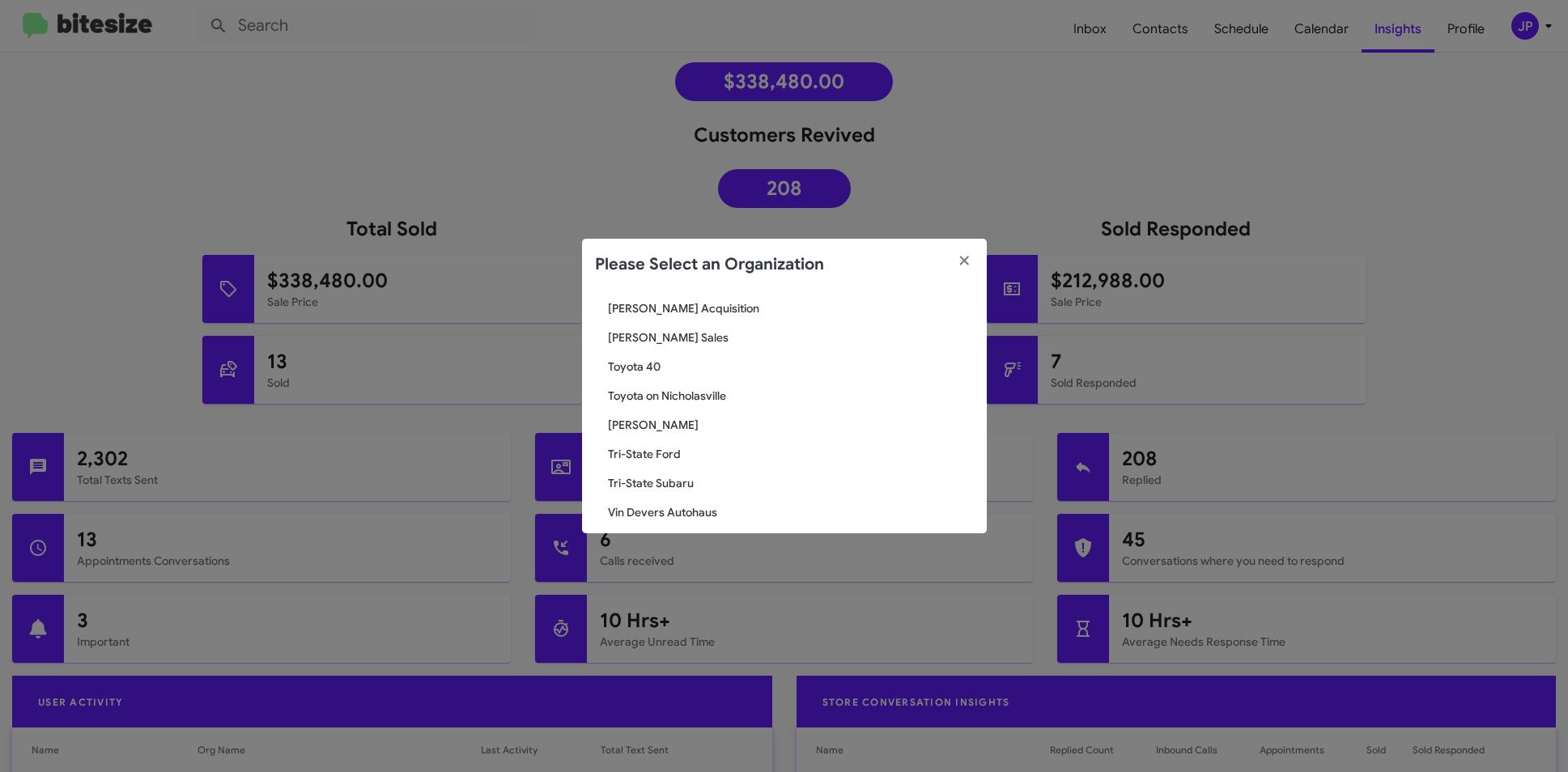
scroll to position [2732, 0]
click at [621, 366] on span "Toyota 40" at bounding box center [791, 367] width 366 height 16
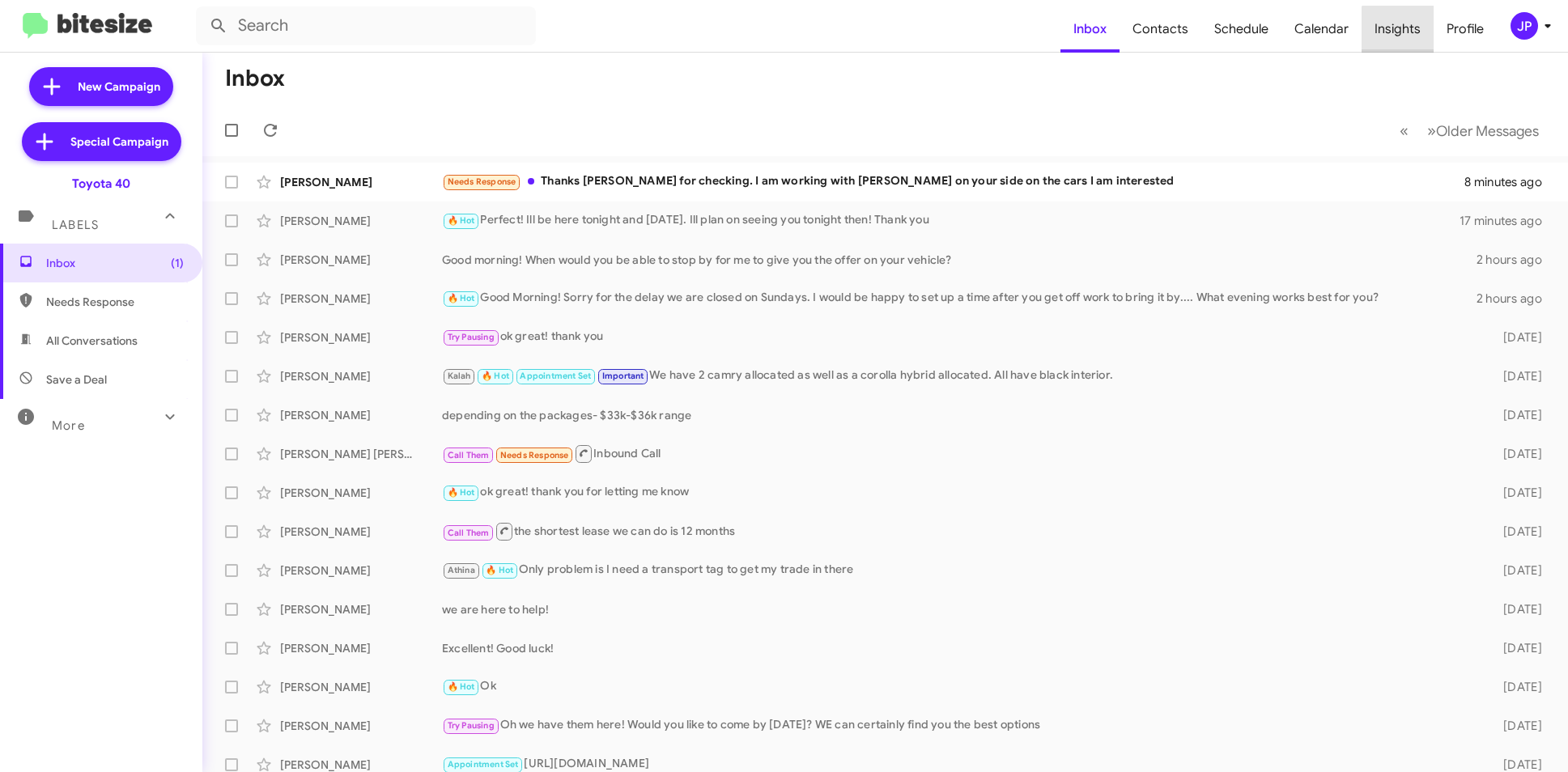
click at [1413, 35] on span "Insights" at bounding box center [1398, 29] width 72 height 47
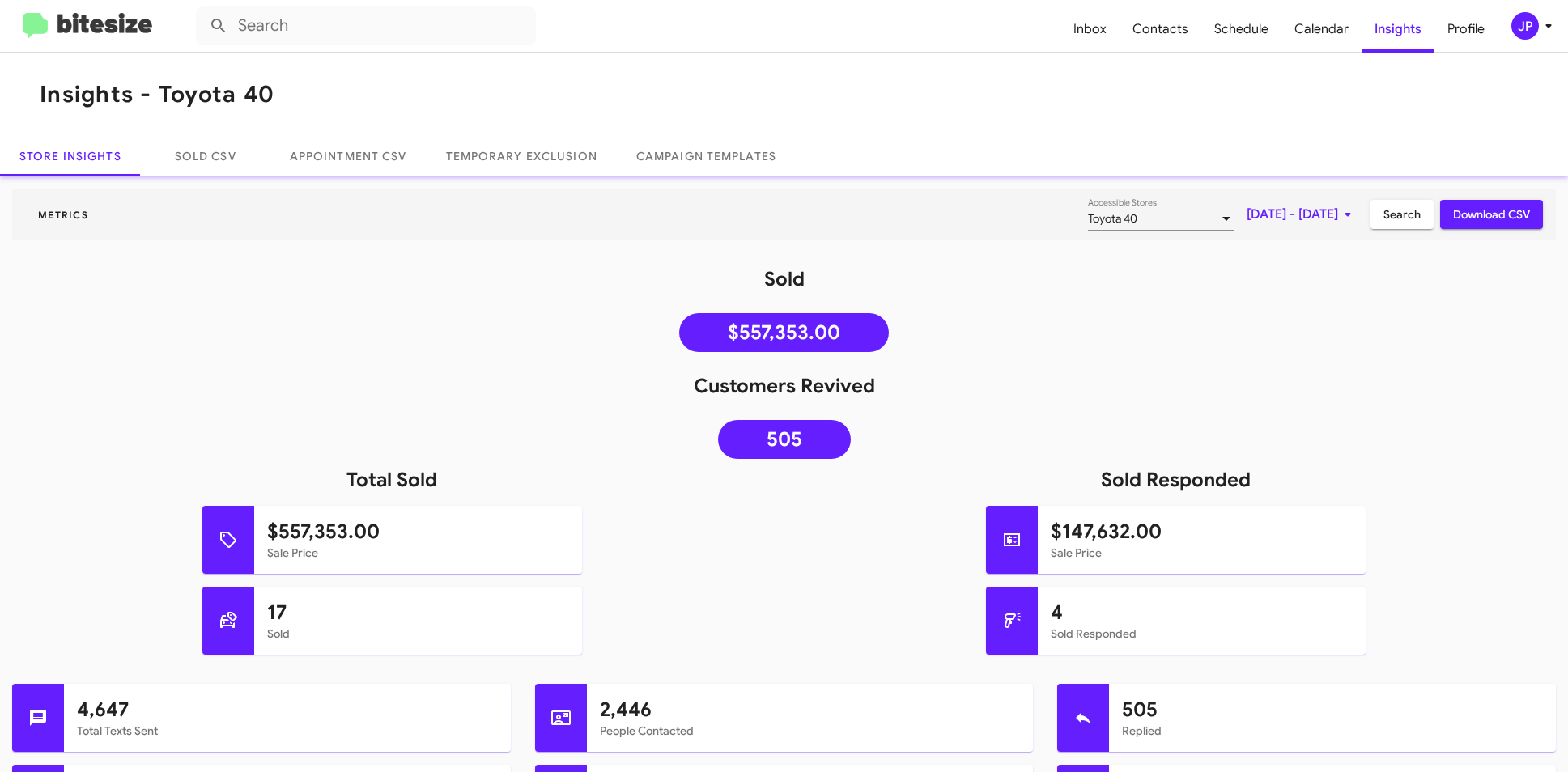
scroll to position [501, 0]
